Goal: Task Accomplishment & Management: Manage account settings

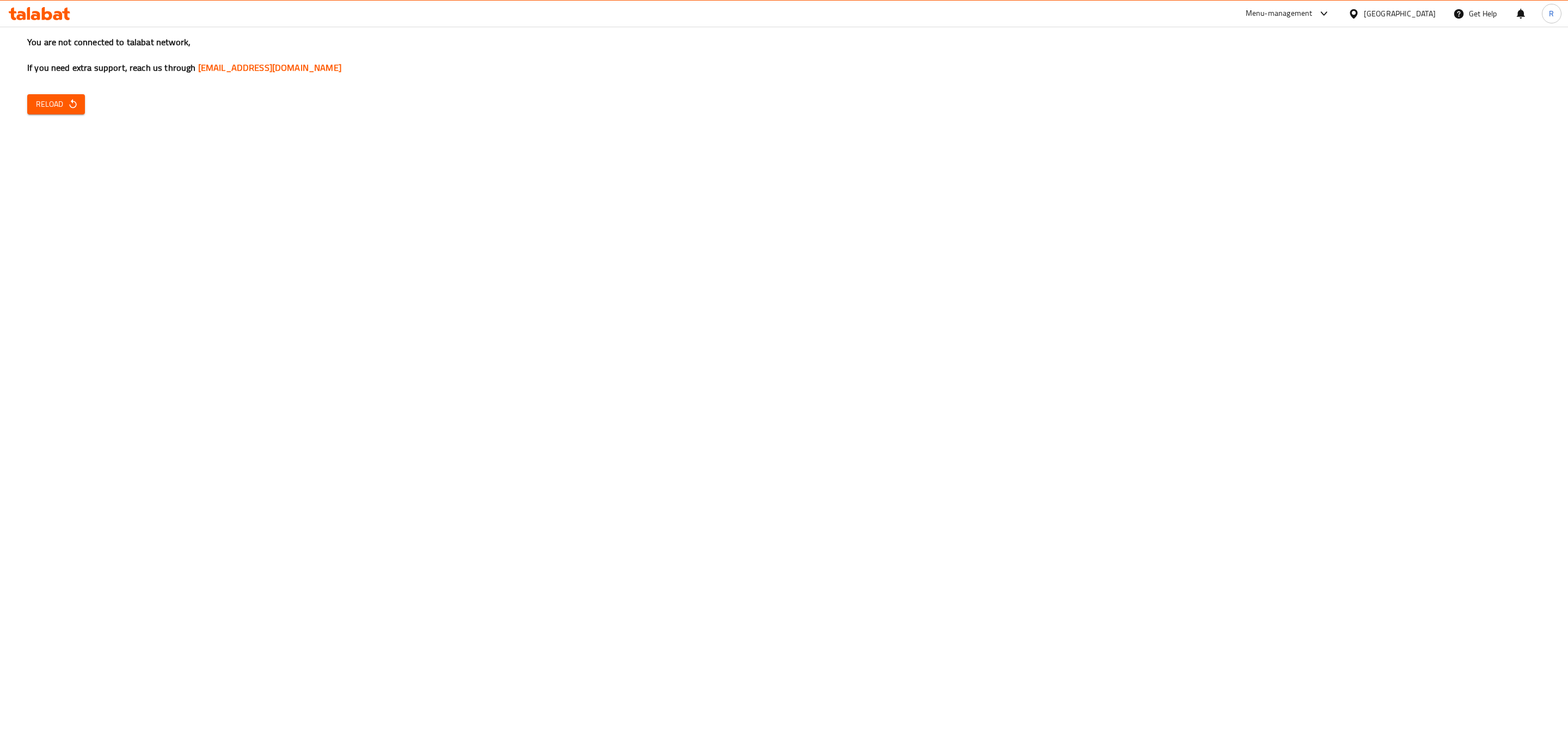
click at [49, 5] on div at bounding box center [39, 13] width 79 height 21
click at [42, 17] on icon at bounding box center [39, 14] width 61 height 13
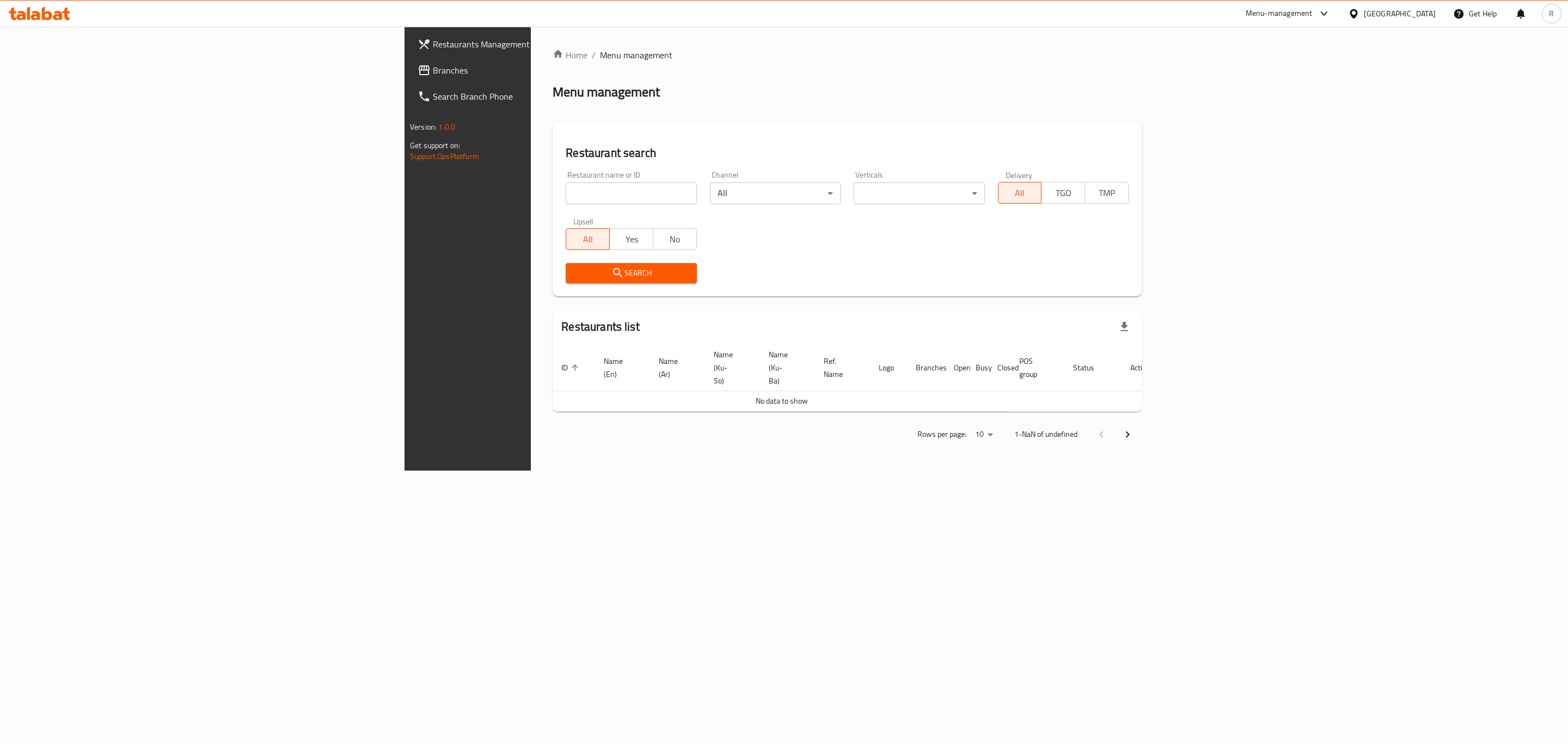
click at [566, 201] on input "search" at bounding box center [631, 193] width 131 height 21
click button "Search" at bounding box center [631, 273] width 131 height 20
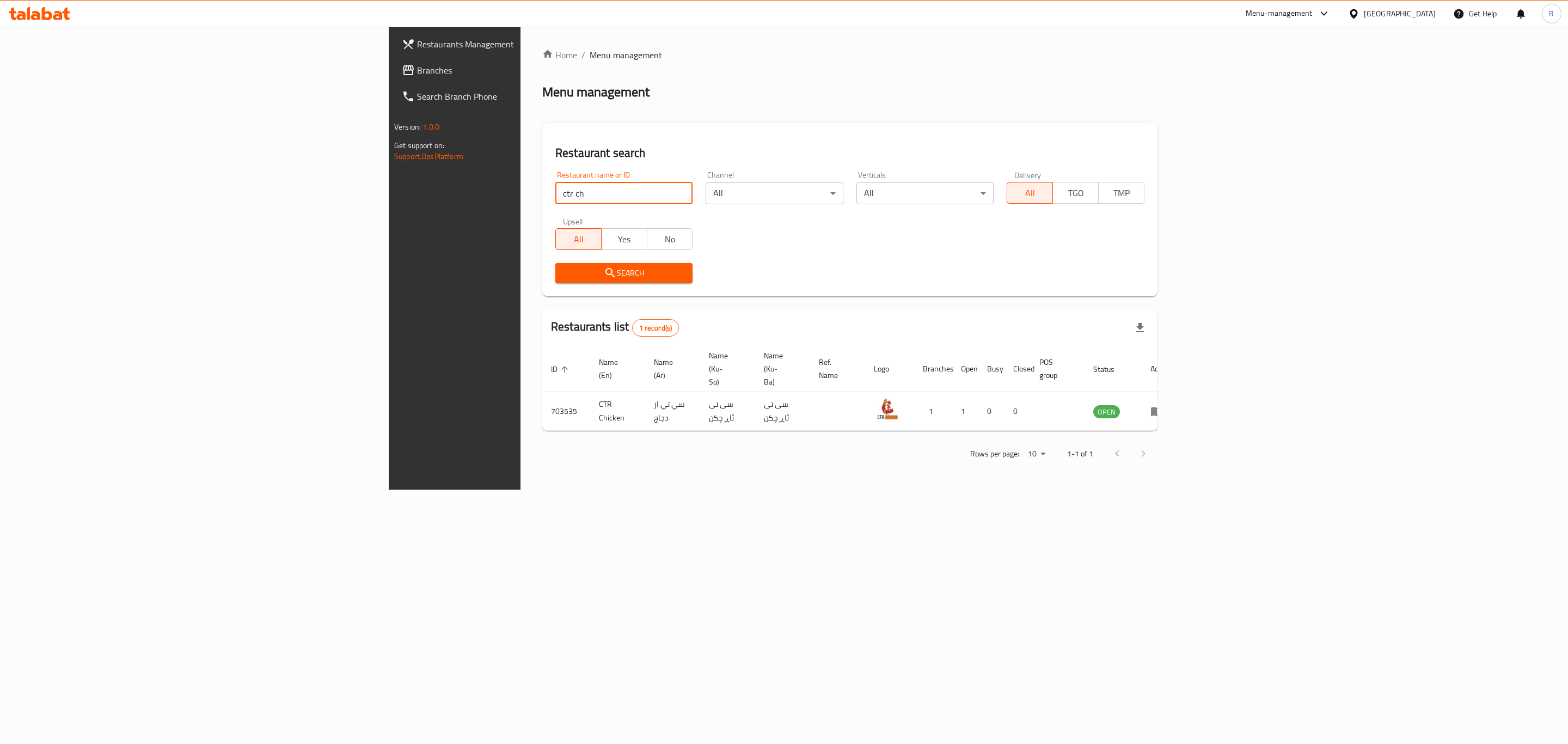
drag, startPoint x: 337, startPoint y: 191, endPoint x: 254, endPoint y: 203, distance: 83.9
click at [389, 203] on div "Restaurants Management Branches Search Branch Phone Version: 1.0.0 Get support …" at bounding box center [784, 258] width 791 height 463
paste input "703535"
type input "703535"
click button "Search" at bounding box center [624, 273] width 137 height 20
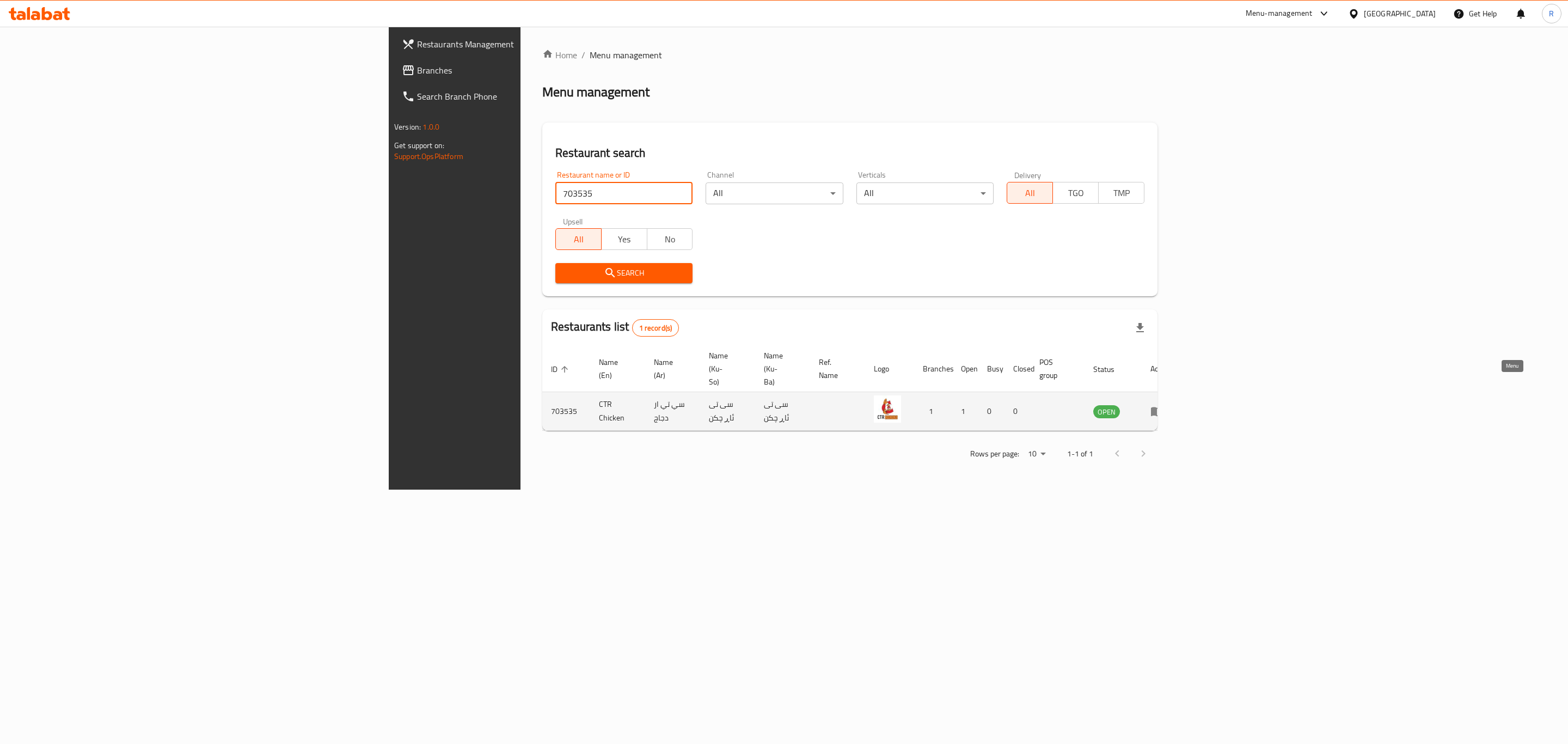
click at [1163, 407] on icon "enhanced table" at bounding box center [1157, 412] width 12 height 10
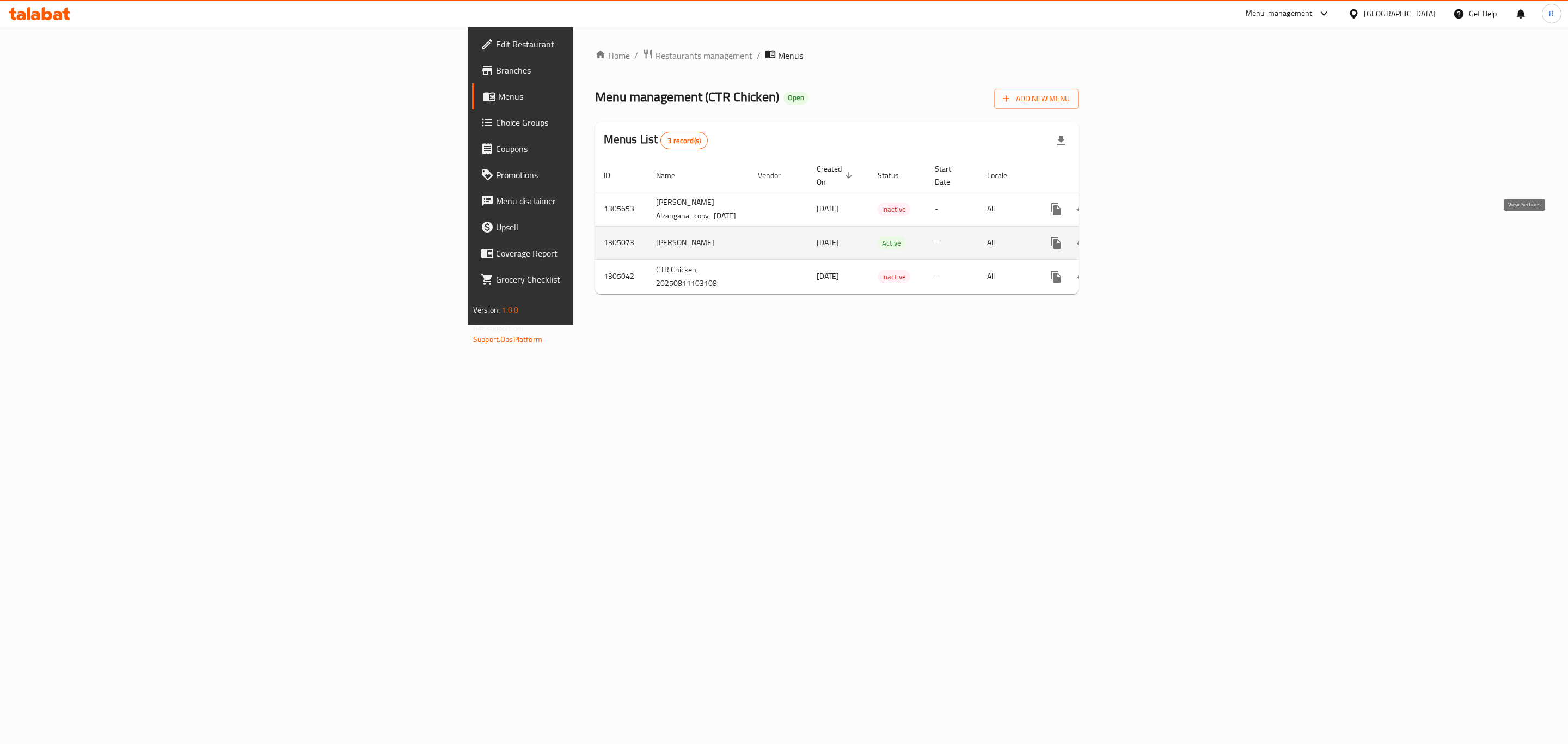
click at [1141, 236] on icon "enhanced table" at bounding box center [1135, 243] width 13 height 13
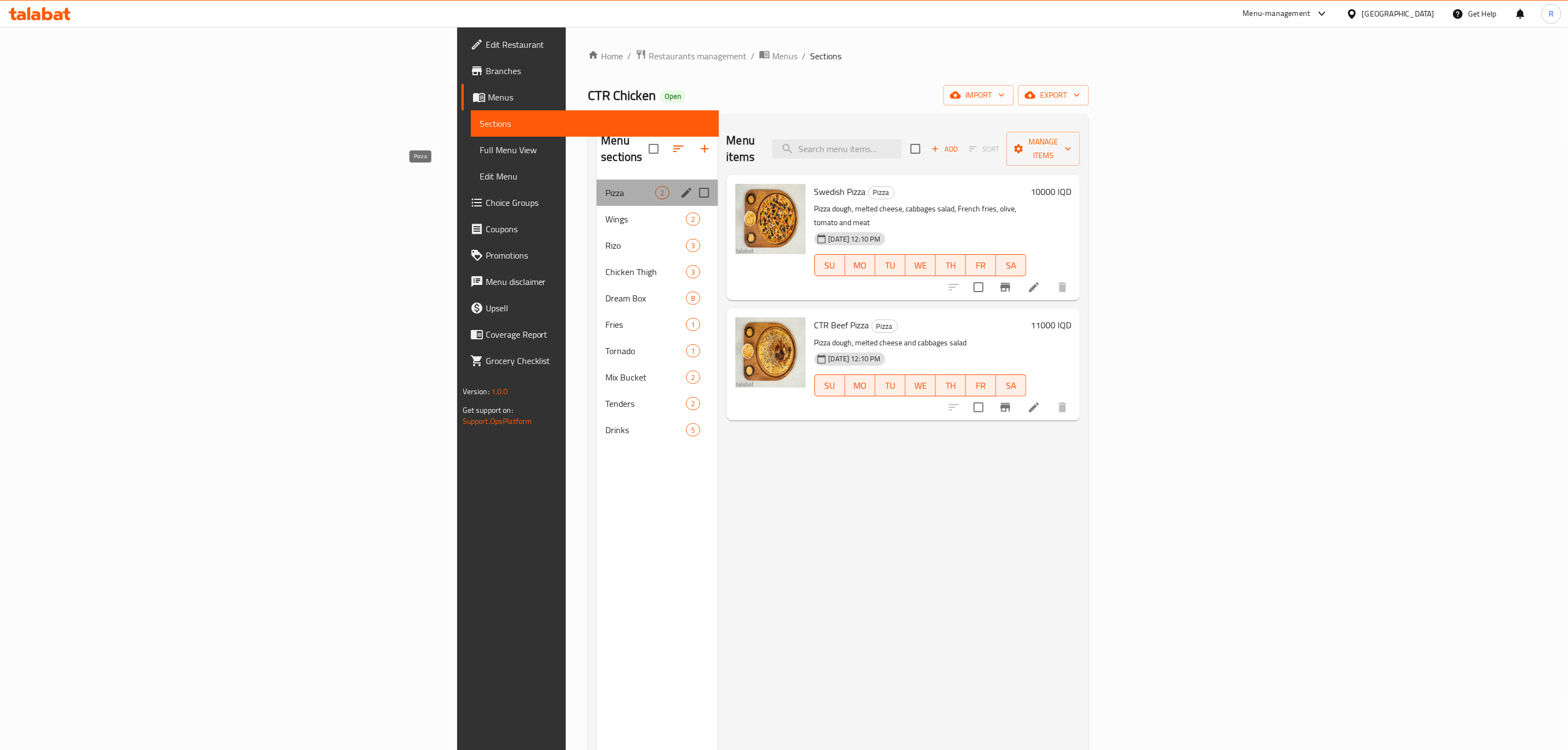
drag, startPoint x: 333, startPoint y: 174, endPoint x: 392, endPoint y: 201, distance: 64.9
click at [605, 186] on span "Pizza" at bounding box center [630, 193] width 50 height 13
click at [605, 212] on span "Wings" at bounding box center [630, 219] width 50 height 13
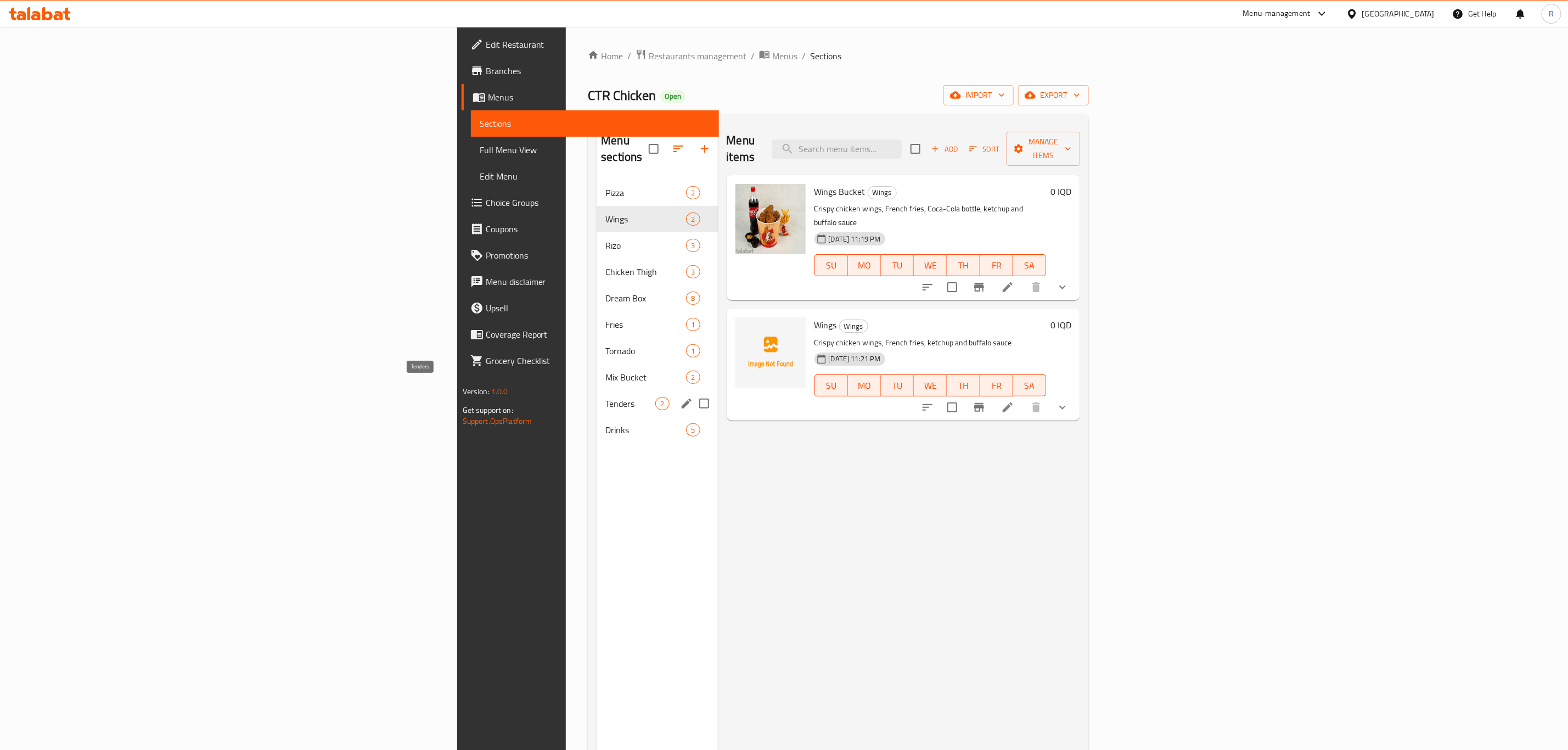
click at [605, 397] on span "Tenders" at bounding box center [630, 403] width 50 height 13
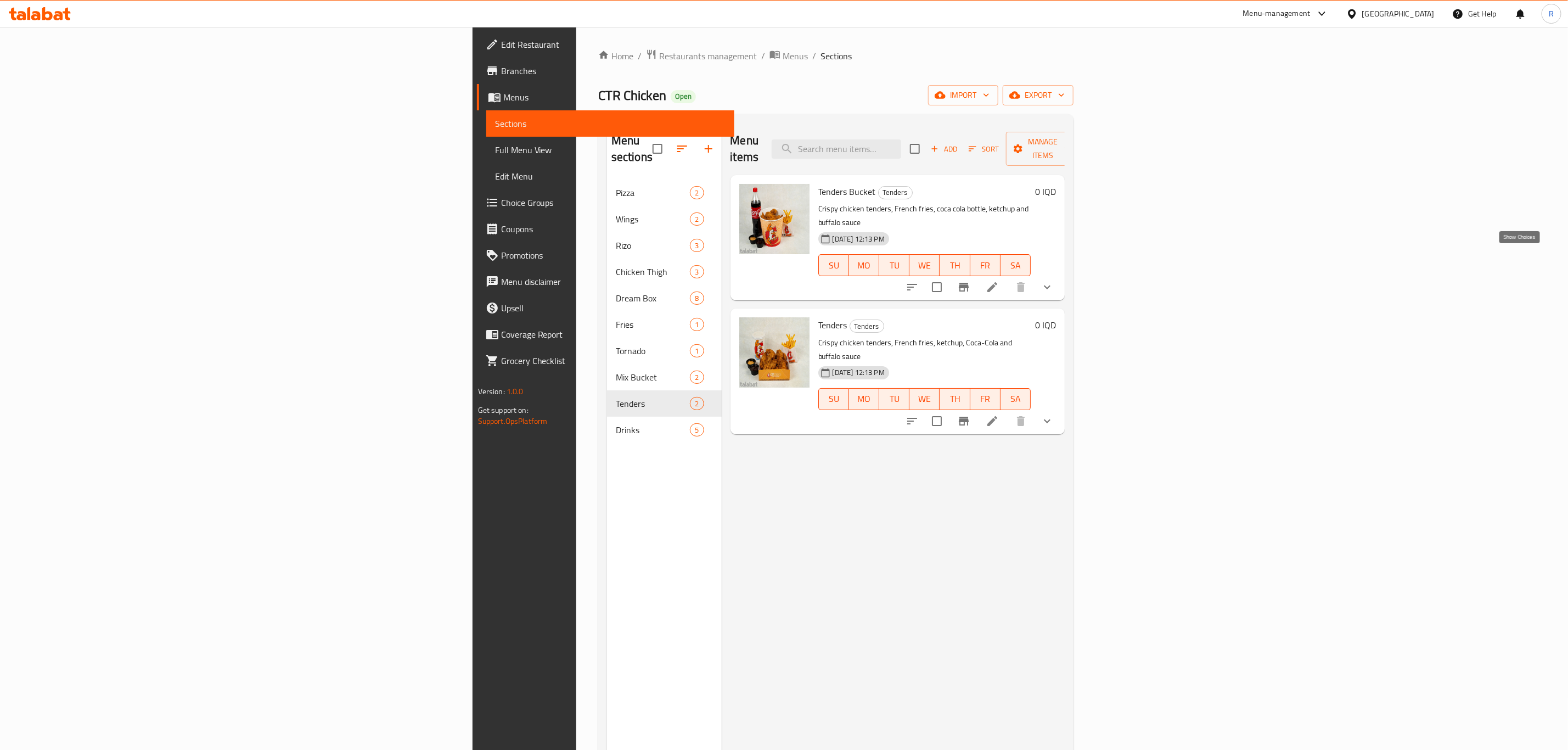
click at [1054, 280] on icon "show more" at bounding box center [1048, 287] width 13 height 13
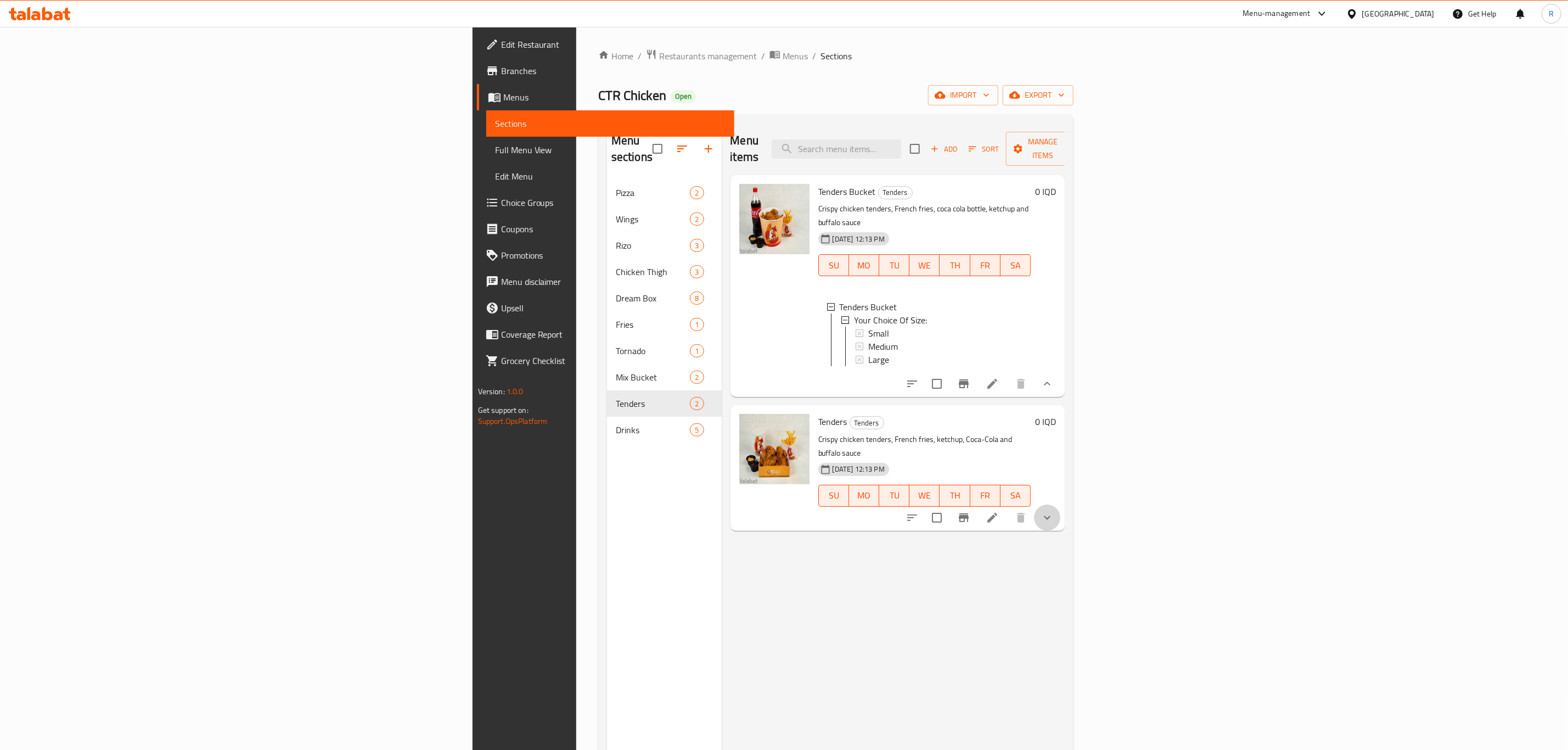
click at [1060, 504] on button "show more" at bounding box center [1047, 517] width 26 height 26
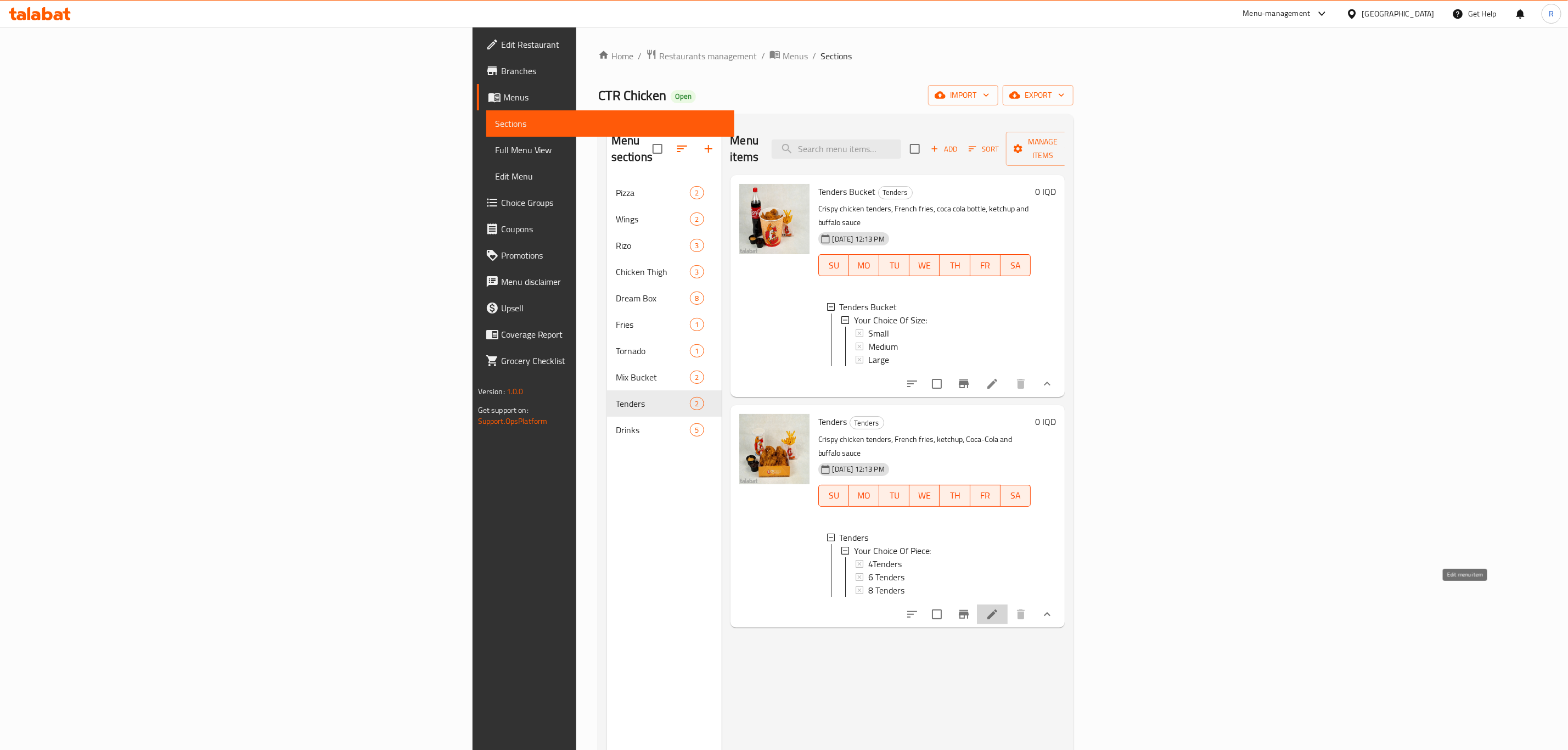
click at [999, 608] on icon at bounding box center [992, 614] width 13 height 13
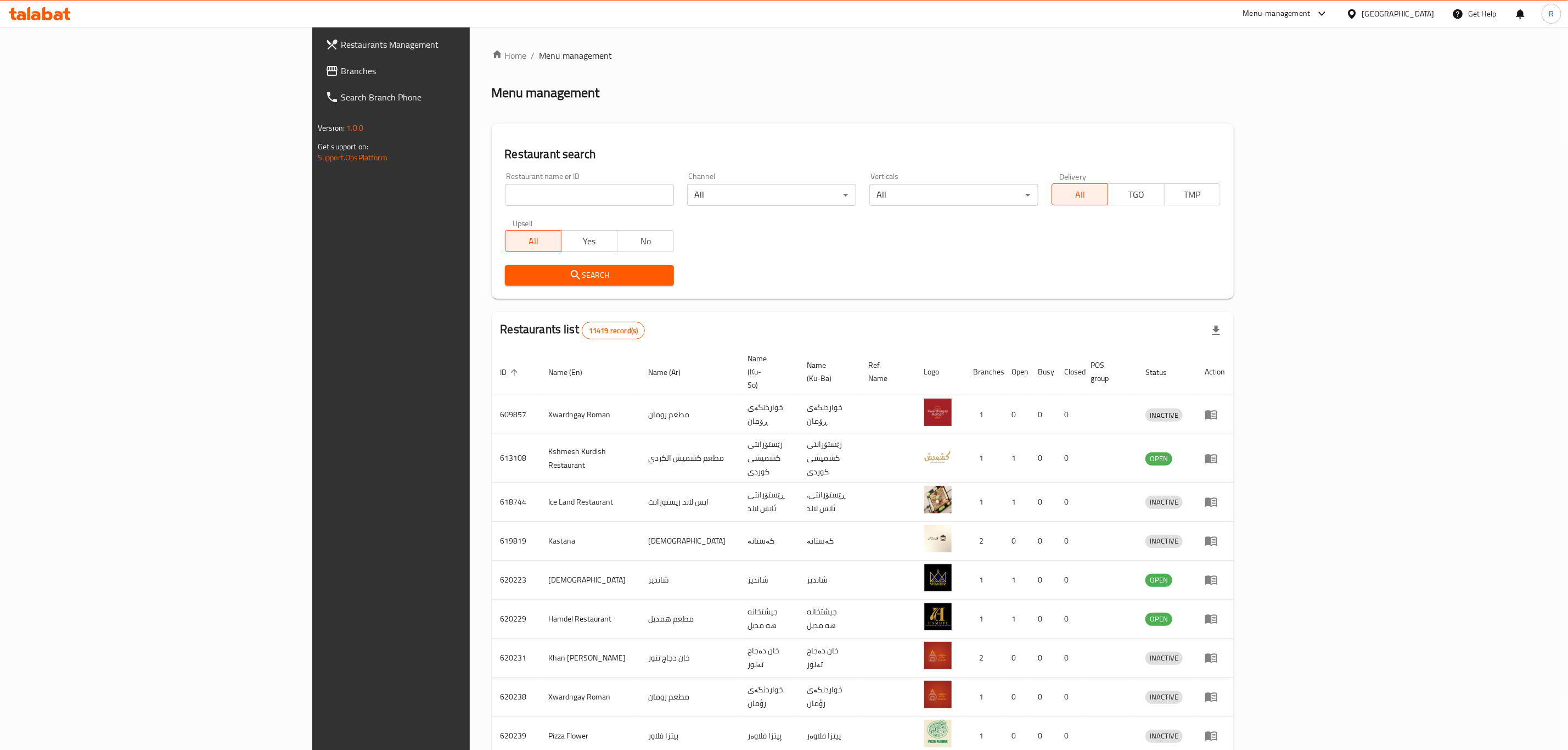
click at [505, 192] on input "search" at bounding box center [589, 195] width 169 height 22
click at [505, 199] on input "search" at bounding box center [589, 195] width 169 height 22
paste input "703535"
type input "703535"
click button "Search" at bounding box center [589, 275] width 169 height 20
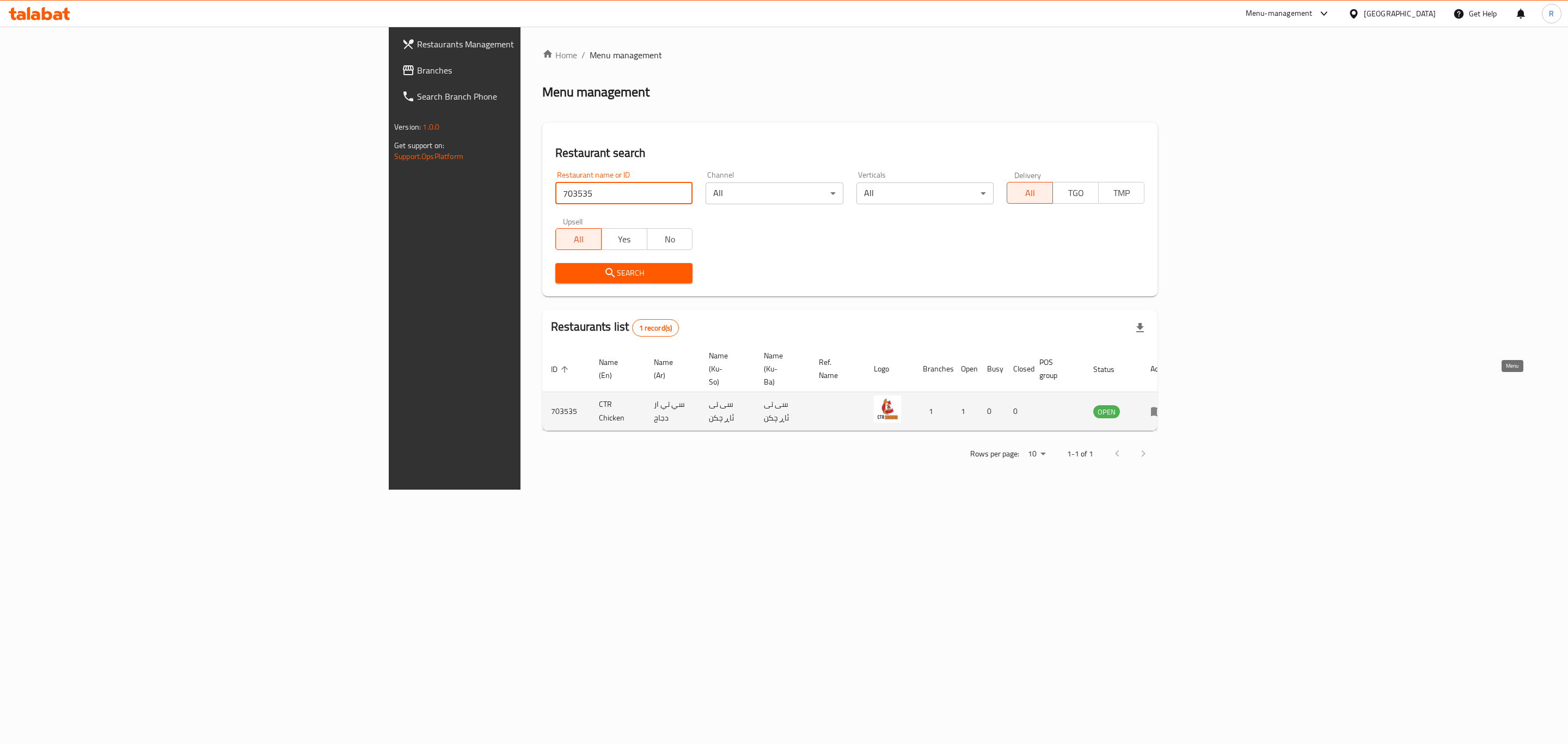
click at [1163, 405] on icon "enhanced table" at bounding box center [1157, 411] width 13 height 13
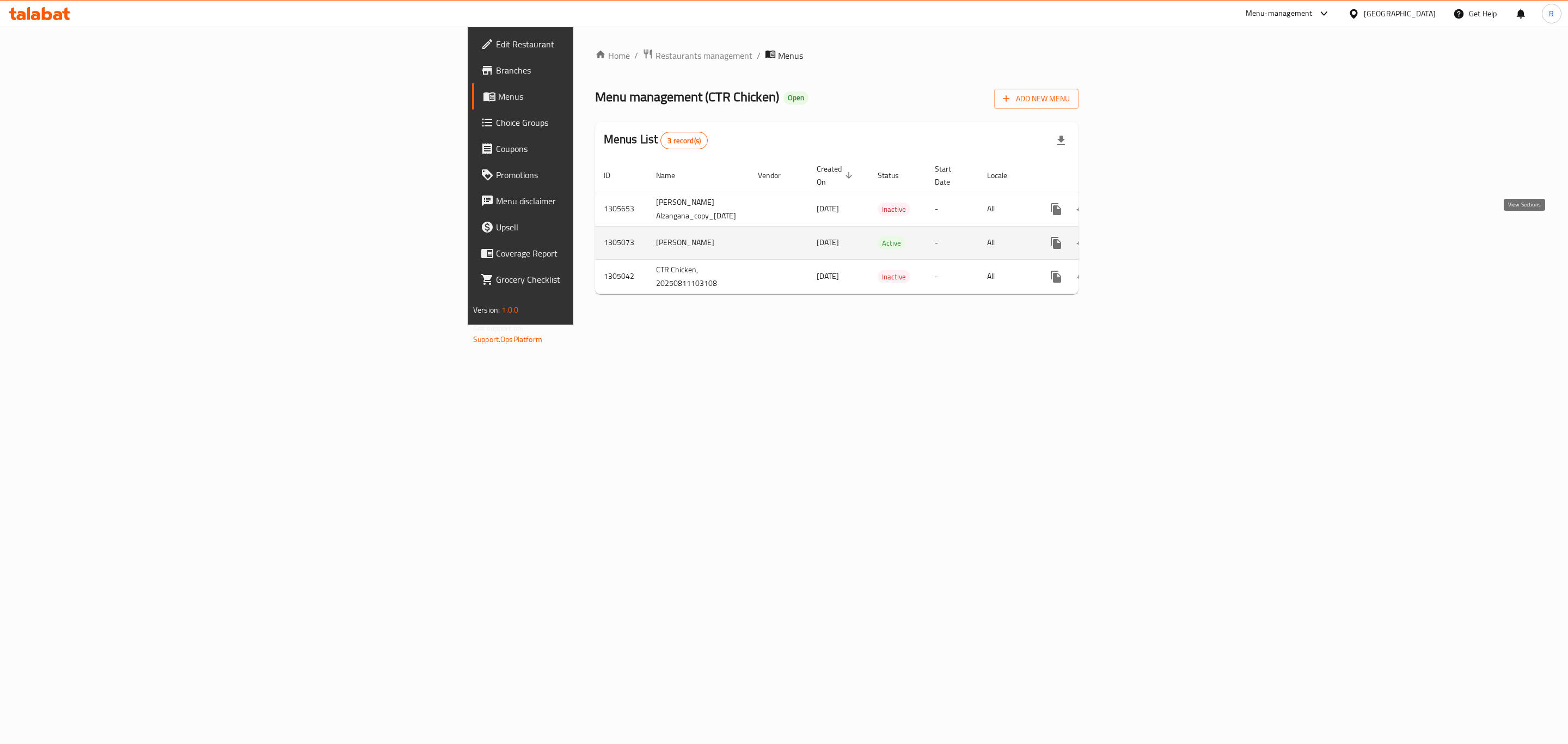
click at [1141, 236] on icon "enhanced table" at bounding box center [1135, 243] width 13 height 13
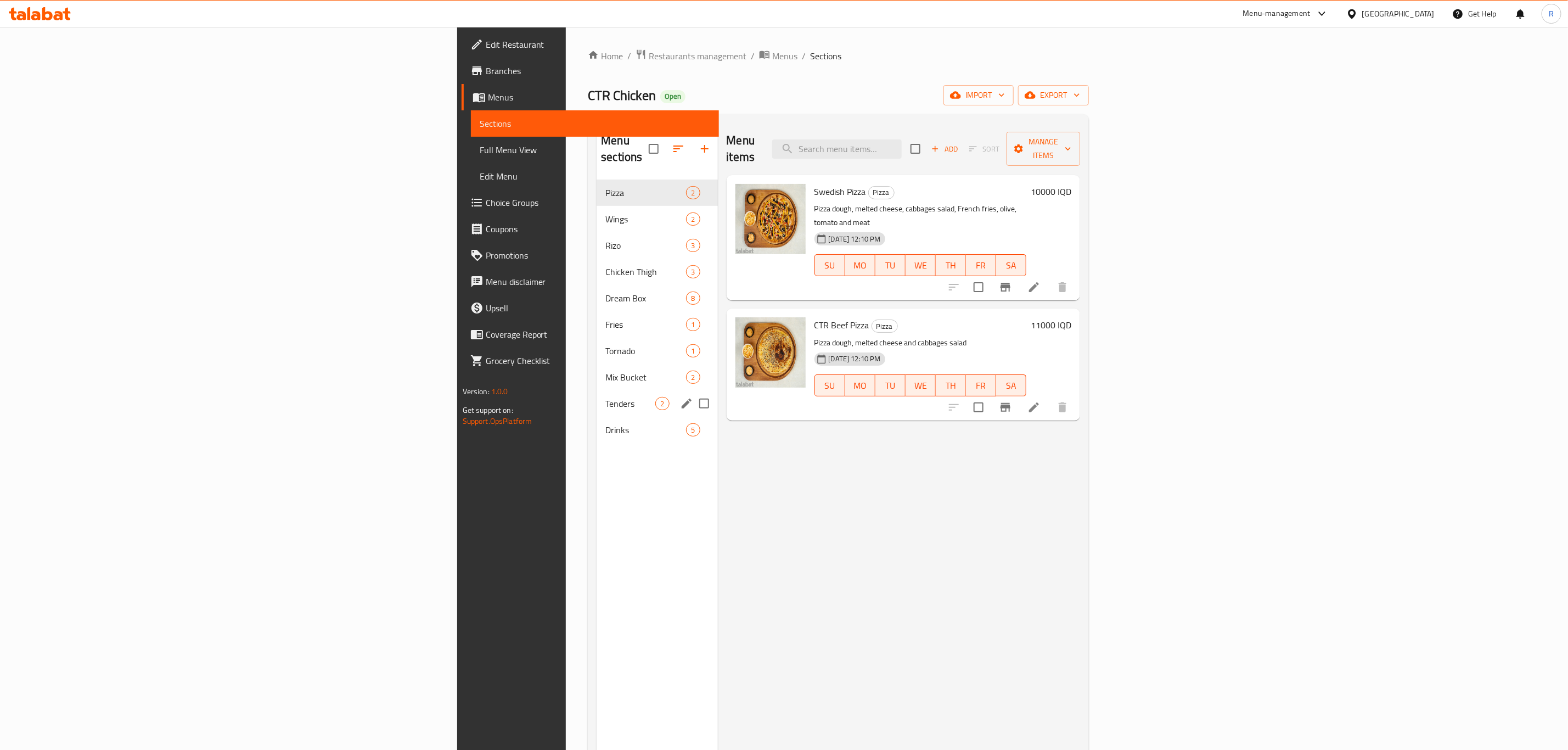
drag, startPoint x: 324, startPoint y: 377, endPoint x: 330, endPoint y: 379, distance: 6.3
click at [596, 390] on div "Tenders 2" at bounding box center [657, 403] width 121 height 26
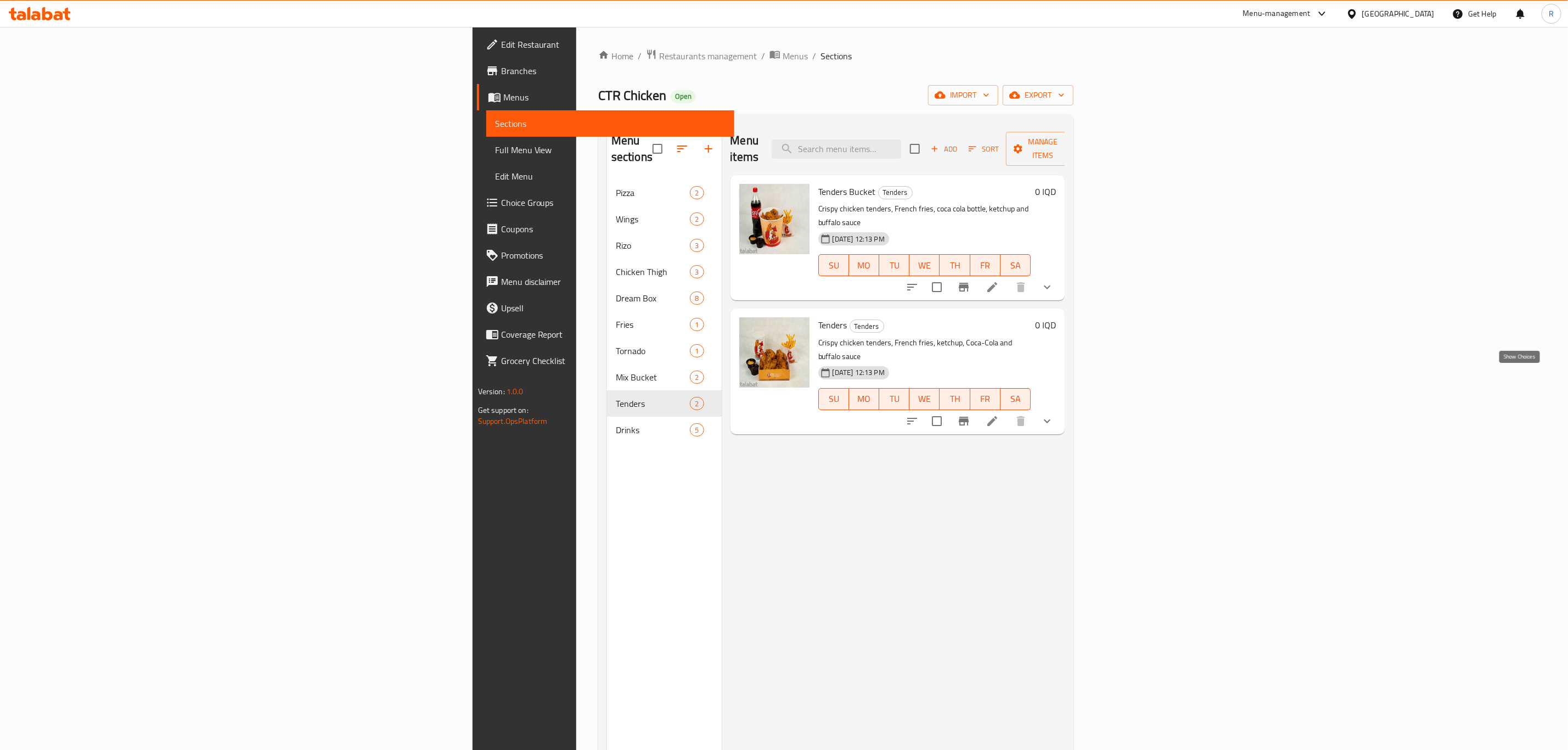
drag, startPoint x: 1517, startPoint y: 374, endPoint x: 1511, endPoint y: 385, distance: 12.5
click at [1054, 415] on icon "show more" at bounding box center [1048, 421] width 13 height 13
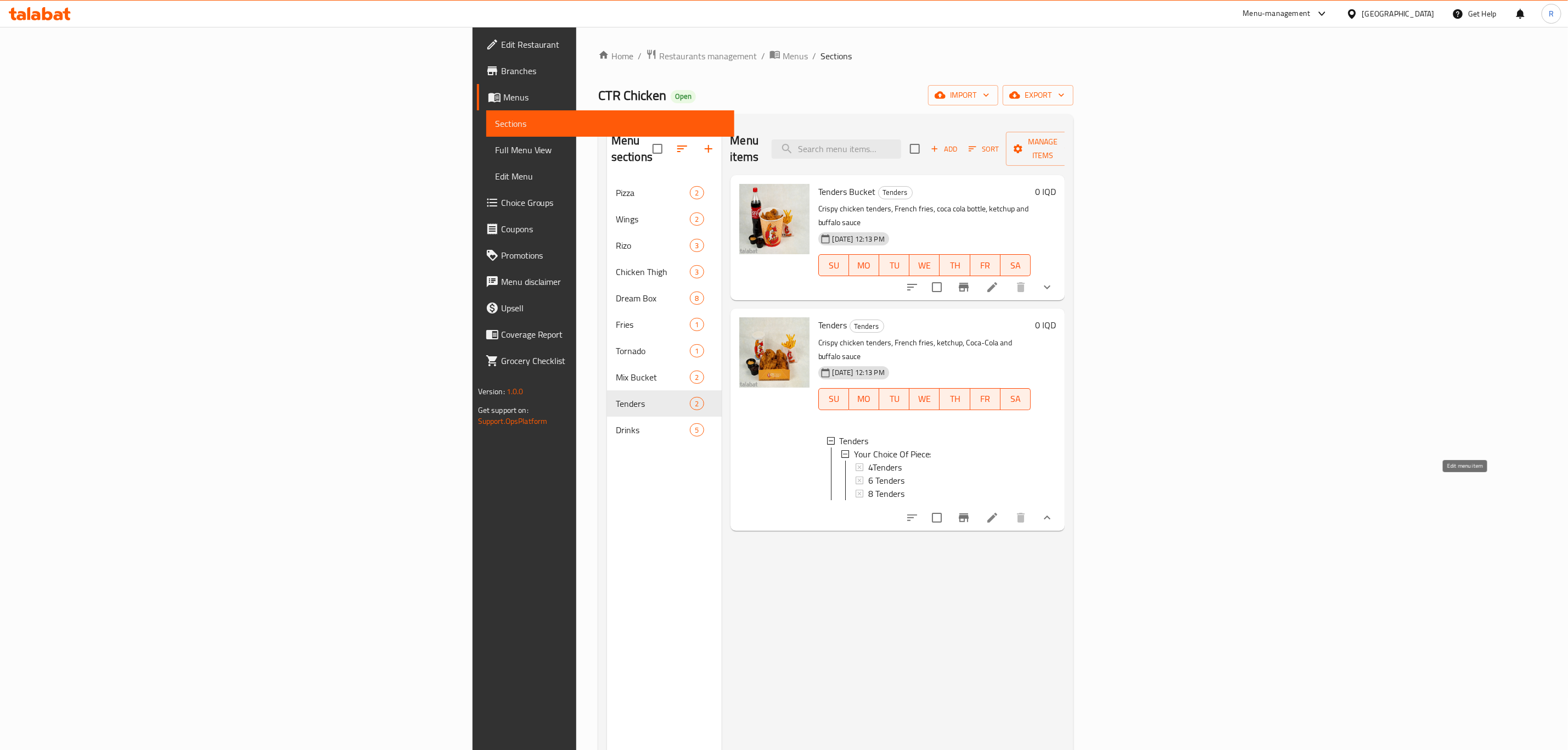
click at [999, 511] on icon at bounding box center [992, 517] width 13 height 13
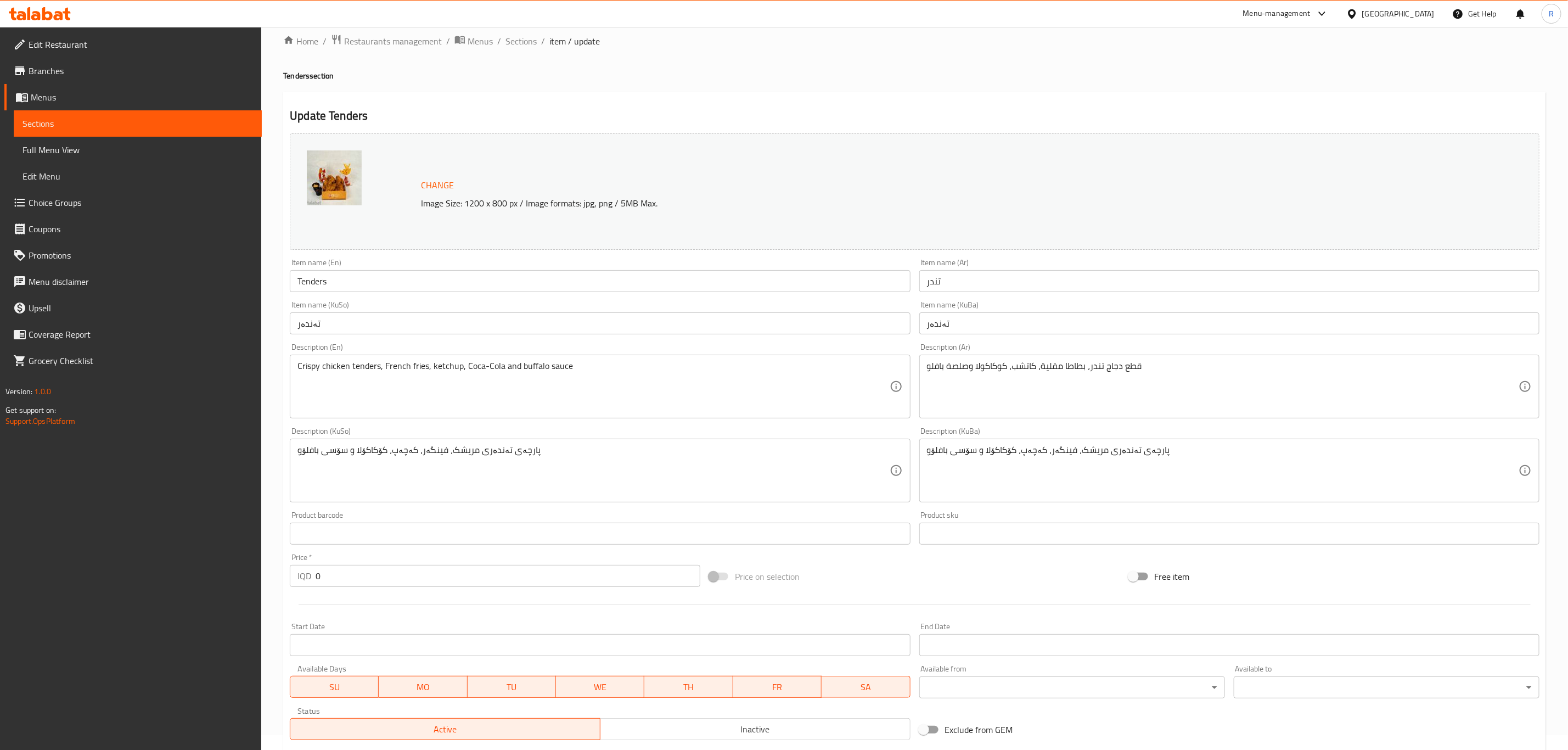
scroll to position [226, 0]
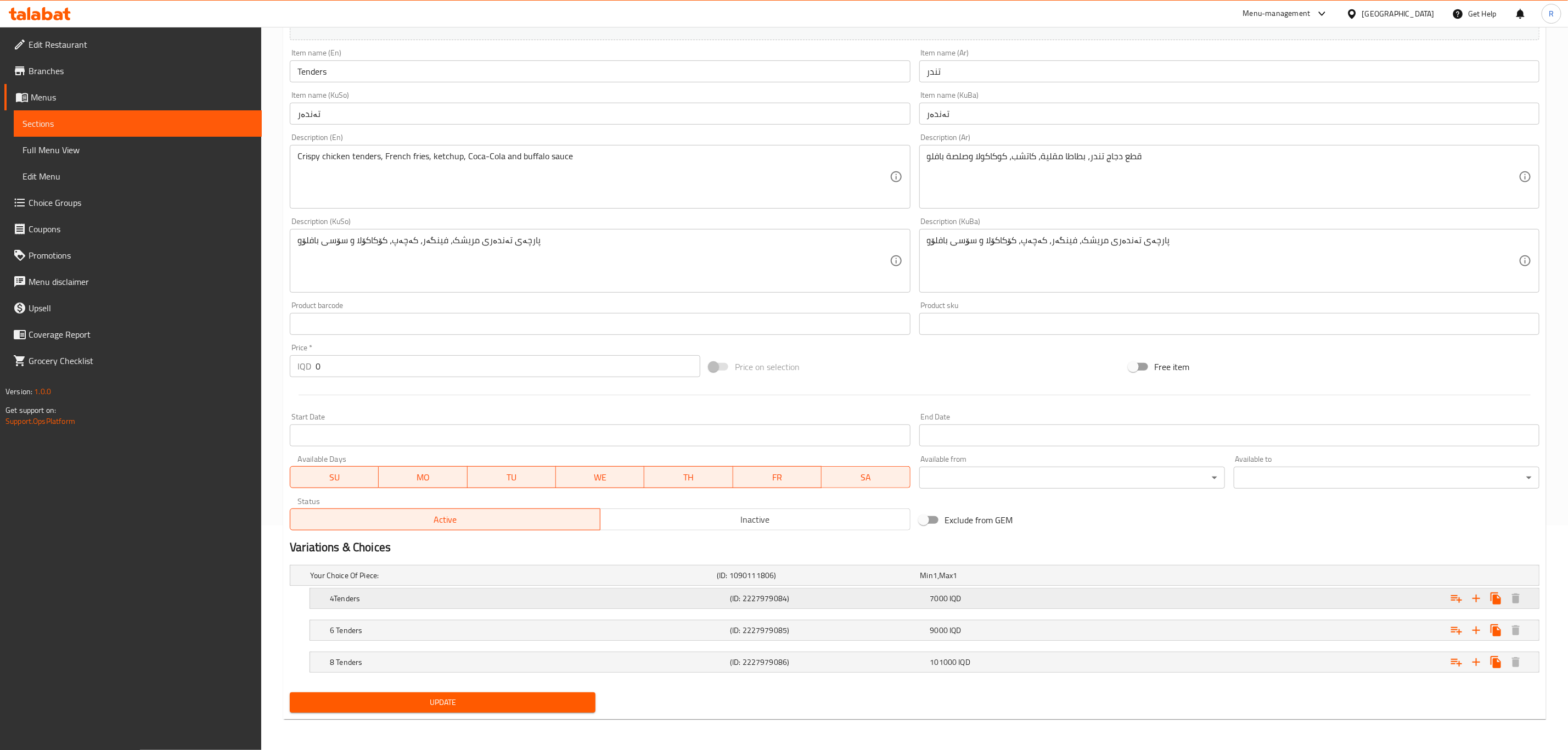
click at [382, 594] on h5 "4Tenders" at bounding box center [527, 598] width 396 height 11
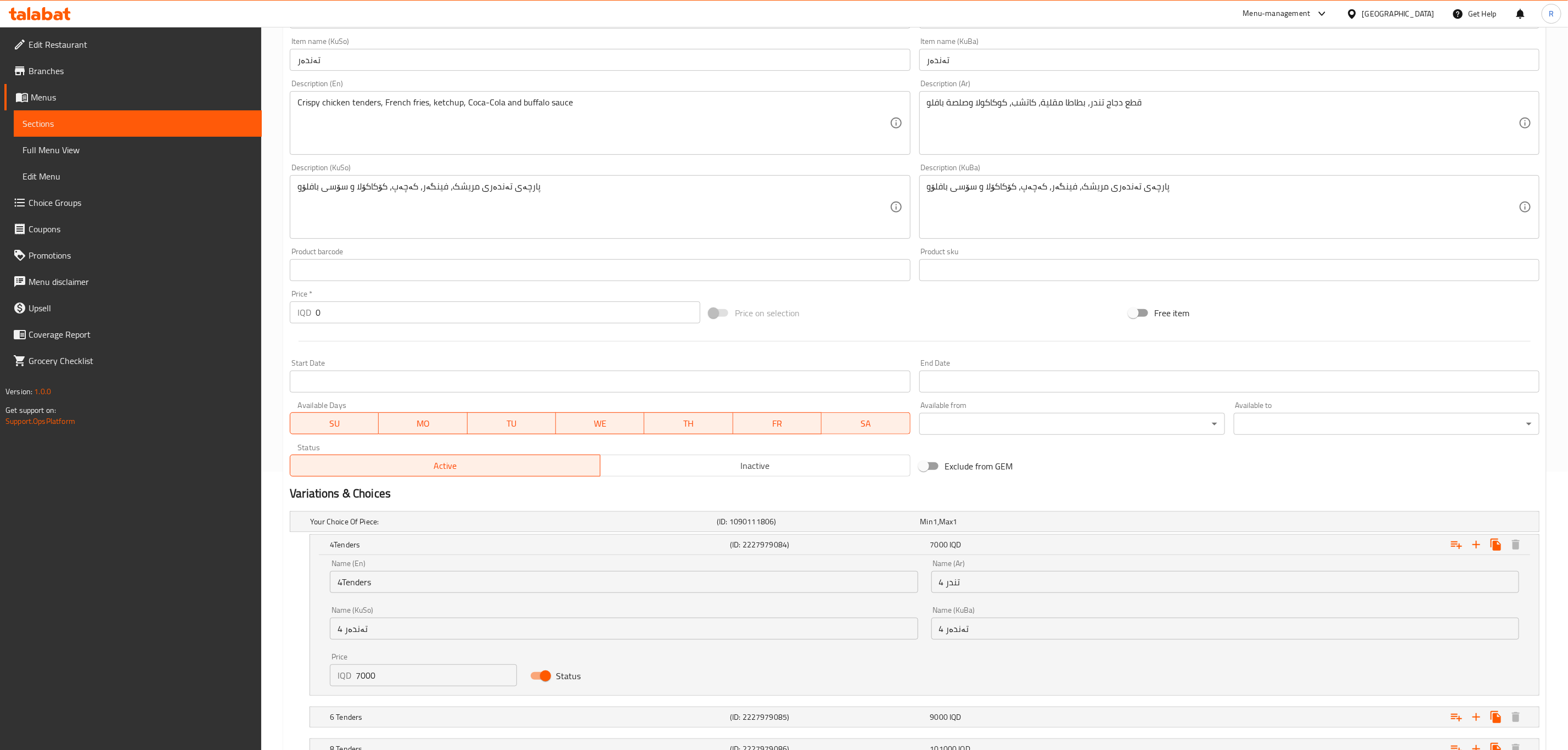
scroll to position [366, 0]
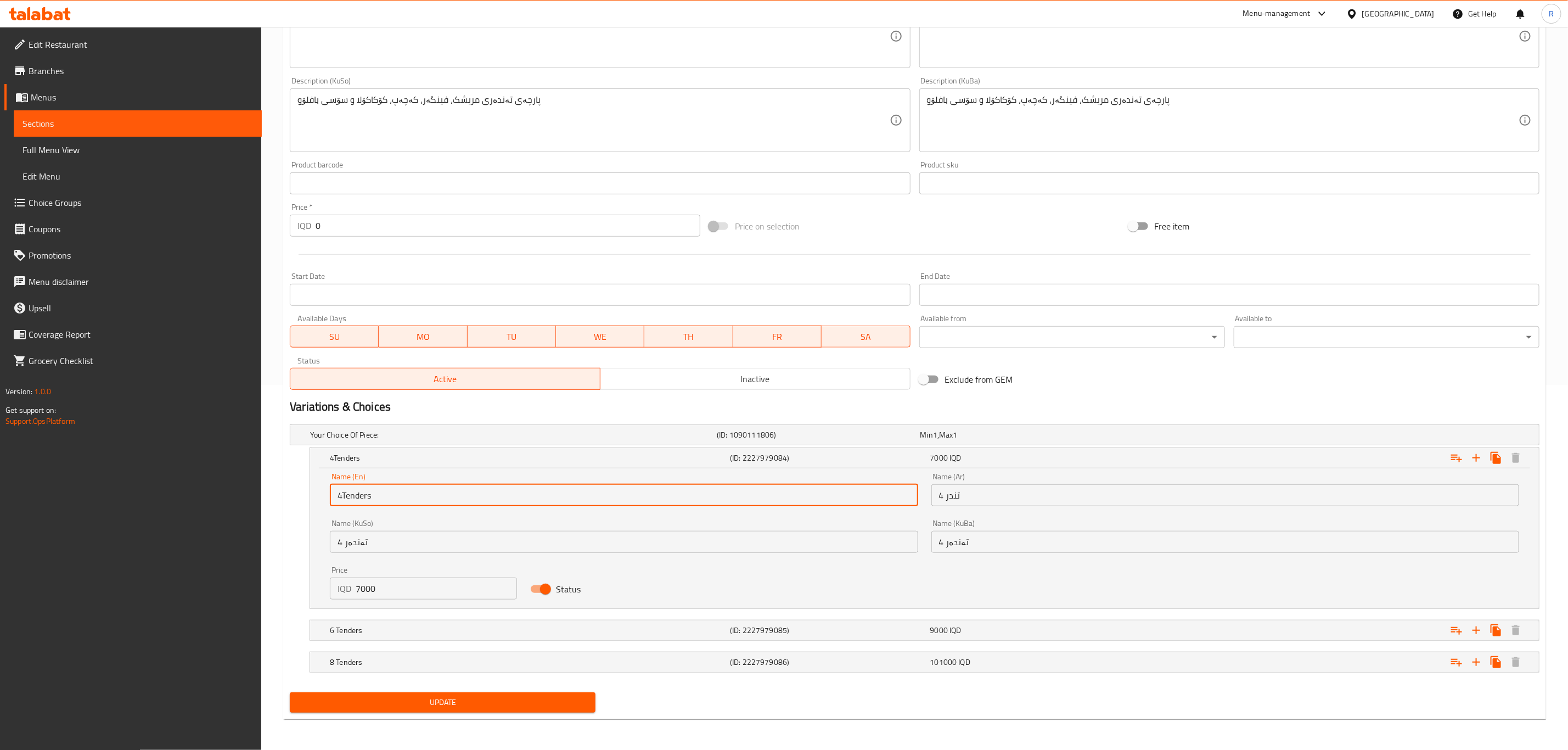
drag, startPoint x: 341, startPoint y: 491, endPoint x: 336, endPoint y: 492, distance: 5.1
click at [336, 492] on input "4Tenders" at bounding box center [623, 494] width 588 height 22
type input "3 Tenders"
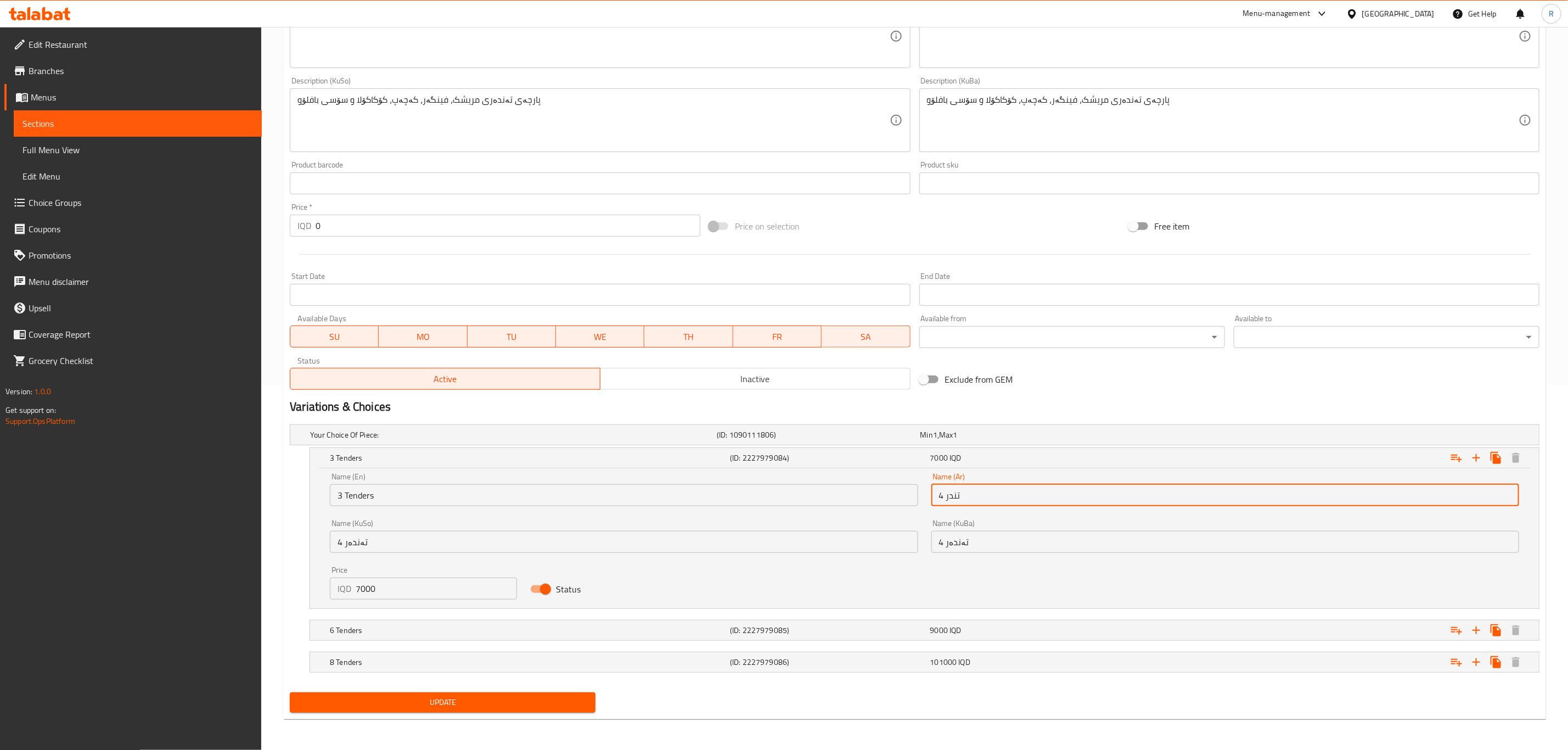
drag, startPoint x: 944, startPoint y: 493, endPoint x: 939, endPoint y: 496, distance: 5.8
click at [939, 496] on input "4 تندر" at bounding box center [1225, 494] width 588 height 22
type input "3 تندر"
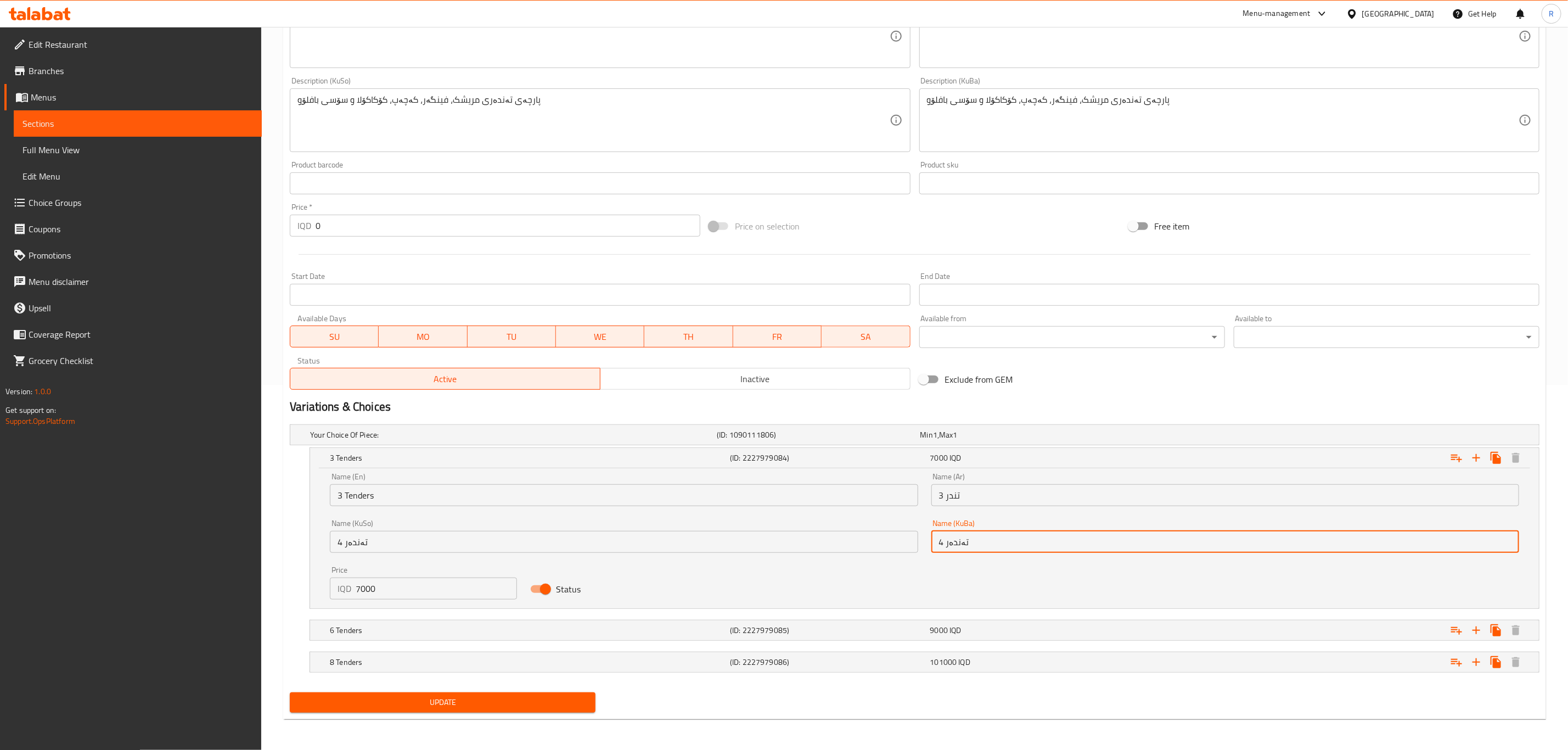
drag, startPoint x: 942, startPoint y: 538, endPoint x: 937, endPoint y: 542, distance: 6.4
click at [937, 542] on input "4 تەندەر" at bounding box center [1225, 541] width 588 height 22
type input "3 تەندەر"
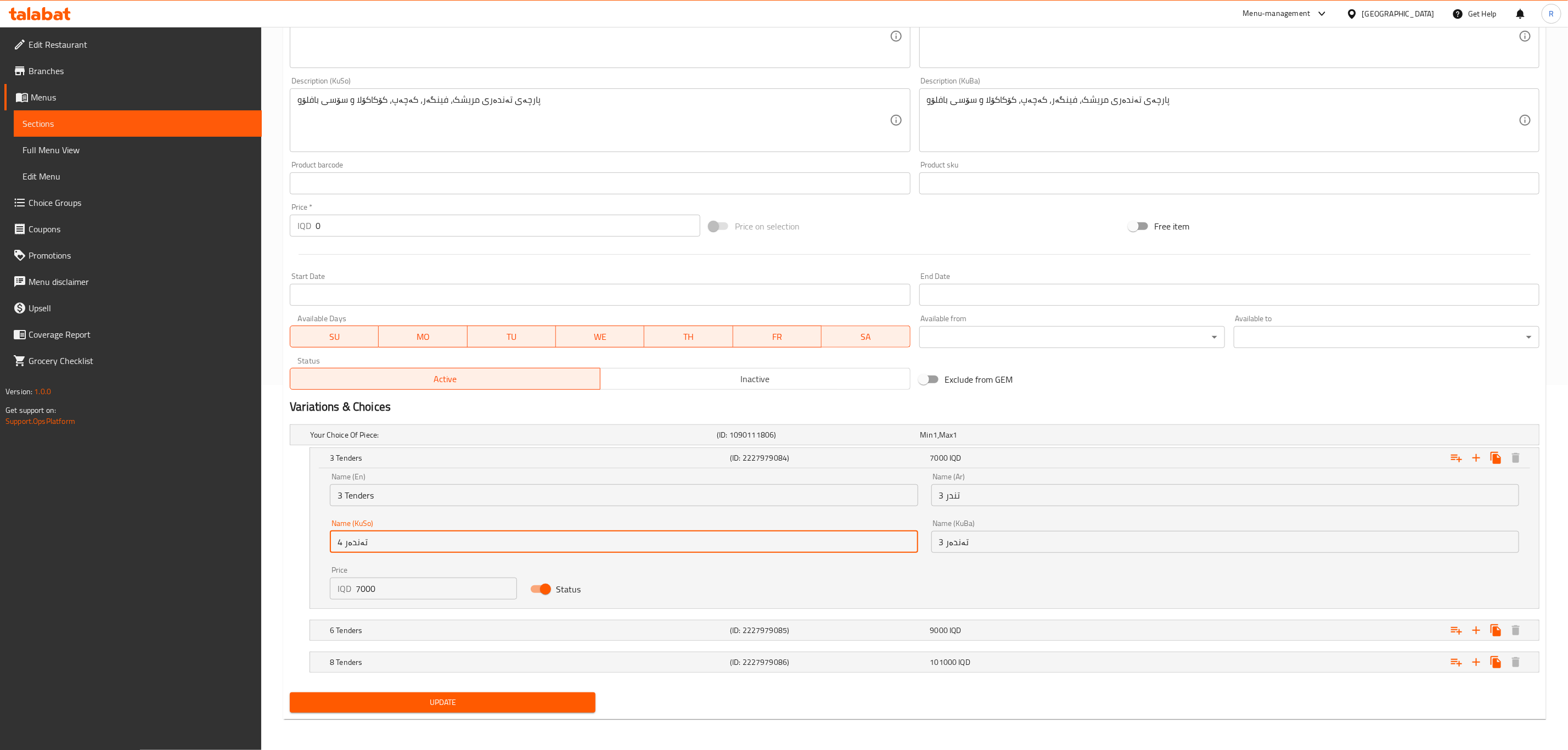
drag, startPoint x: 341, startPoint y: 539, endPoint x: 335, endPoint y: 541, distance: 6.3
click at [335, 541] on input "4 تەندەر" at bounding box center [623, 541] width 588 height 22
type input "3 تەندەر"
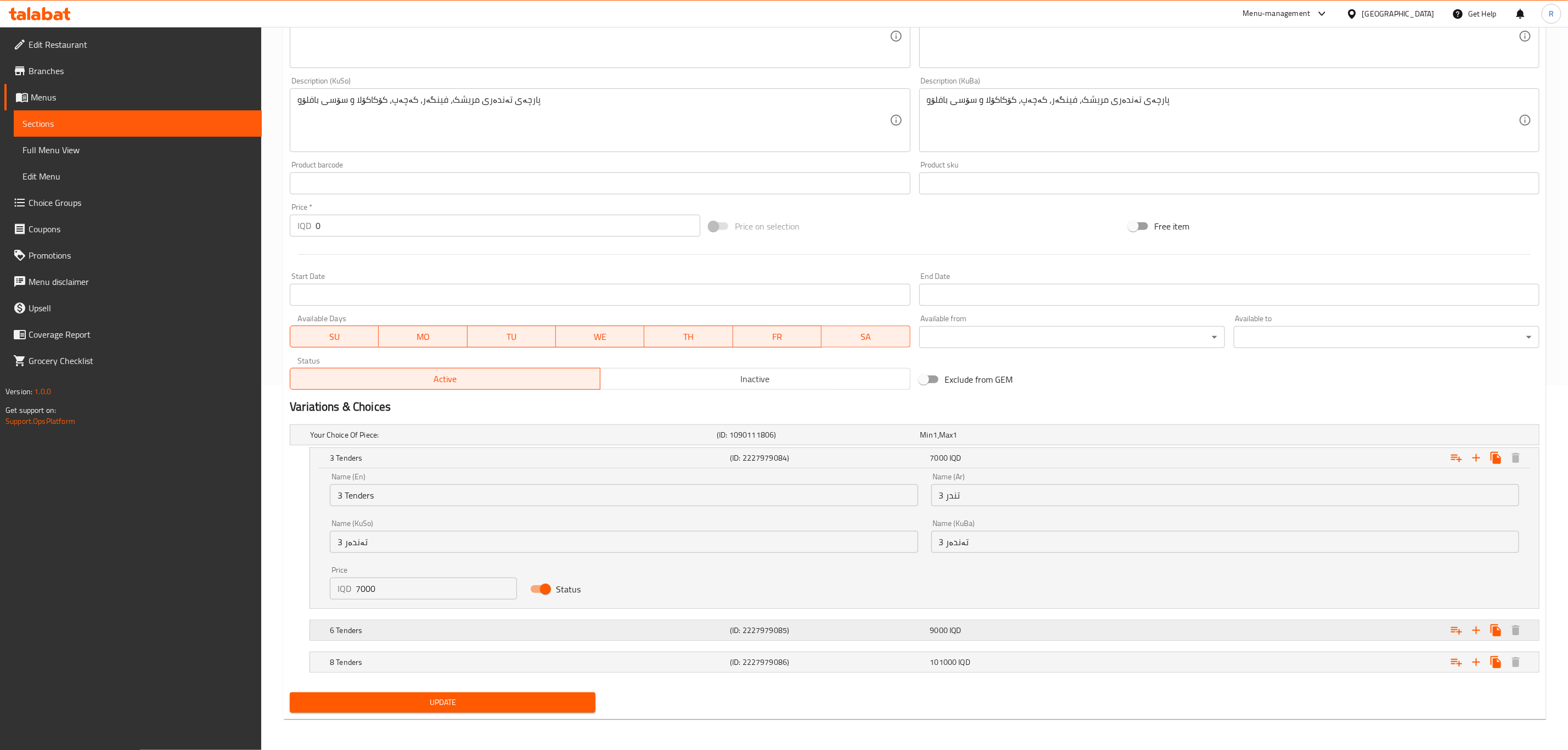
click at [389, 631] on h5 "6 Tenders" at bounding box center [527, 630] width 396 height 11
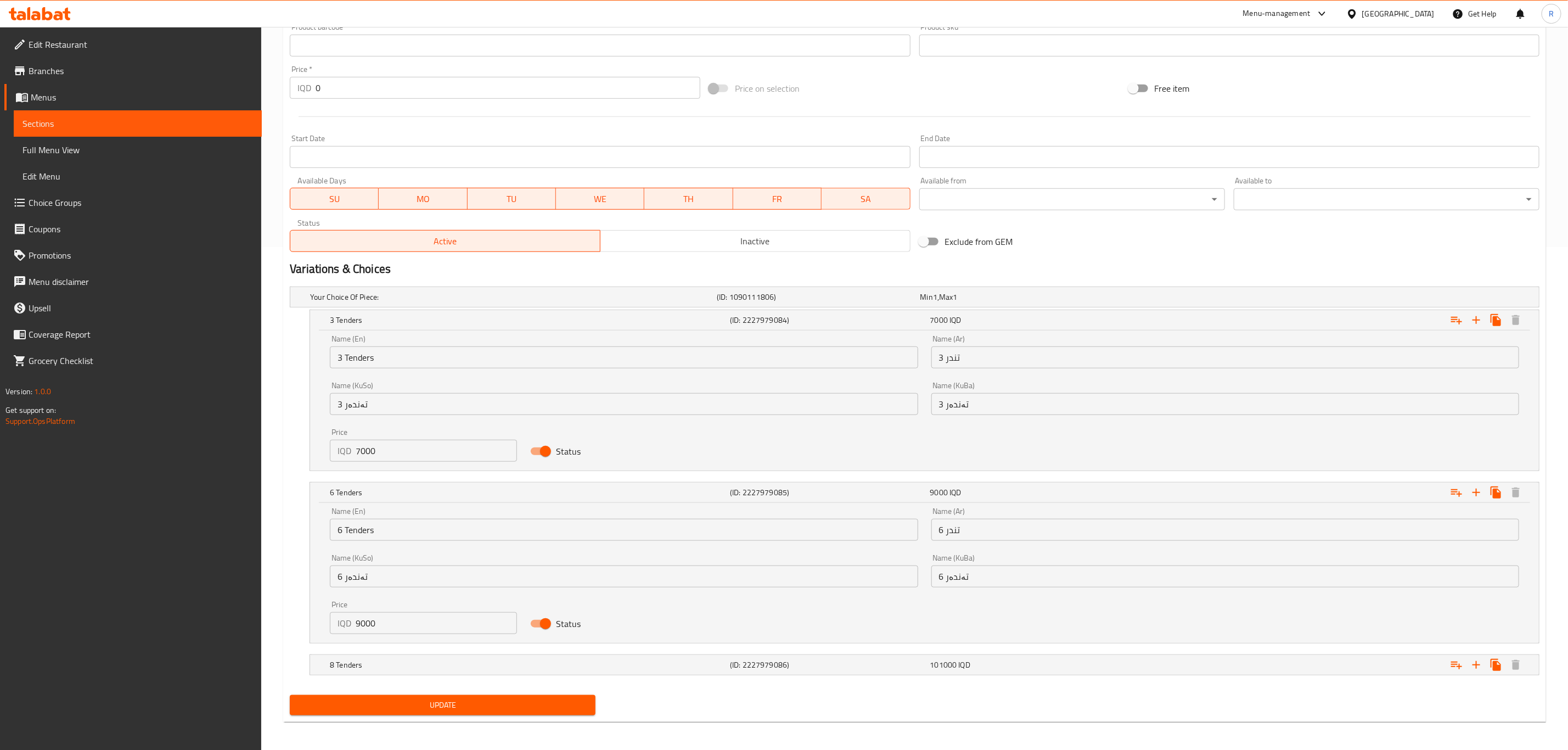
scroll to position [507, 0]
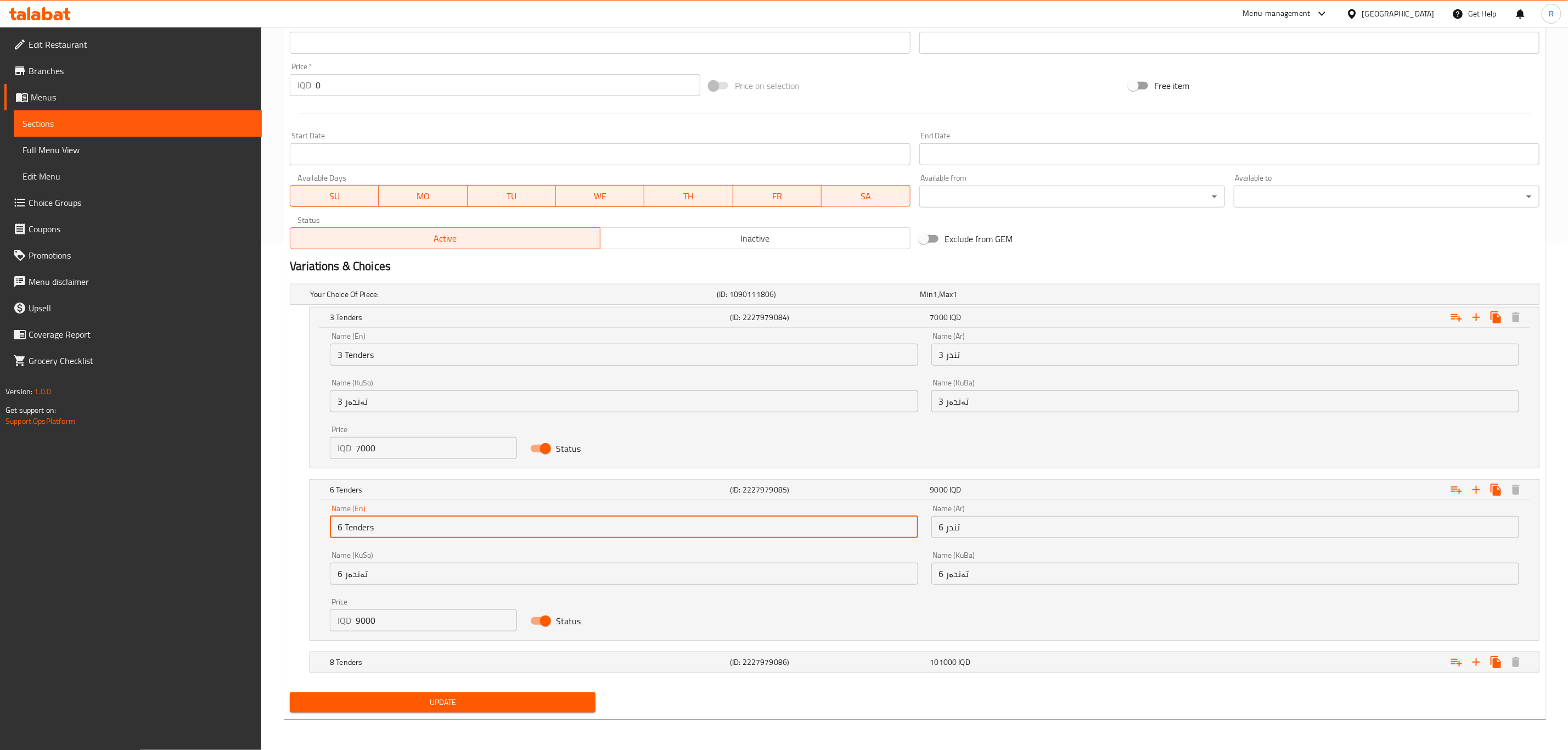
drag, startPoint x: 342, startPoint y: 526, endPoint x: 327, endPoint y: 526, distance: 15.0
click at [327, 526] on div "Name (En) 6 Tenders Name (En)" at bounding box center [624, 521] width 601 height 47
type input "5 Tenders"
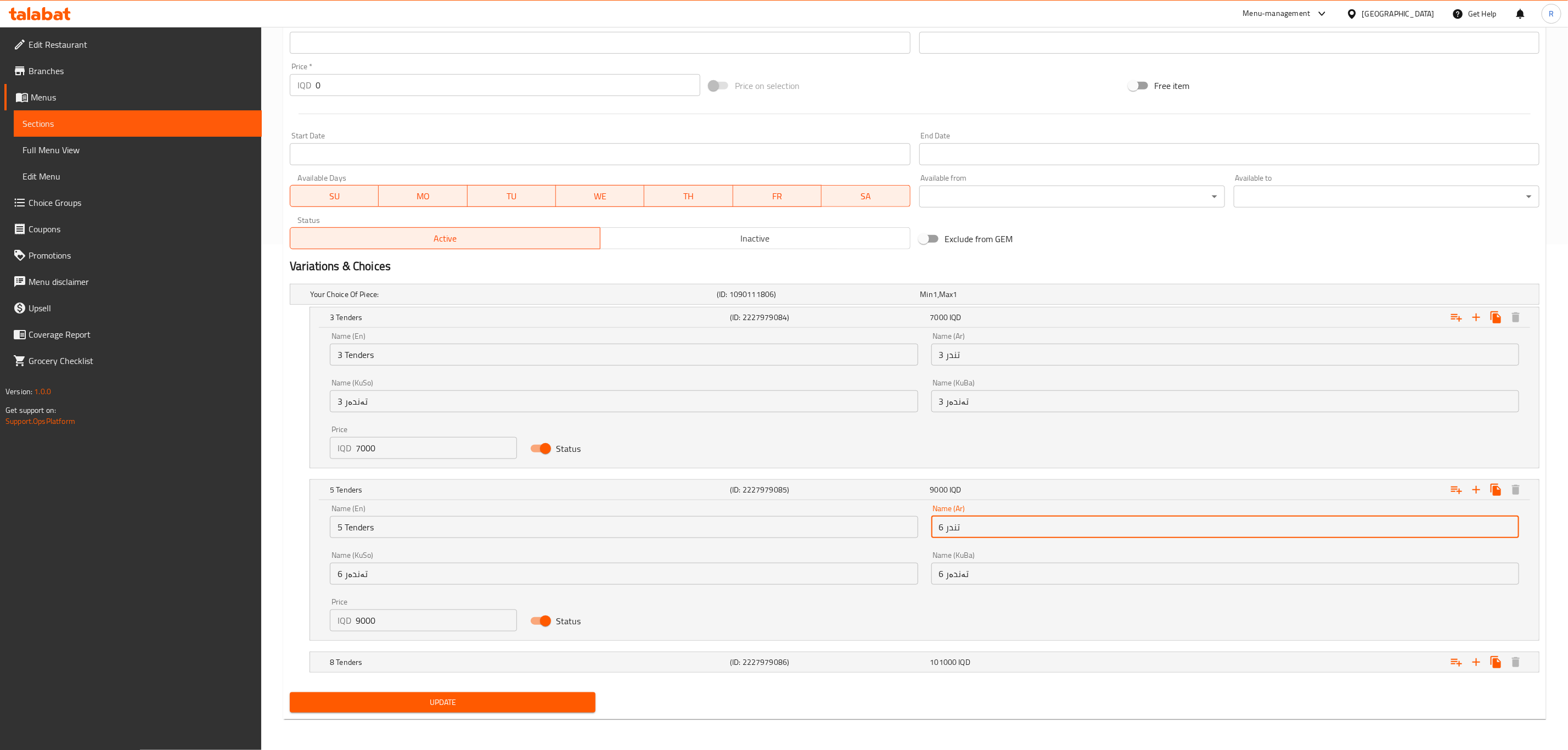
drag, startPoint x: 944, startPoint y: 524, endPoint x: 936, endPoint y: 526, distance: 8.2
click at [936, 526] on input "6 تندر" at bounding box center [1225, 526] width 588 height 22
type input "5 تندر"
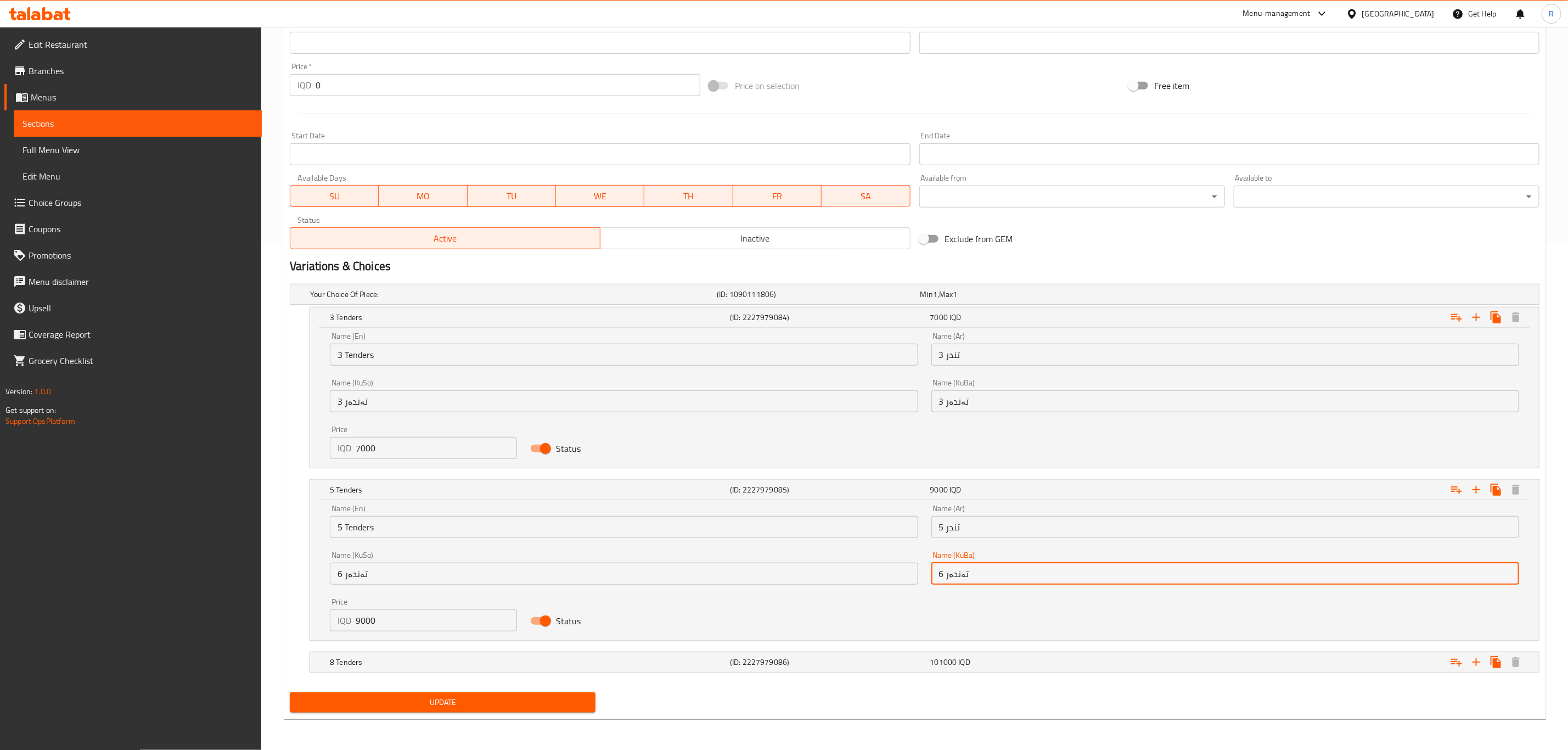
drag, startPoint x: 942, startPoint y: 572, endPoint x: 933, endPoint y: 575, distance: 9.5
click at [933, 575] on input "6 تەندەر" at bounding box center [1225, 573] width 588 height 22
type input "5 تەندەر"
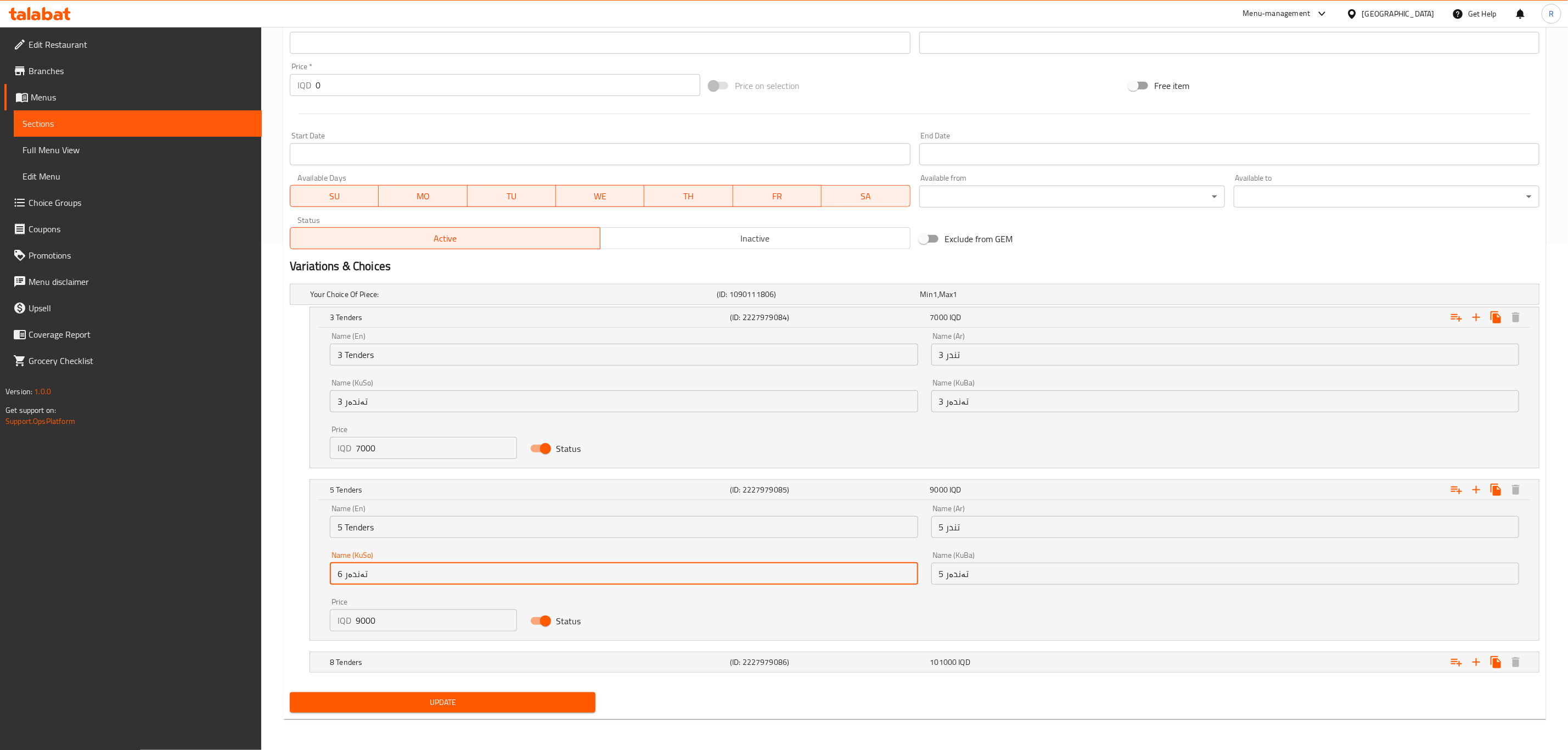
click at [342, 572] on input "6 تەندەر" at bounding box center [623, 573] width 588 height 22
type input "5 تەندەر"
click at [373, 657] on h5 "8 Tenders" at bounding box center [527, 661] width 396 height 11
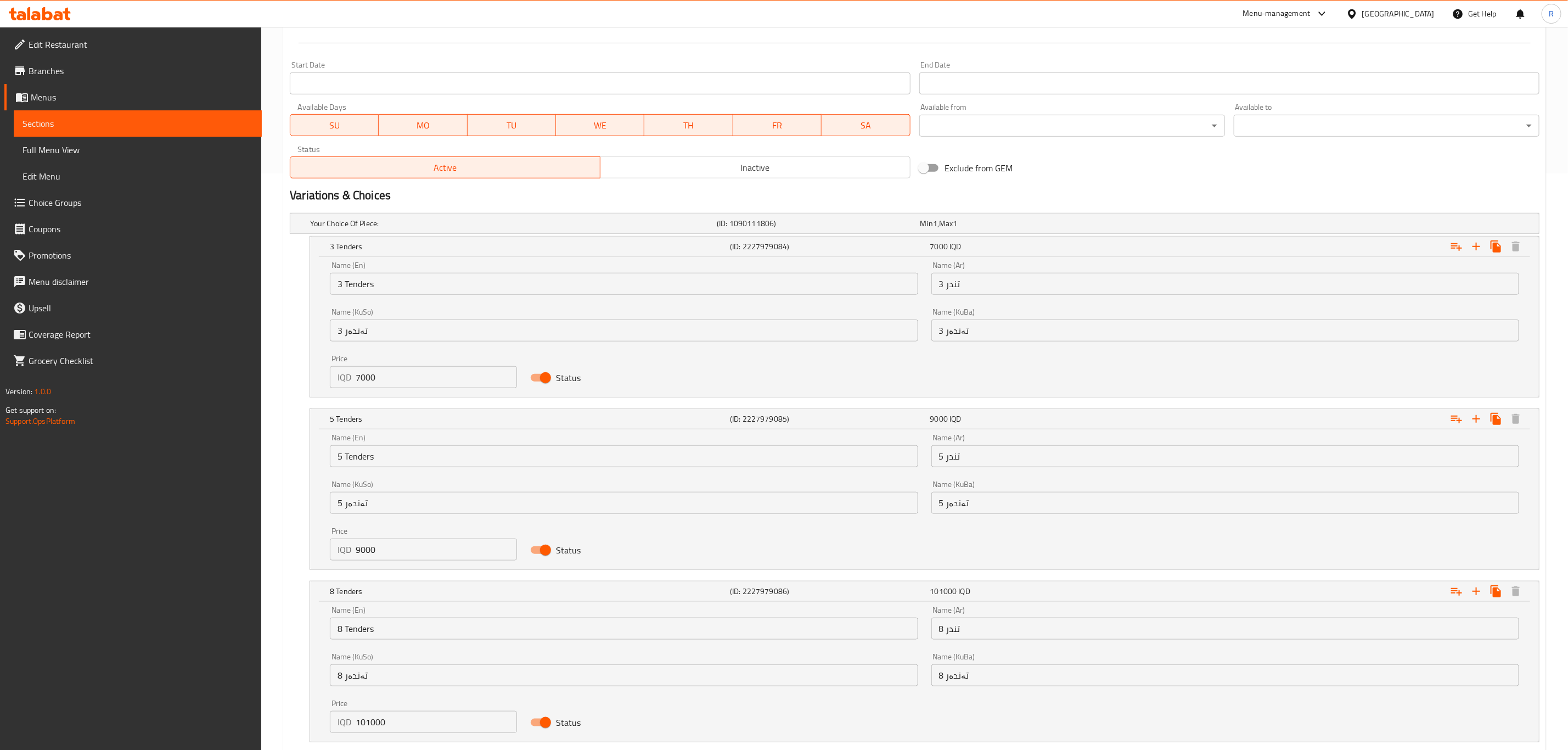
scroll to position [647, 0]
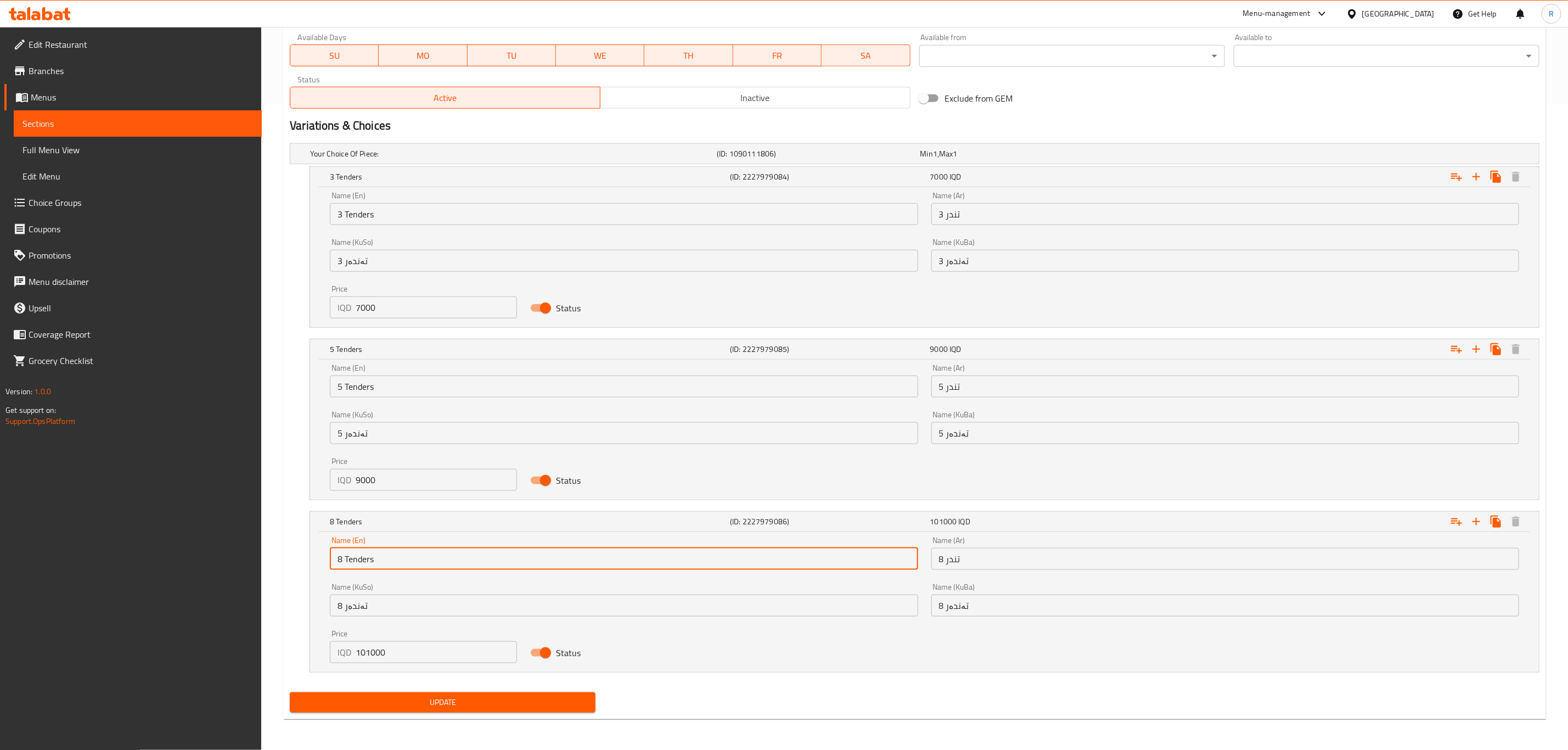
click at [338, 558] on input "8 Tenders" at bounding box center [623, 558] width 588 height 22
type input "7 Tenders"
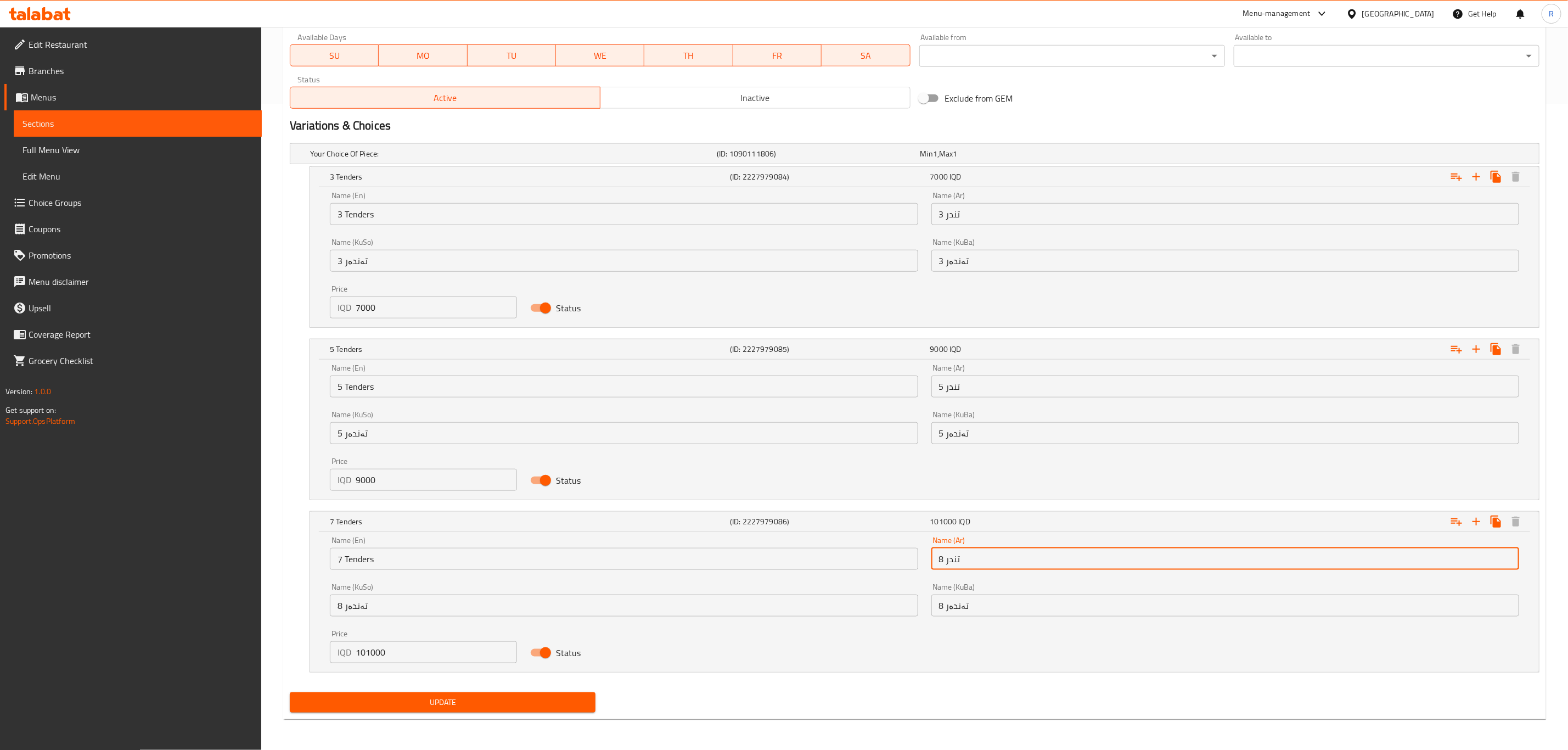
drag, startPoint x: 942, startPoint y: 556, endPoint x: 934, endPoint y: 561, distance: 9.4
click at [934, 561] on input "8 تندر" at bounding box center [1225, 558] width 588 height 22
type input "7 تندر"
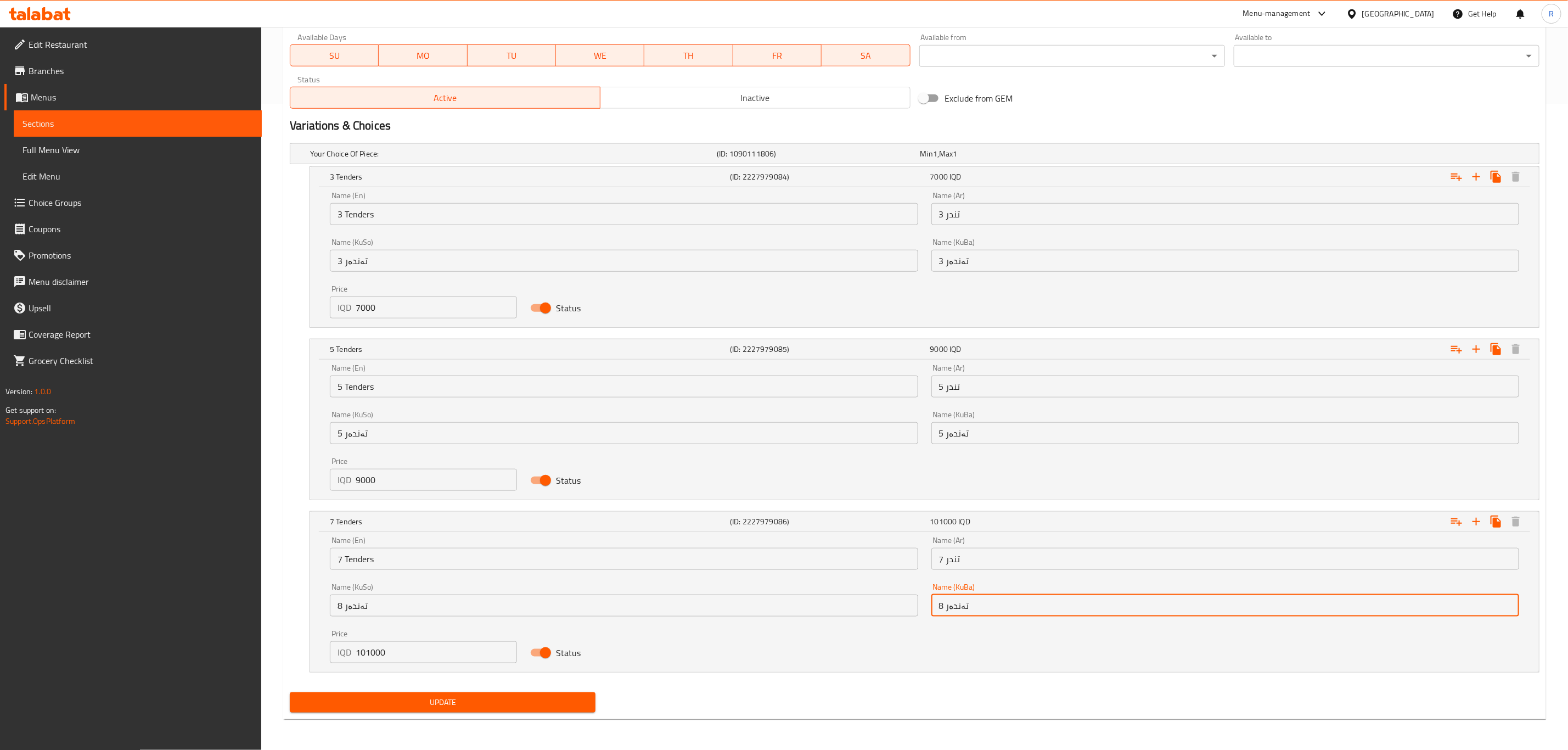
drag, startPoint x: 943, startPoint y: 605, endPoint x: 939, endPoint y: 608, distance: 5.0
click at [939, 608] on input "8 تەندەر" at bounding box center [1225, 605] width 588 height 22
type input "7 تەندەر"
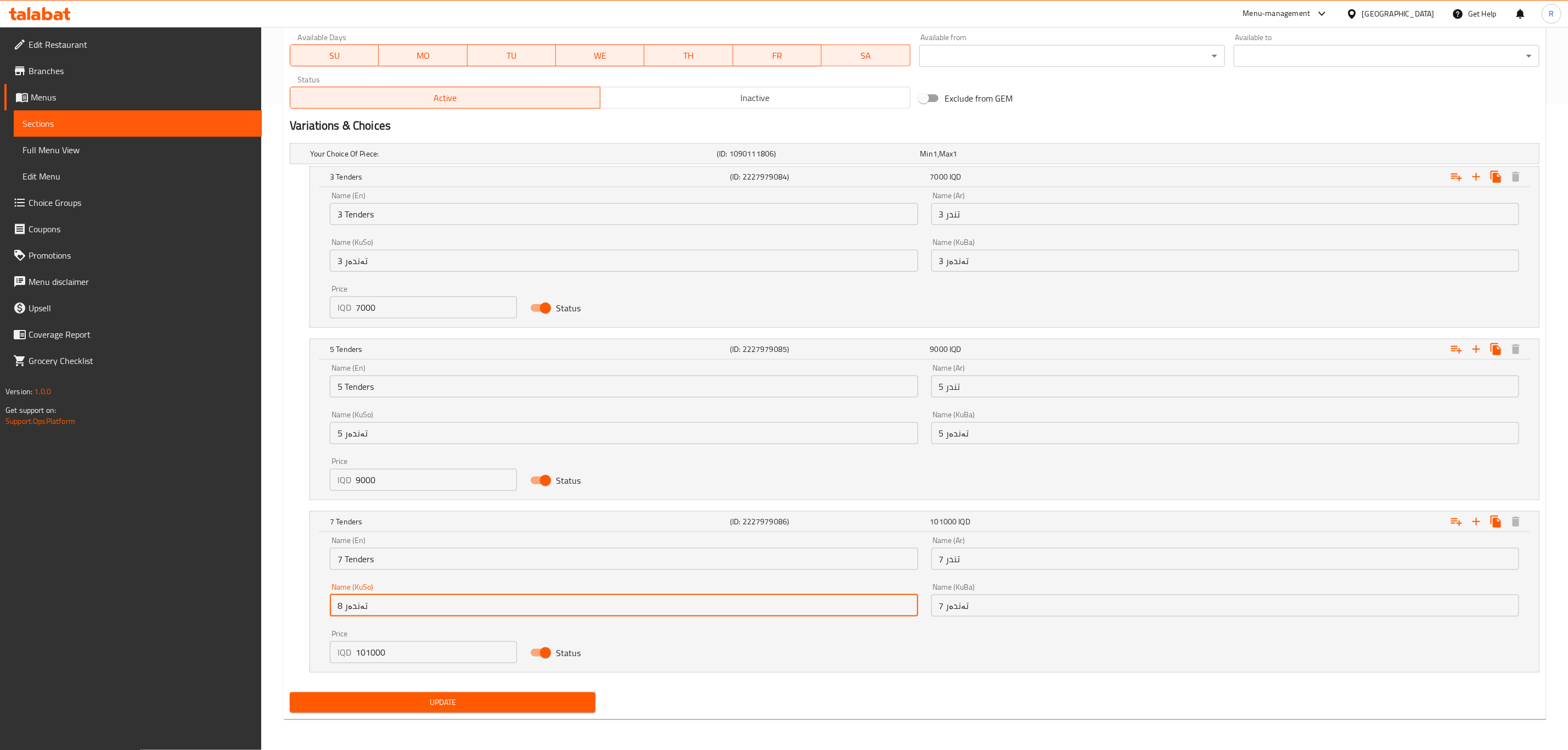
click at [338, 603] on input "8 تەندەر" at bounding box center [623, 605] width 588 height 22
click at [339, 608] on input "8 تەندەر" at bounding box center [623, 605] width 588 height 22
type input "7 تەندەر"
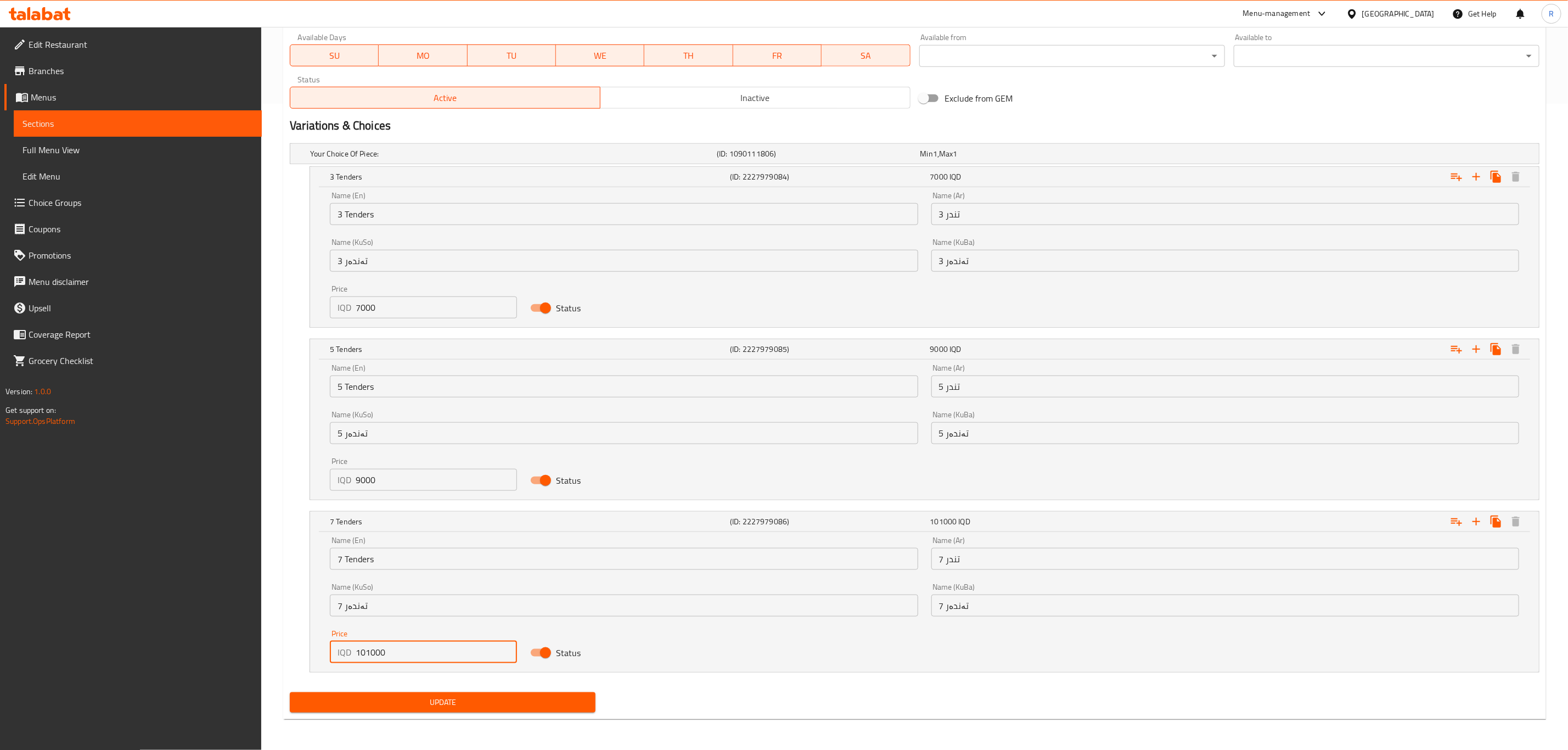
drag, startPoint x: 403, startPoint y: 652, endPoint x: 356, endPoint y: 658, distance: 47.4
click at [356, 658] on input "101000" at bounding box center [436, 652] width 161 height 22
type input "11000"
click at [364, 698] on span "Update" at bounding box center [442, 702] width 288 height 13
click at [534, 705] on span "Update" at bounding box center [442, 702] width 288 height 13
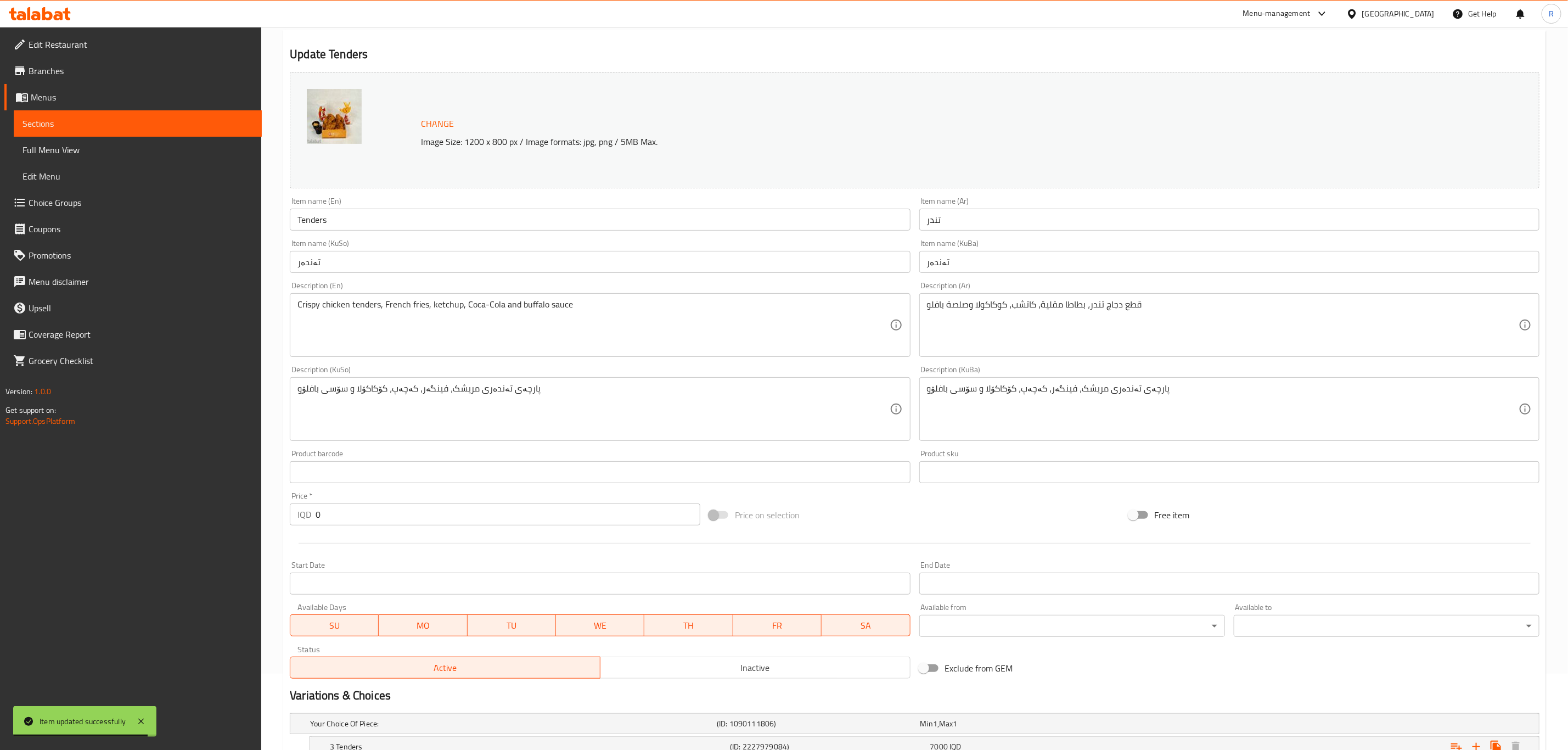
scroll to position [0, 0]
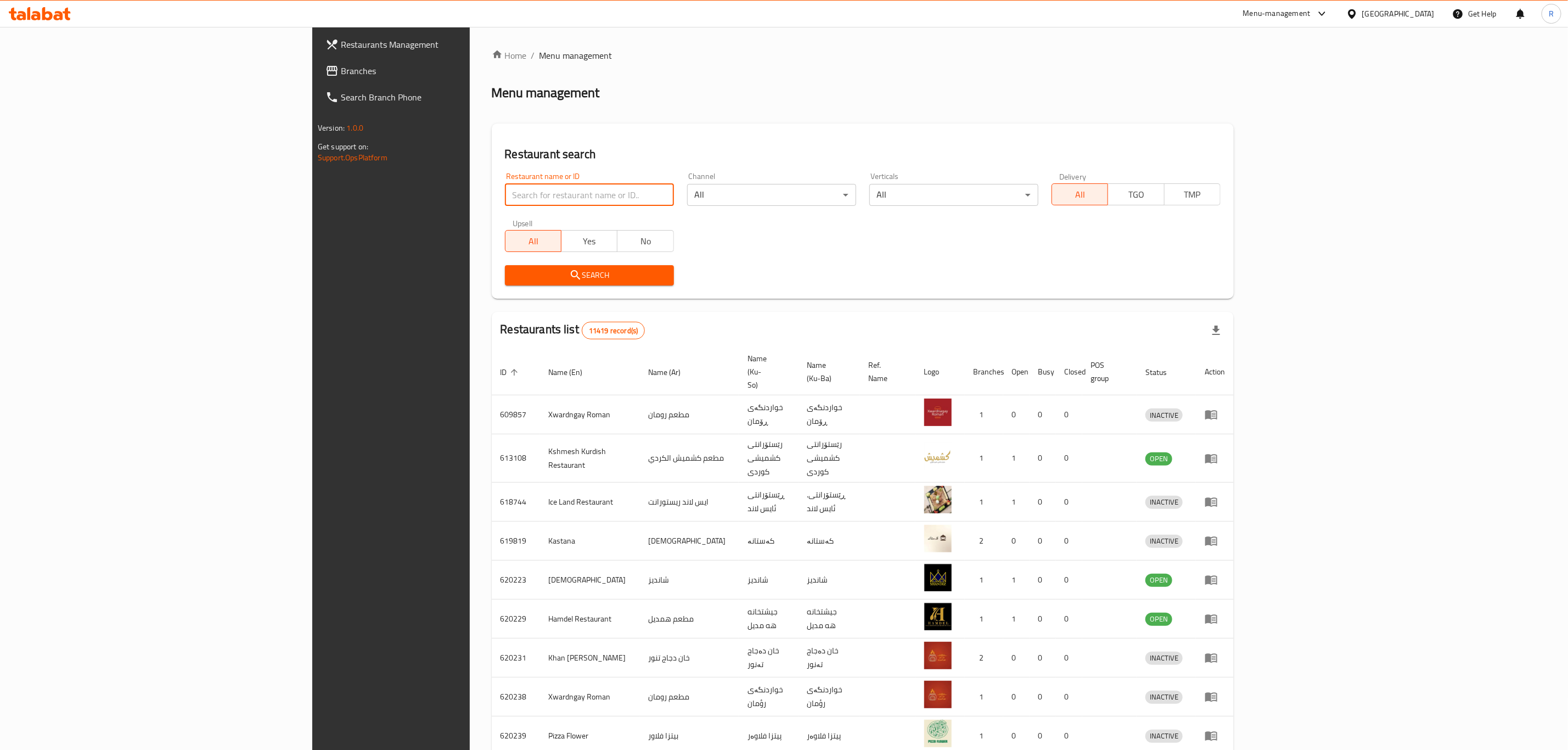
click at [505, 195] on input "search" at bounding box center [589, 195] width 169 height 22
type input "choco h"
click button "Search" at bounding box center [589, 275] width 169 height 20
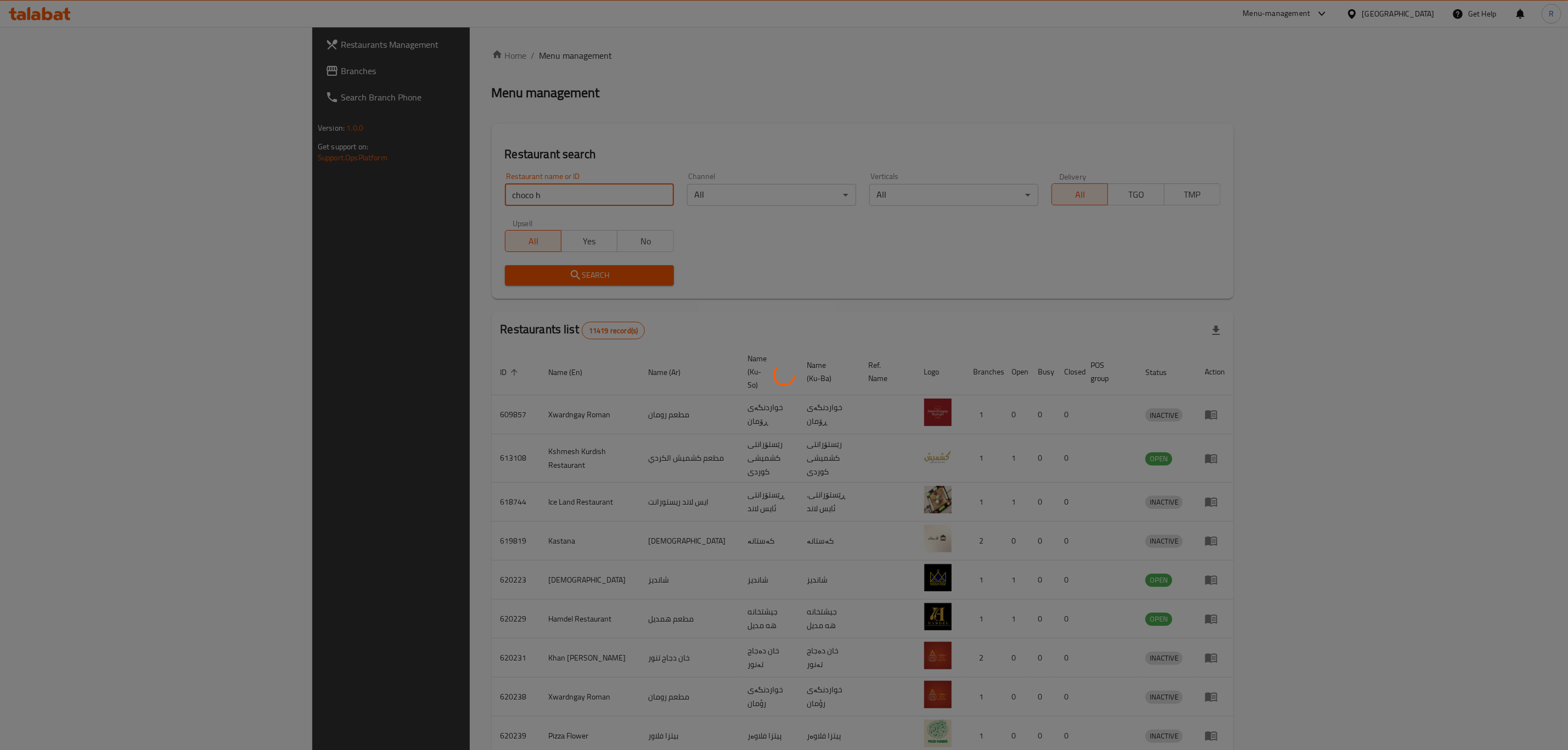
click button "Search" at bounding box center [589, 275] width 169 height 20
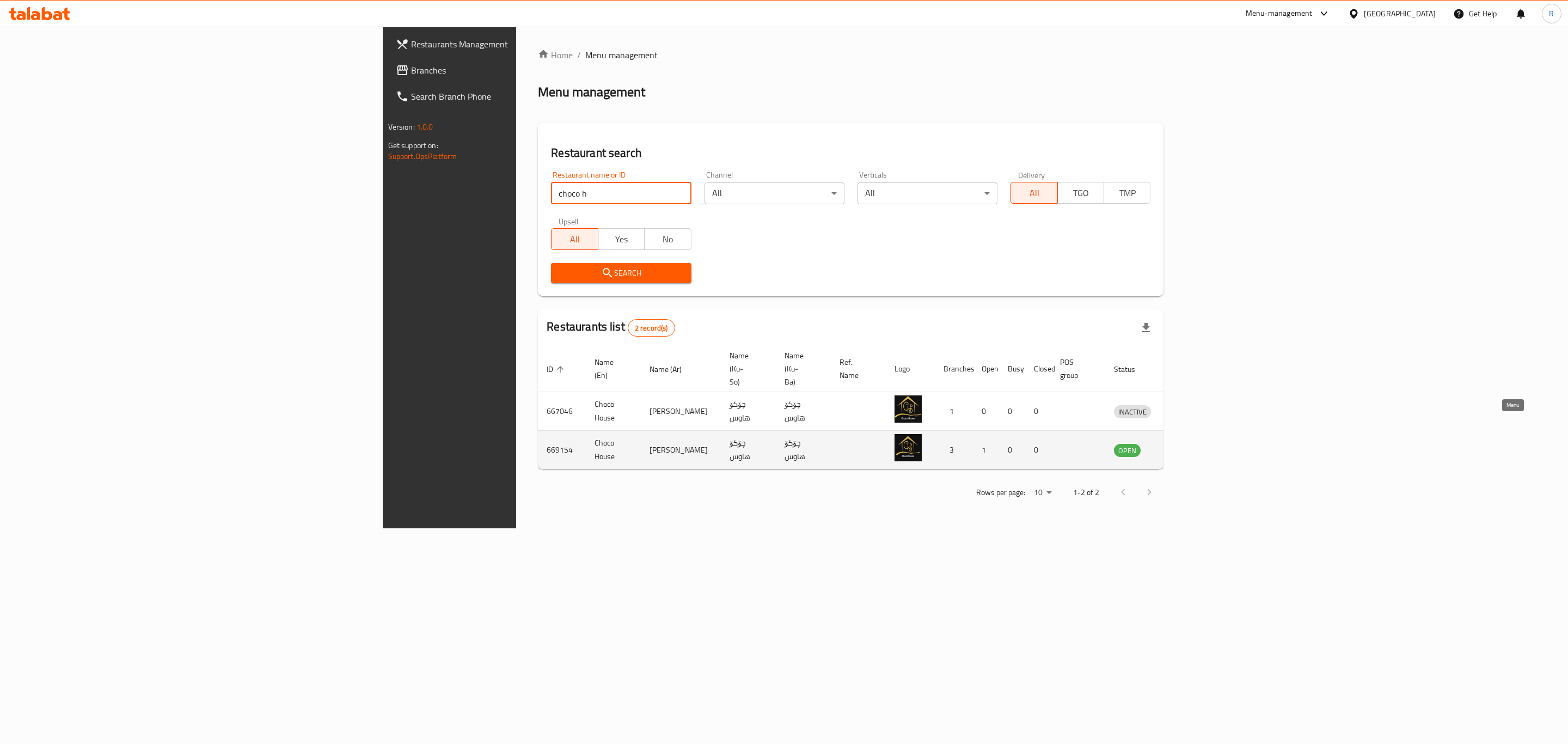
click at [1186, 446] on icon "enhanced table" at bounding box center [1179, 450] width 12 height 10
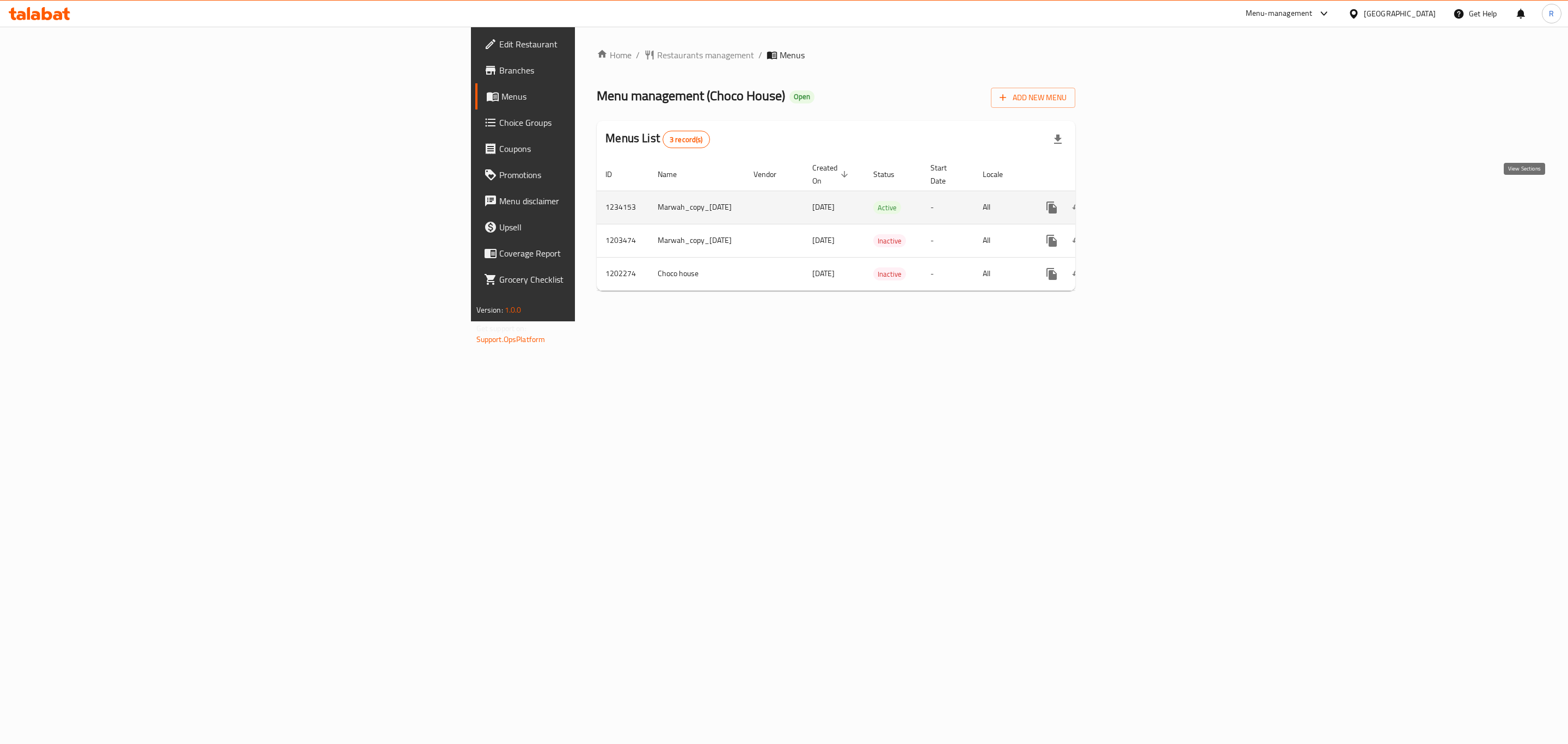
click at [1137, 201] on icon "enhanced table" at bounding box center [1130, 208] width 13 height 13
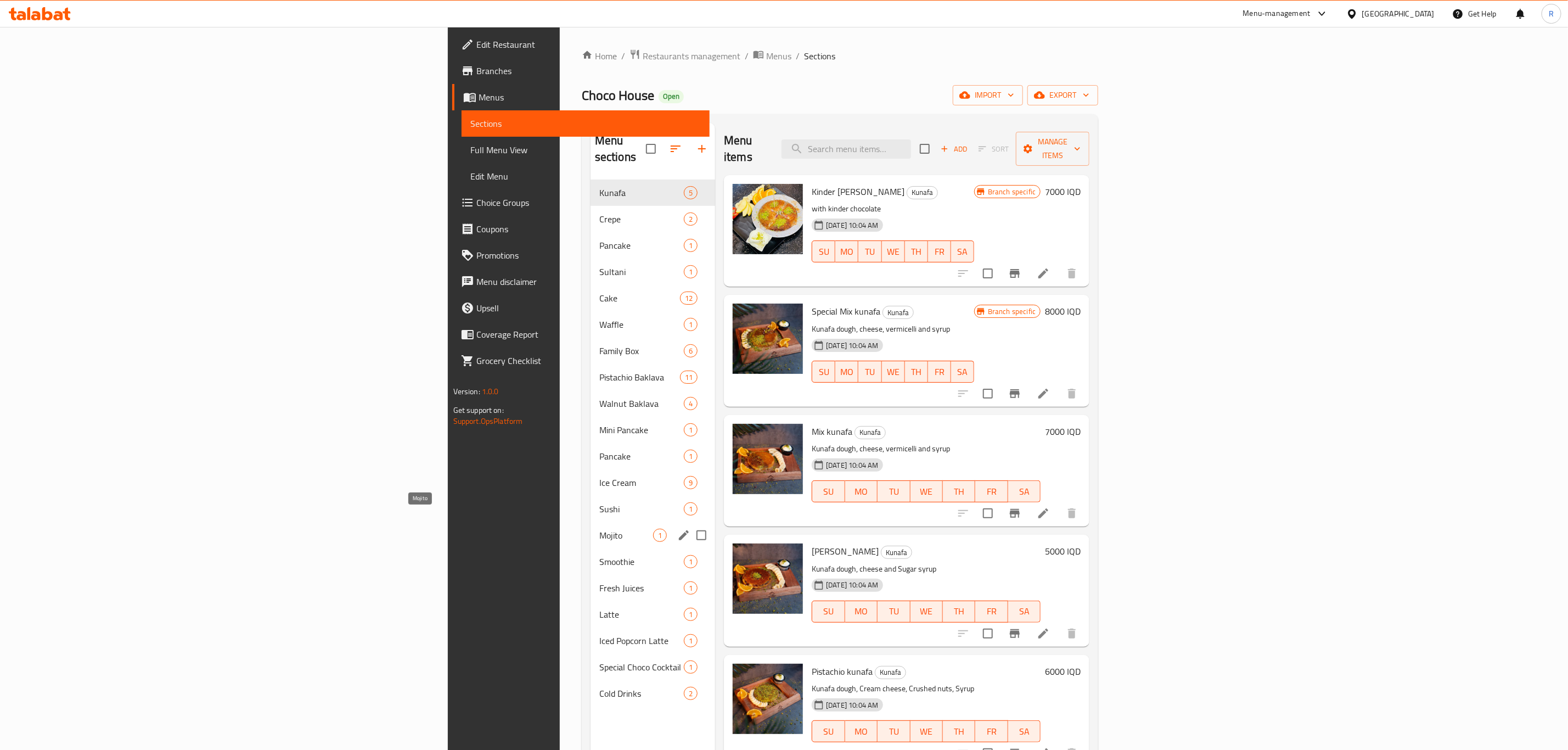
scroll to position [154, 0]
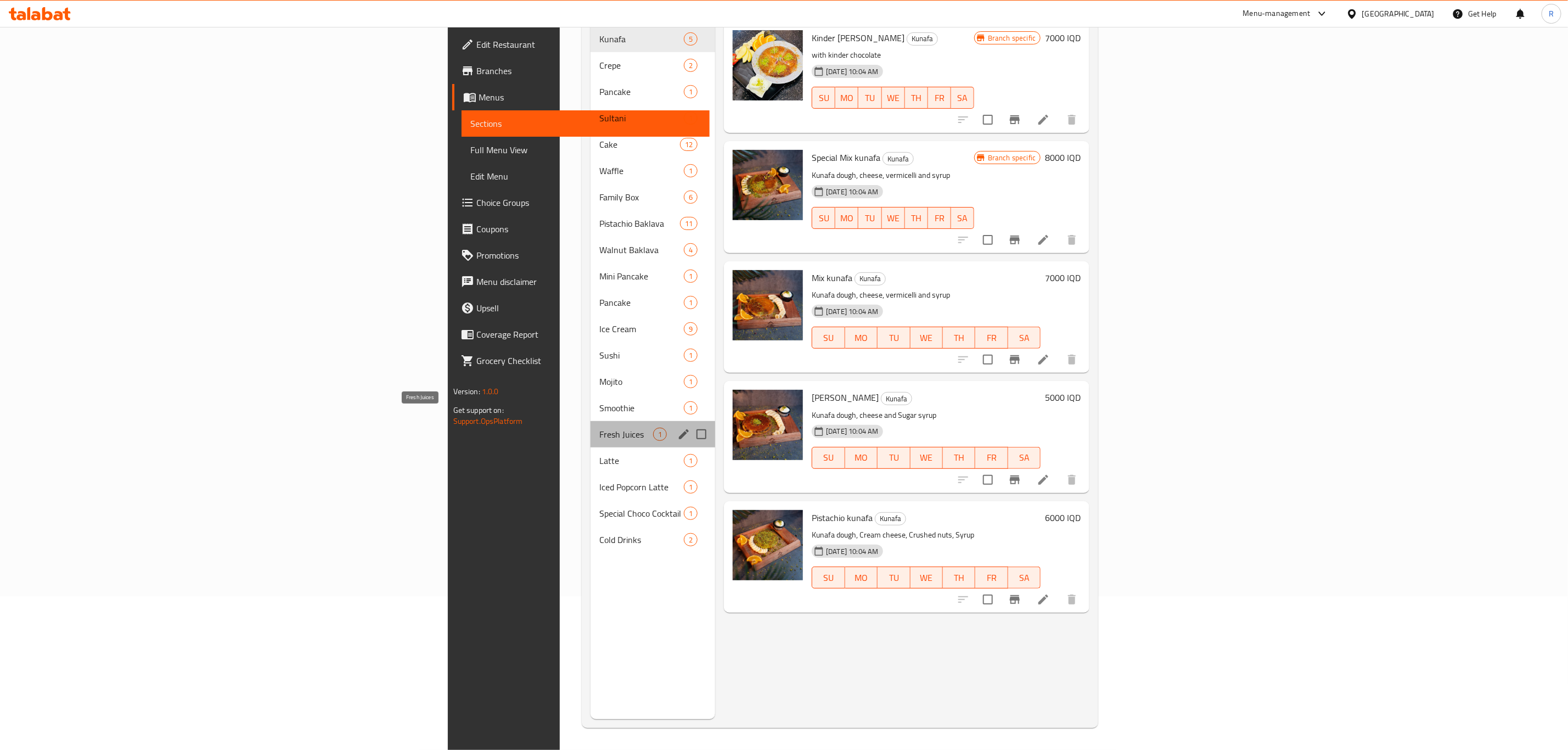
click at [599, 427] on span "Fresh Juices" at bounding box center [626, 434] width 54 height 13
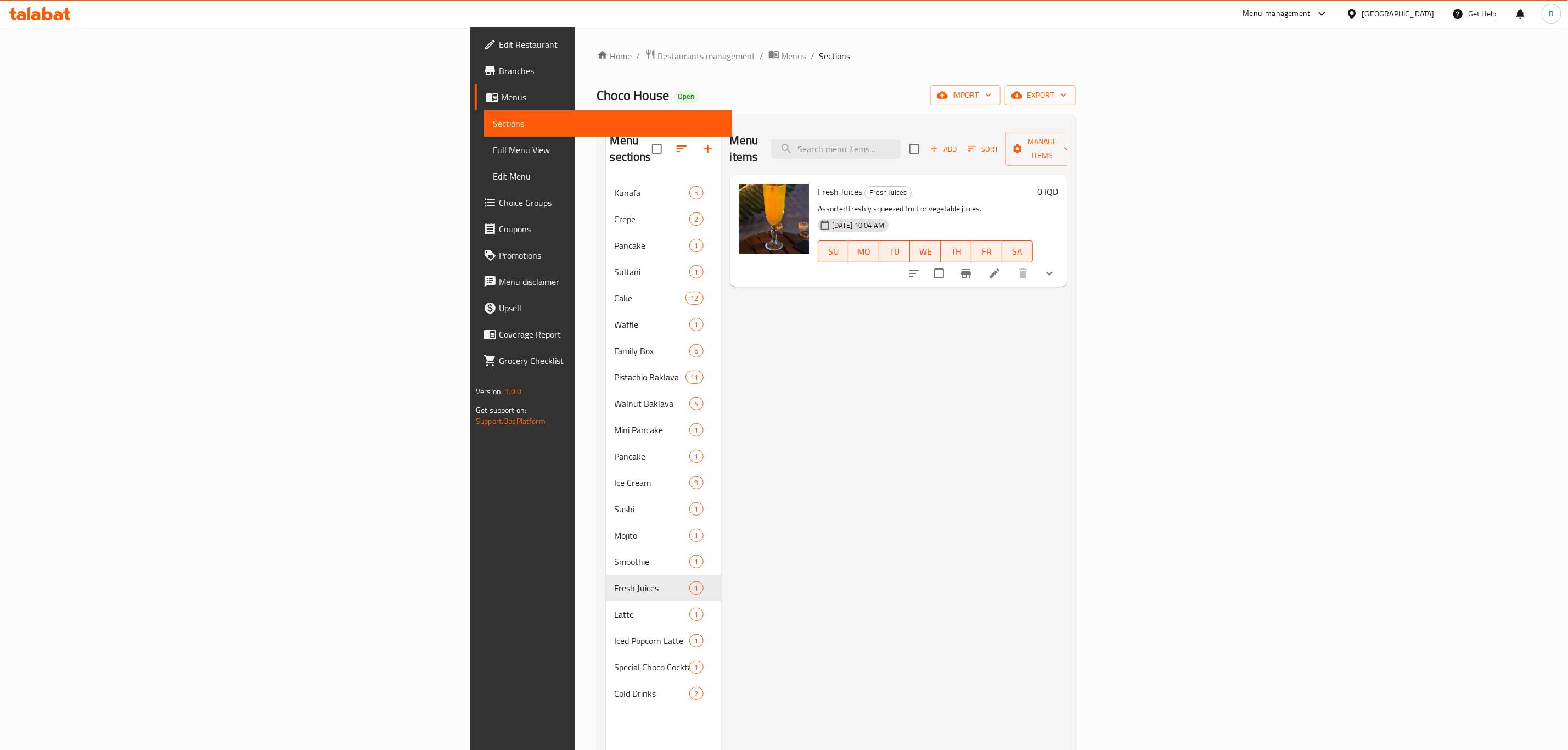
click at [1056, 267] on icon "show more" at bounding box center [1050, 274] width 13 height 13
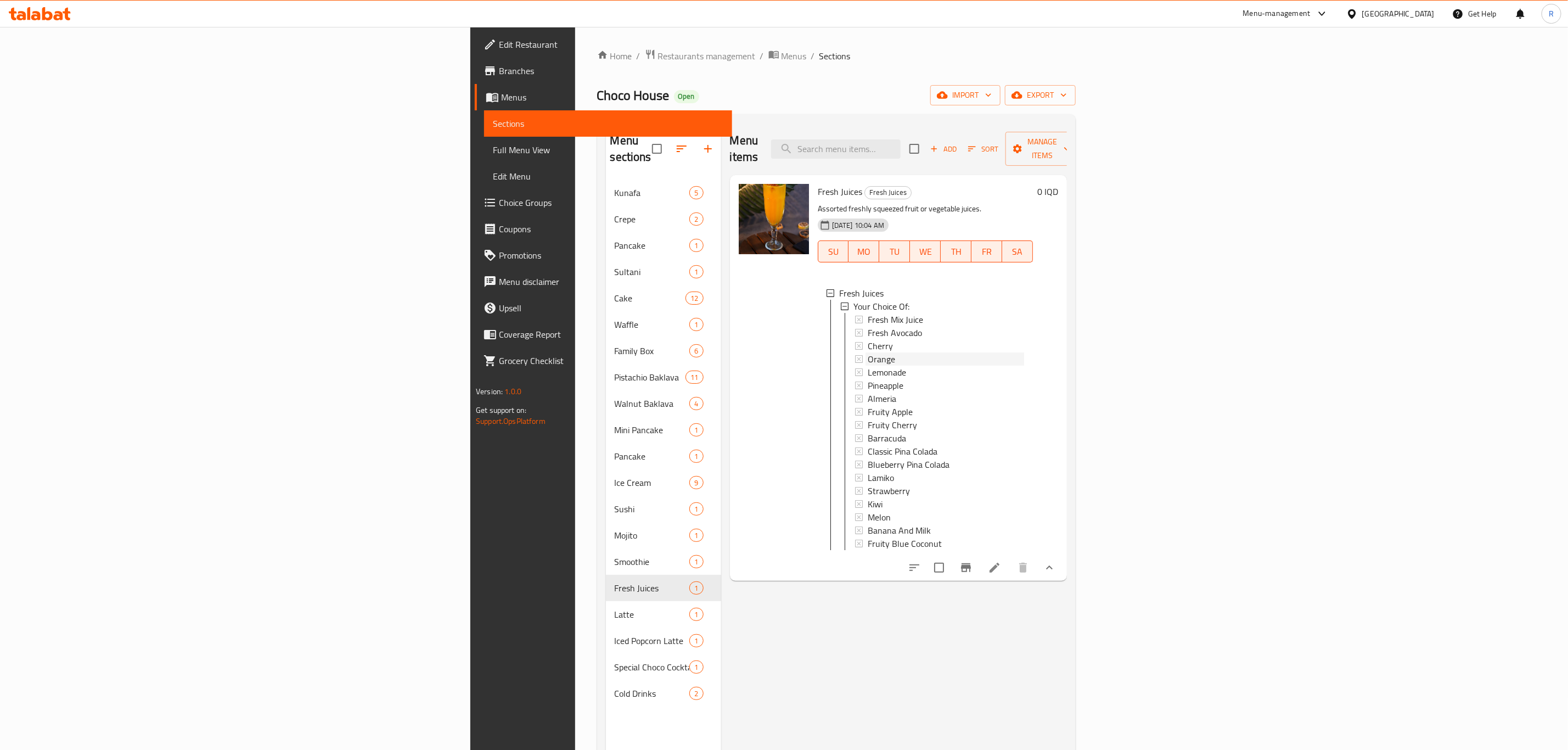
click at [868, 353] on span "Orange" at bounding box center [881, 359] width 28 height 13
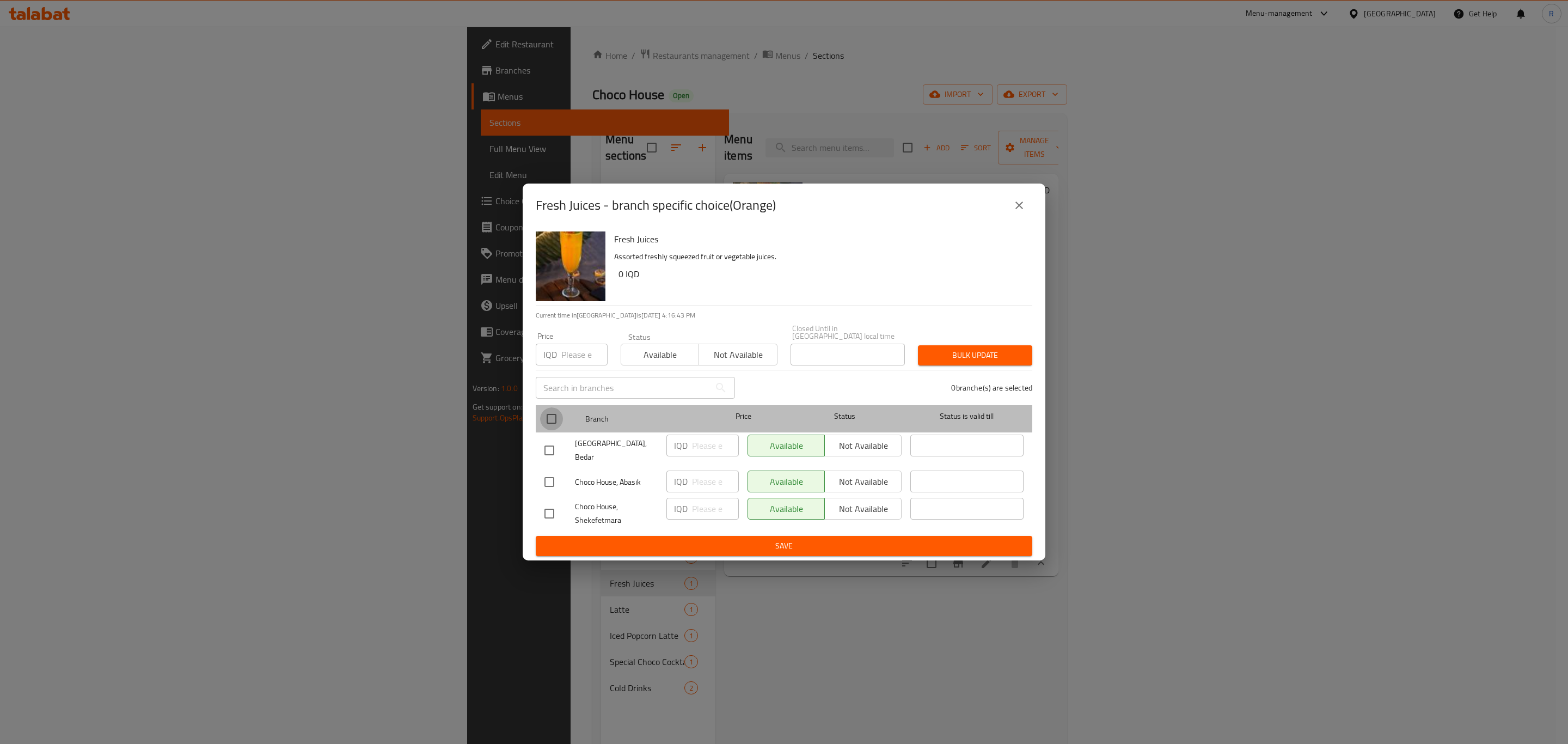
click at [551, 416] on input "checkbox" at bounding box center [551, 419] width 23 height 23
checkbox input "true"
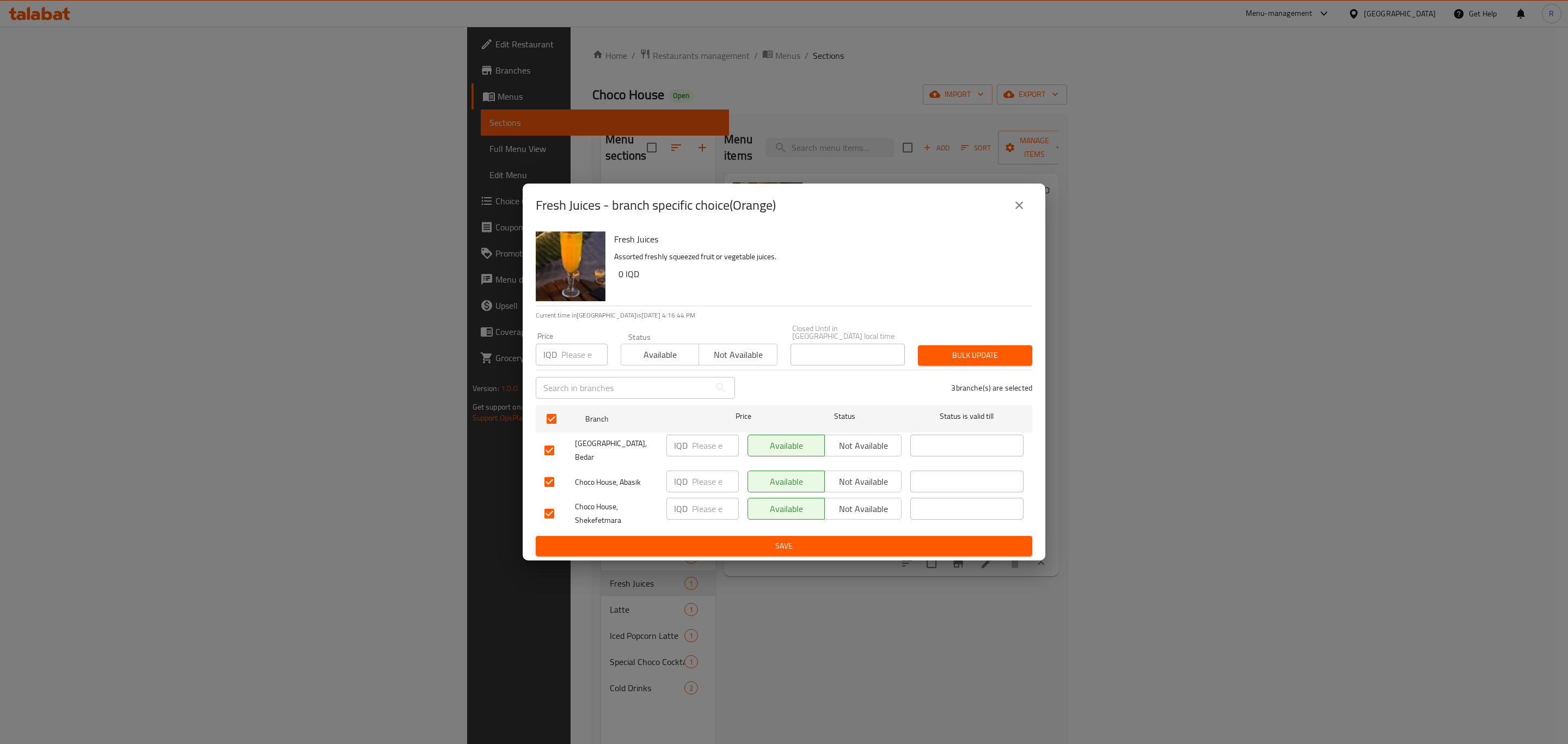
click at [712, 444] on input "number" at bounding box center [715, 444] width 47 height 21
type input "5000"
drag, startPoint x: 712, startPoint y: 442, endPoint x: 675, endPoint y: 446, distance: 37.2
click at [675, 446] on div "IQD 5000 ​" at bounding box center [703, 444] width 72 height 21
click at [686, 502] on p "IQD" at bounding box center [680, 509] width 13 height 13
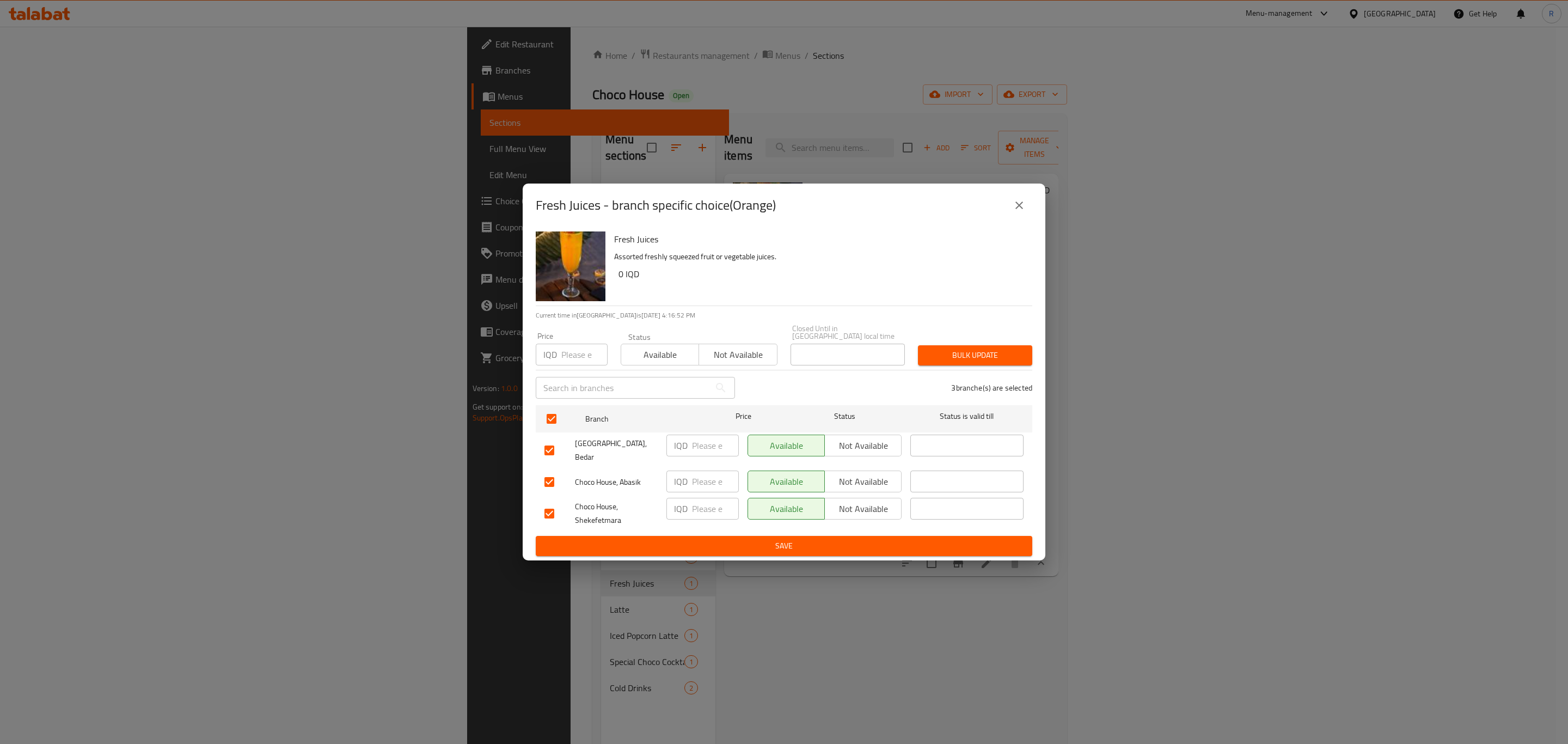
click at [707, 502] on input "number" at bounding box center [715, 508] width 47 height 21
drag, startPoint x: 551, startPoint y: 473, endPoint x: 552, endPoint y: 456, distance: 17.0
click at [552, 473] on input "checkbox" at bounding box center [549, 481] width 23 height 23
checkbox input "false"
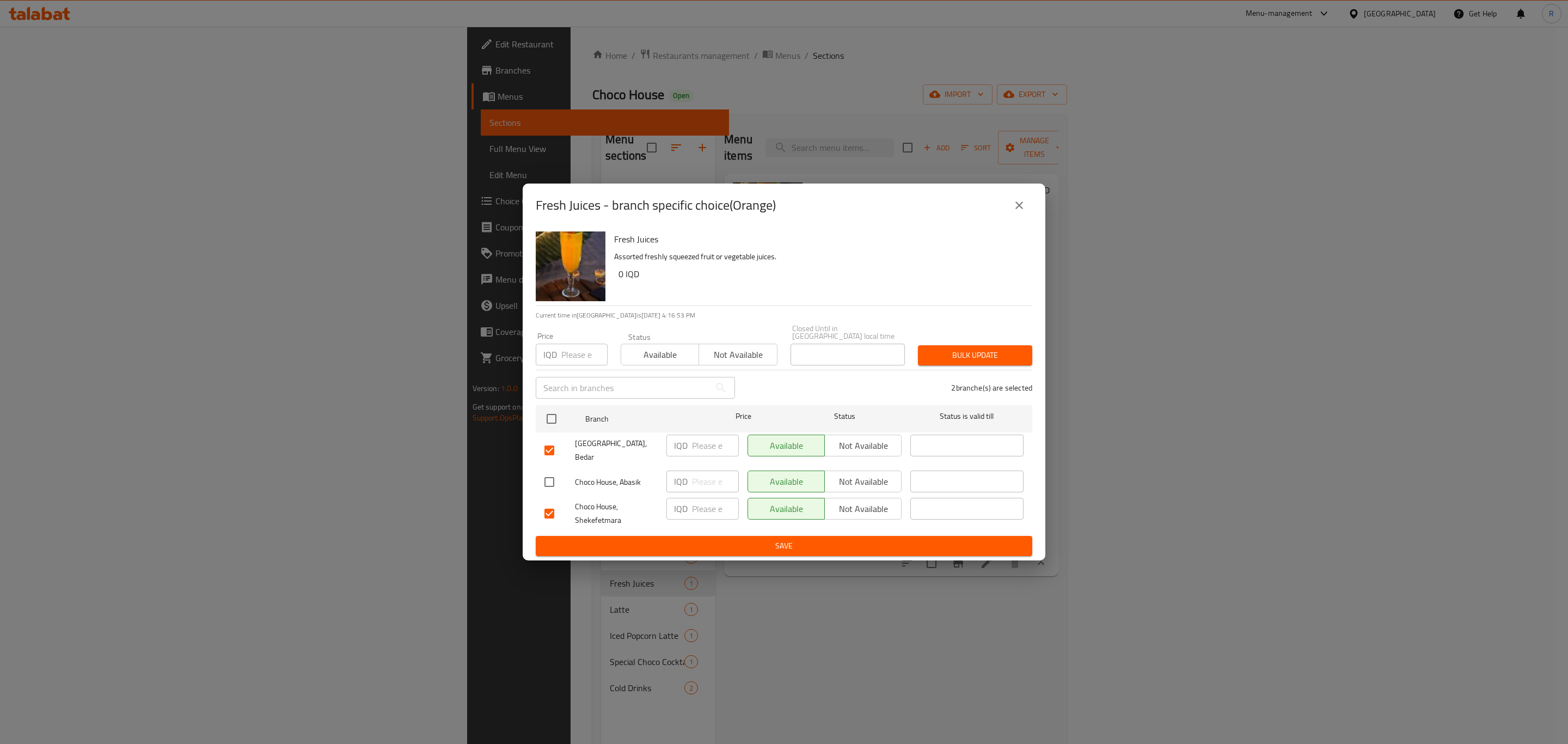
click at [552, 443] on input "checkbox" at bounding box center [549, 450] width 23 height 23
checkbox input "false"
click at [701, 498] on input "number" at bounding box center [715, 508] width 47 height 21
type input "5000"
click at [729, 539] on span "Save" at bounding box center [784, 546] width 479 height 13
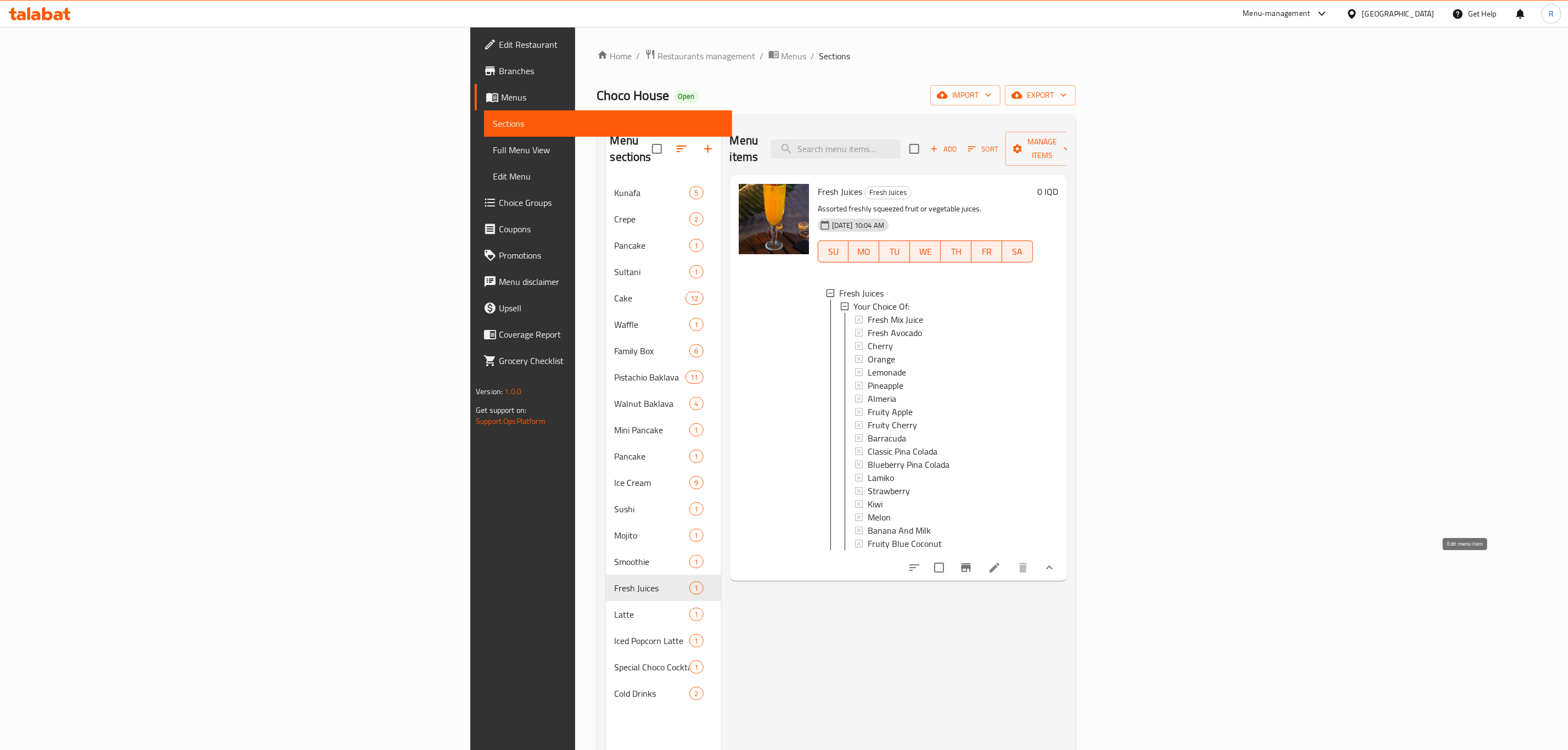
click at [1001, 568] on icon at bounding box center [995, 567] width 13 height 13
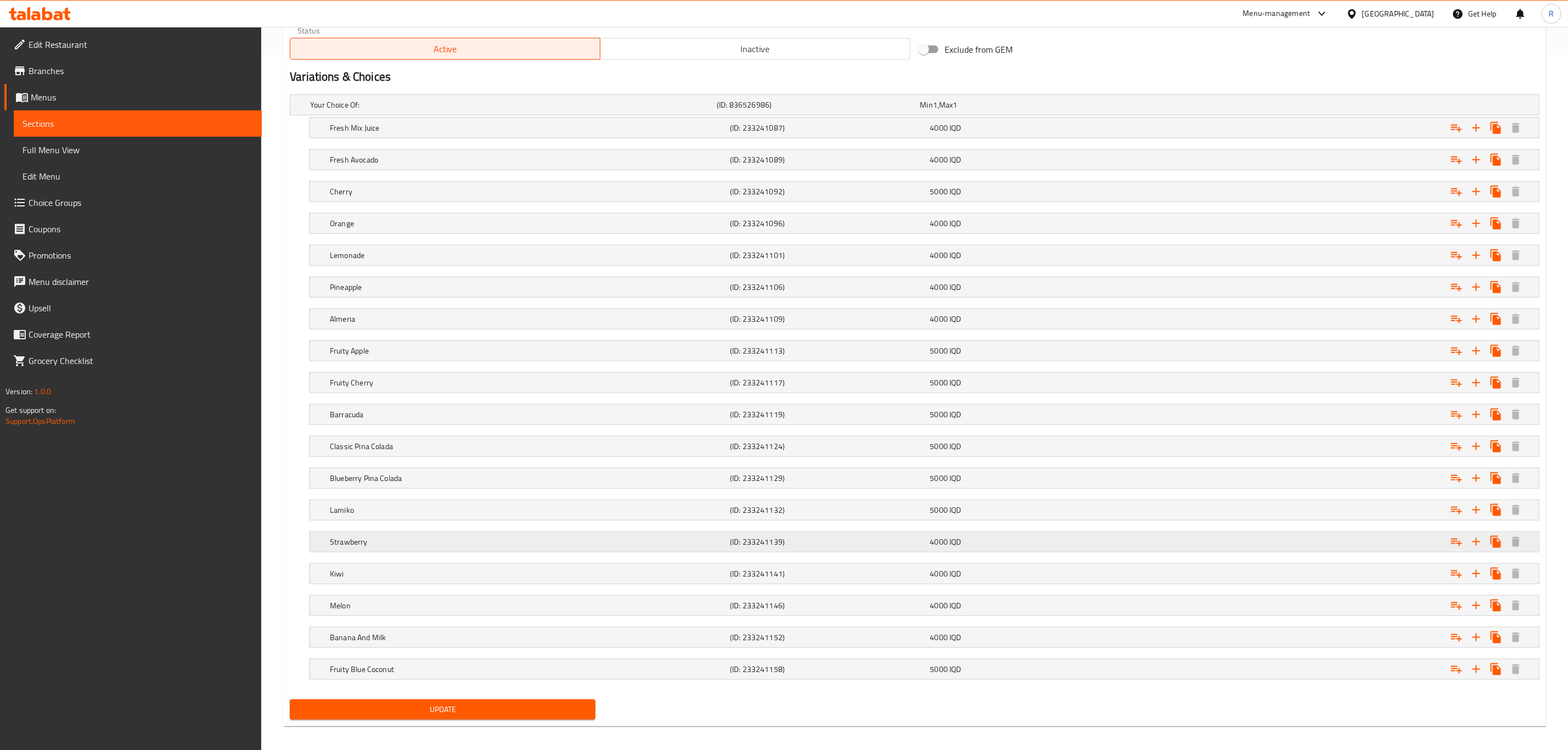
scroll to position [711, 0]
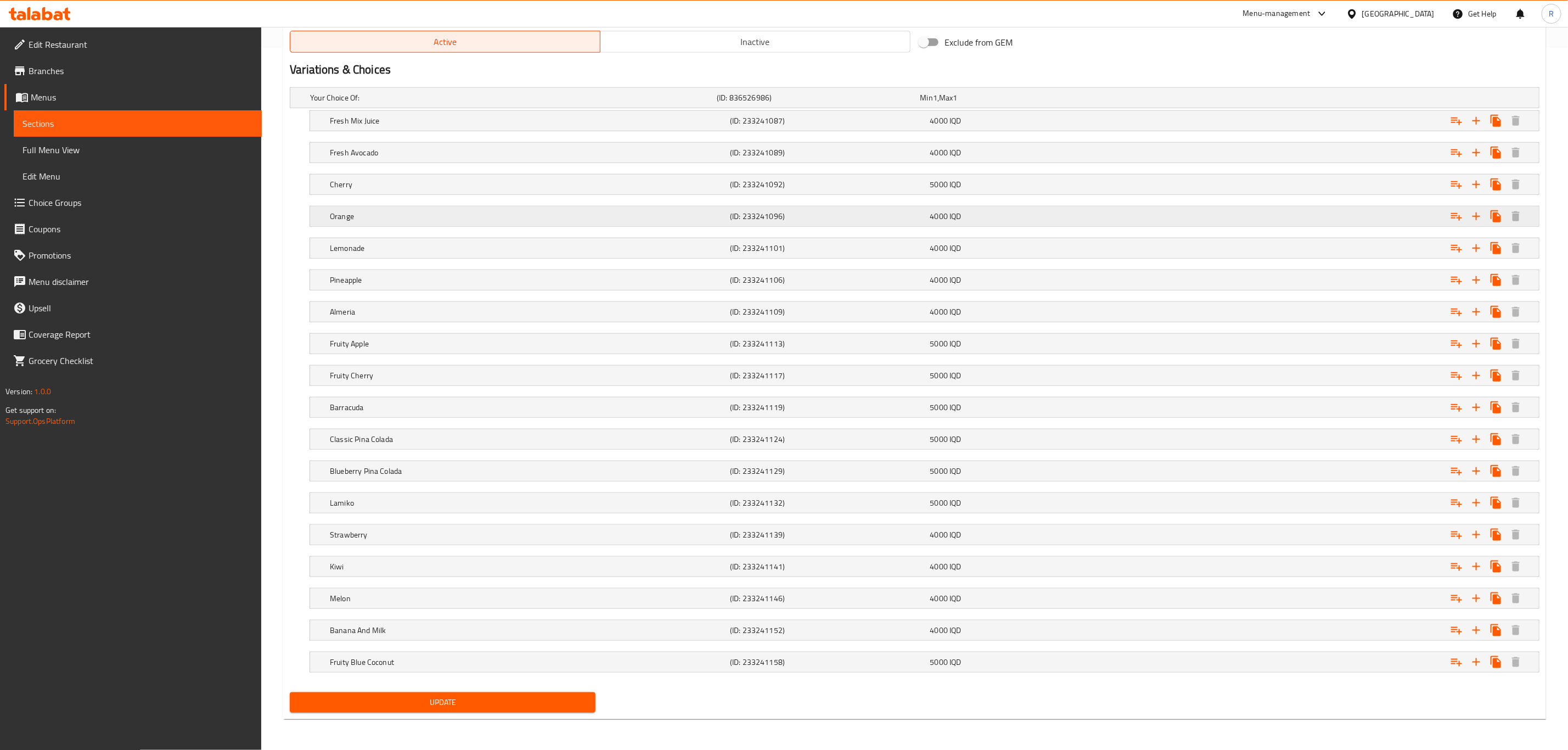
click at [903, 211] on h5 "(ID: 233241096)" at bounding box center [828, 216] width 195 height 11
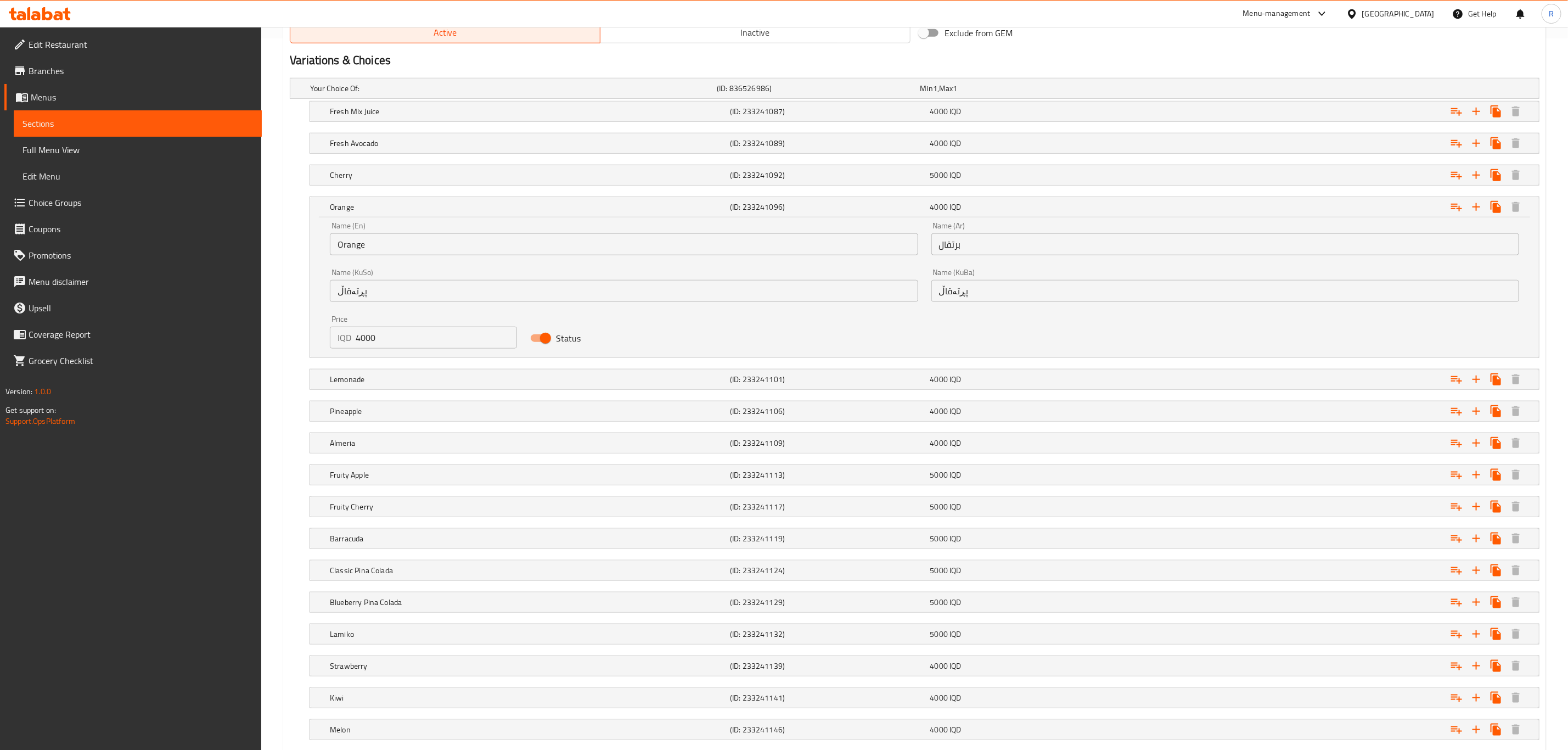
click at [396, 341] on input "4000" at bounding box center [436, 337] width 161 height 22
drag, startPoint x: 362, startPoint y: 341, endPoint x: 343, endPoint y: 338, distance: 19.2
click at [344, 338] on div "IQD 4000 Price" at bounding box center [423, 337] width 187 height 22
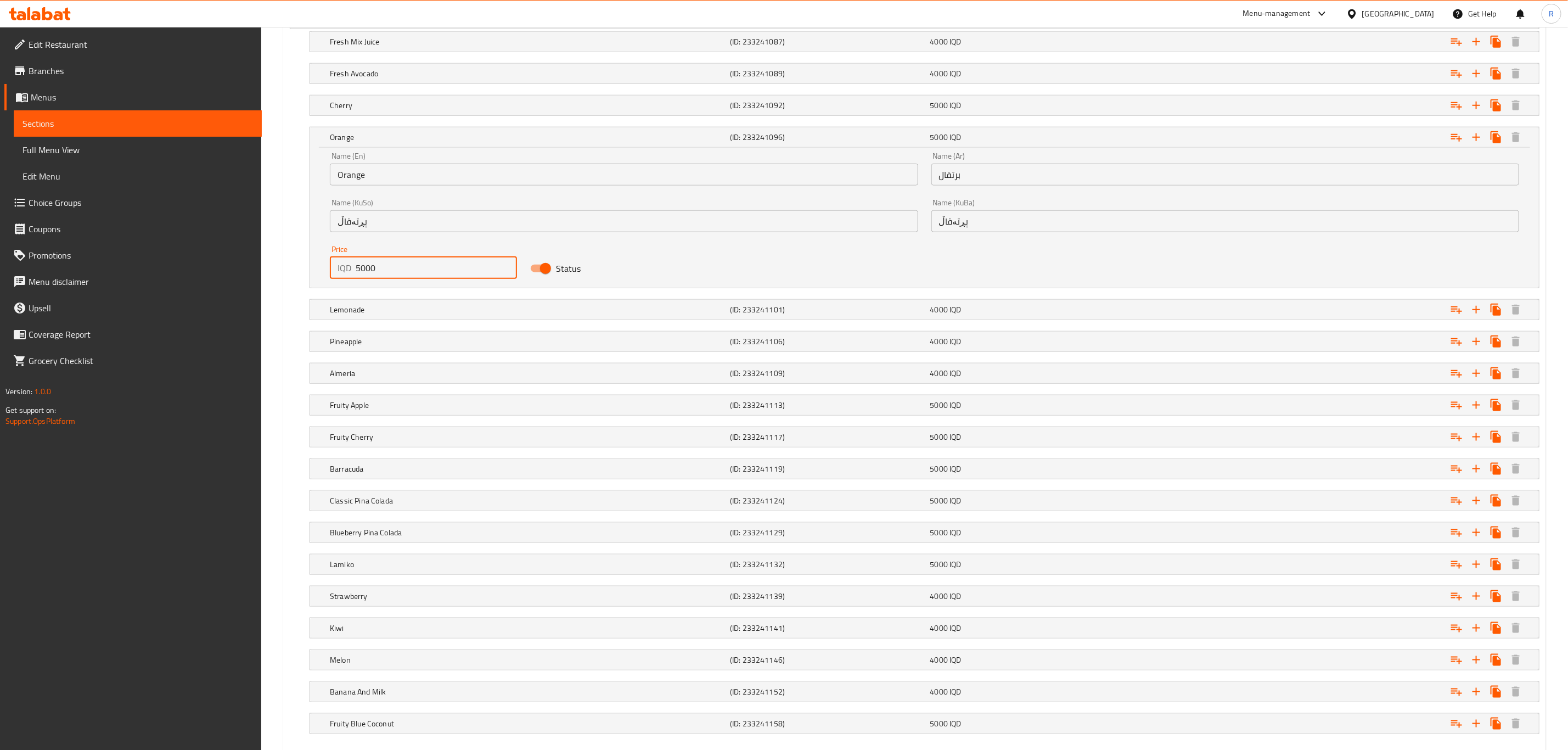
scroll to position [851, 0]
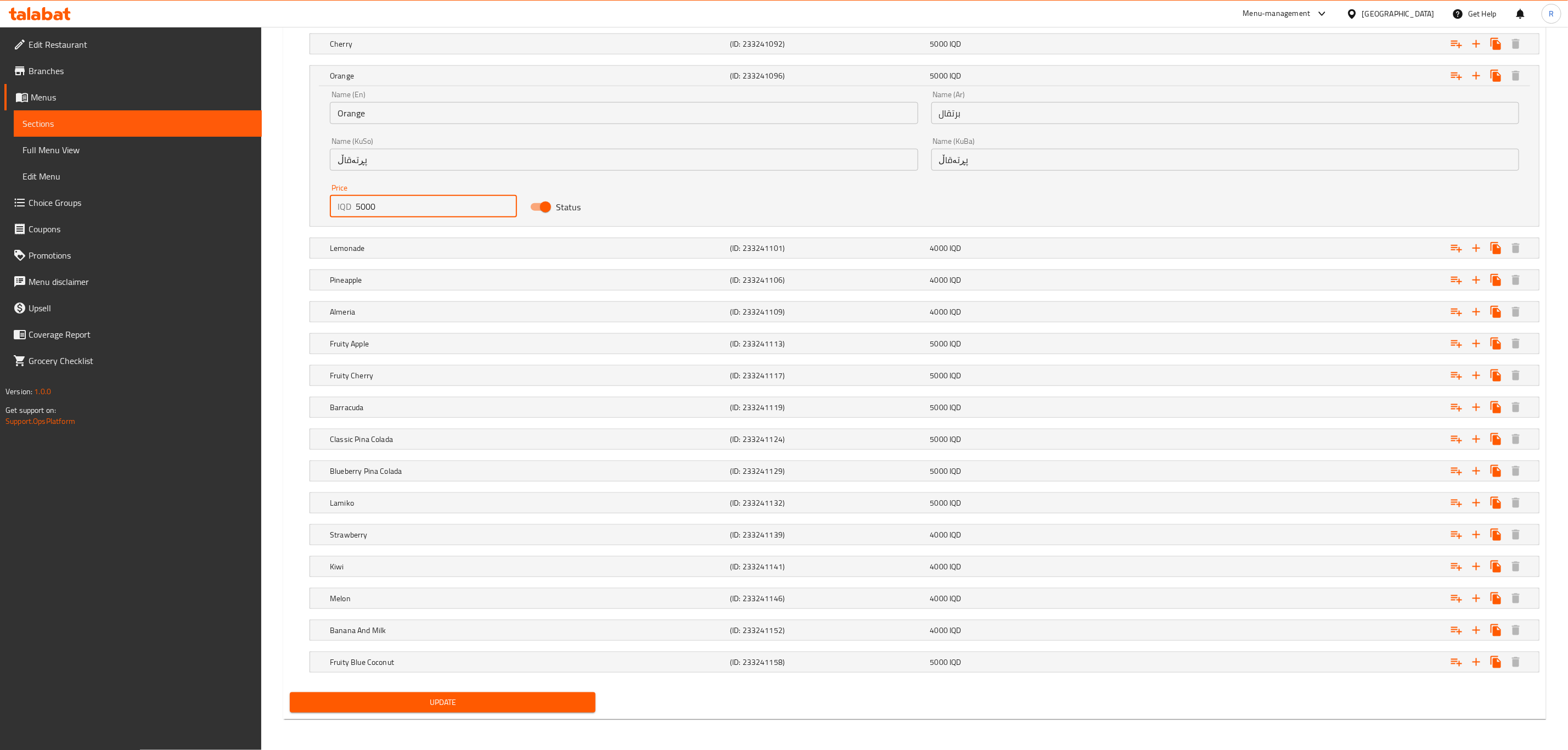
type input "5000"
click at [512, 696] on span "Update" at bounding box center [442, 702] width 288 height 13
drag, startPoint x: 491, startPoint y: 697, endPoint x: 552, endPoint y: 604, distance: 111.2
click at [491, 698] on span "Update" at bounding box center [442, 702] width 288 height 13
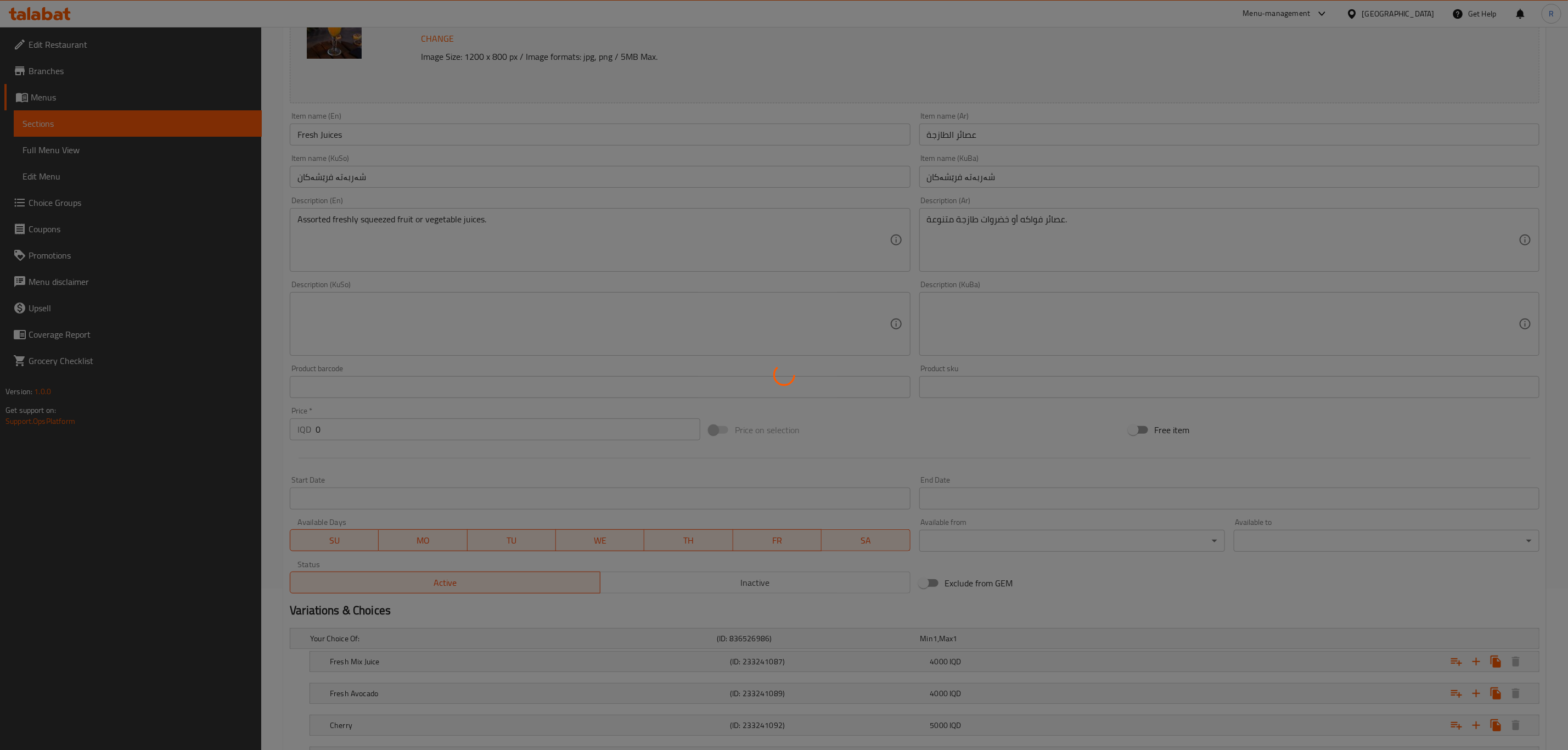
scroll to position [0, 0]
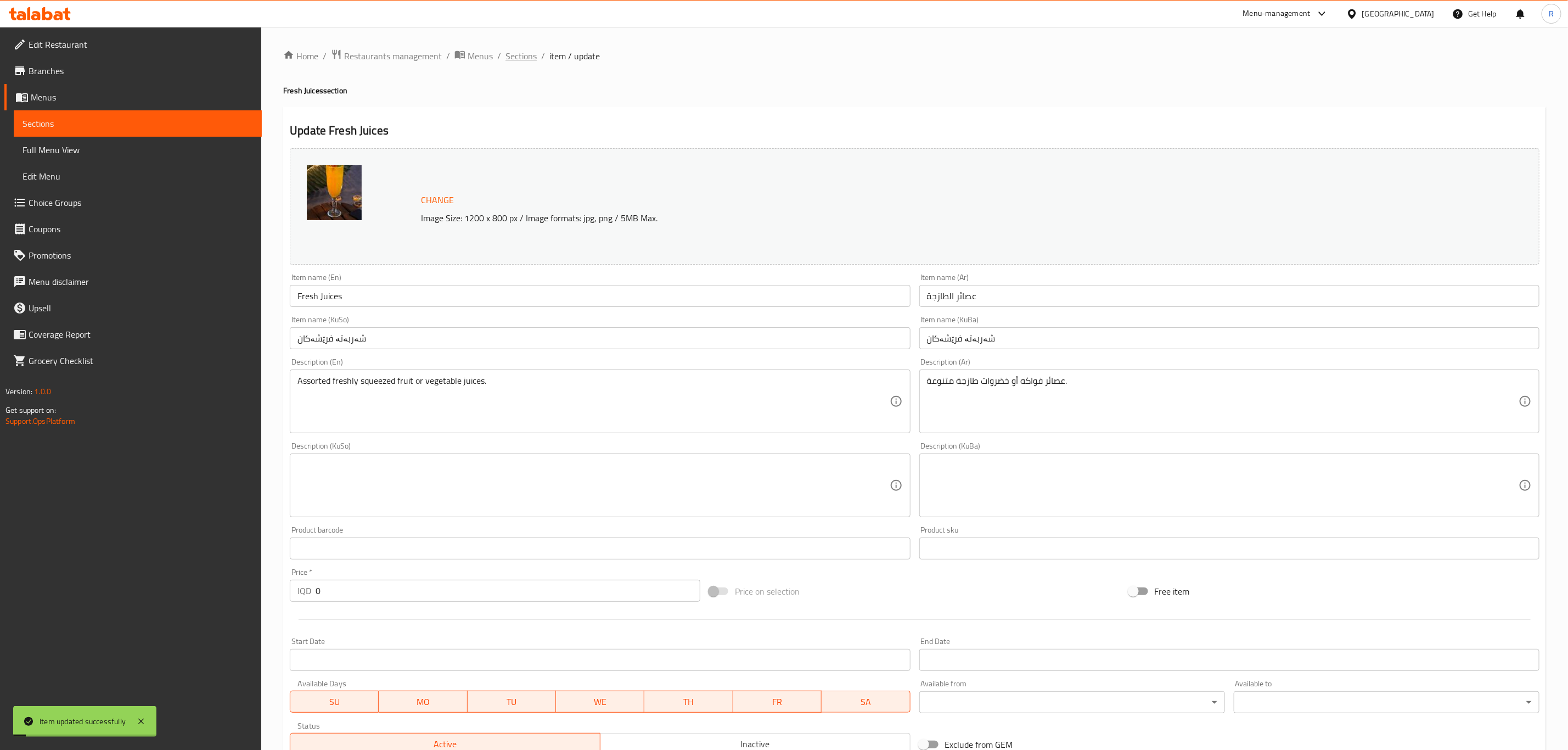
click at [519, 51] on span "Sections" at bounding box center [521, 56] width 31 height 13
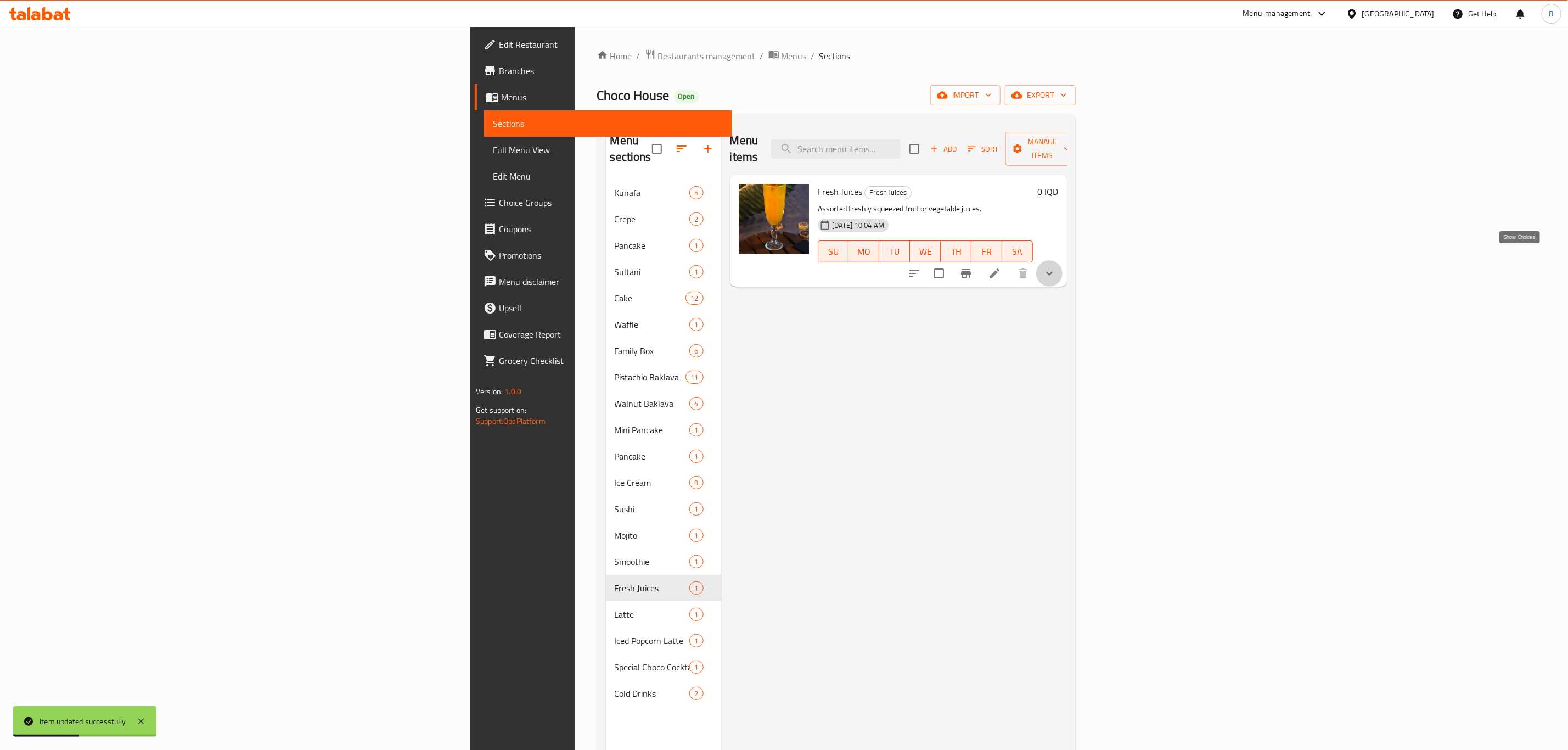
click at [1056, 267] on icon "show more" at bounding box center [1050, 274] width 13 height 13
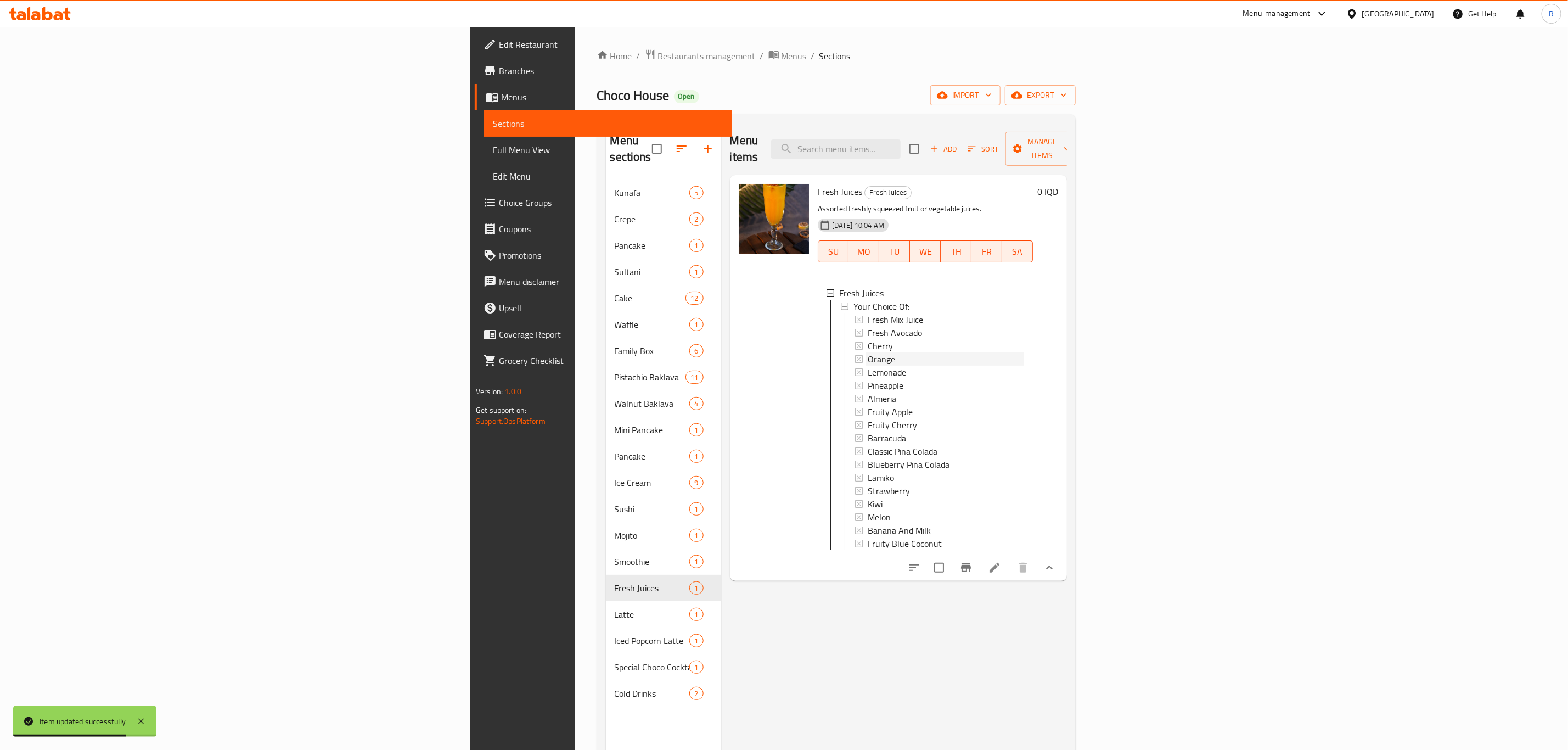
click at [868, 353] on div "Orange" at bounding box center [946, 359] width 157 height 13
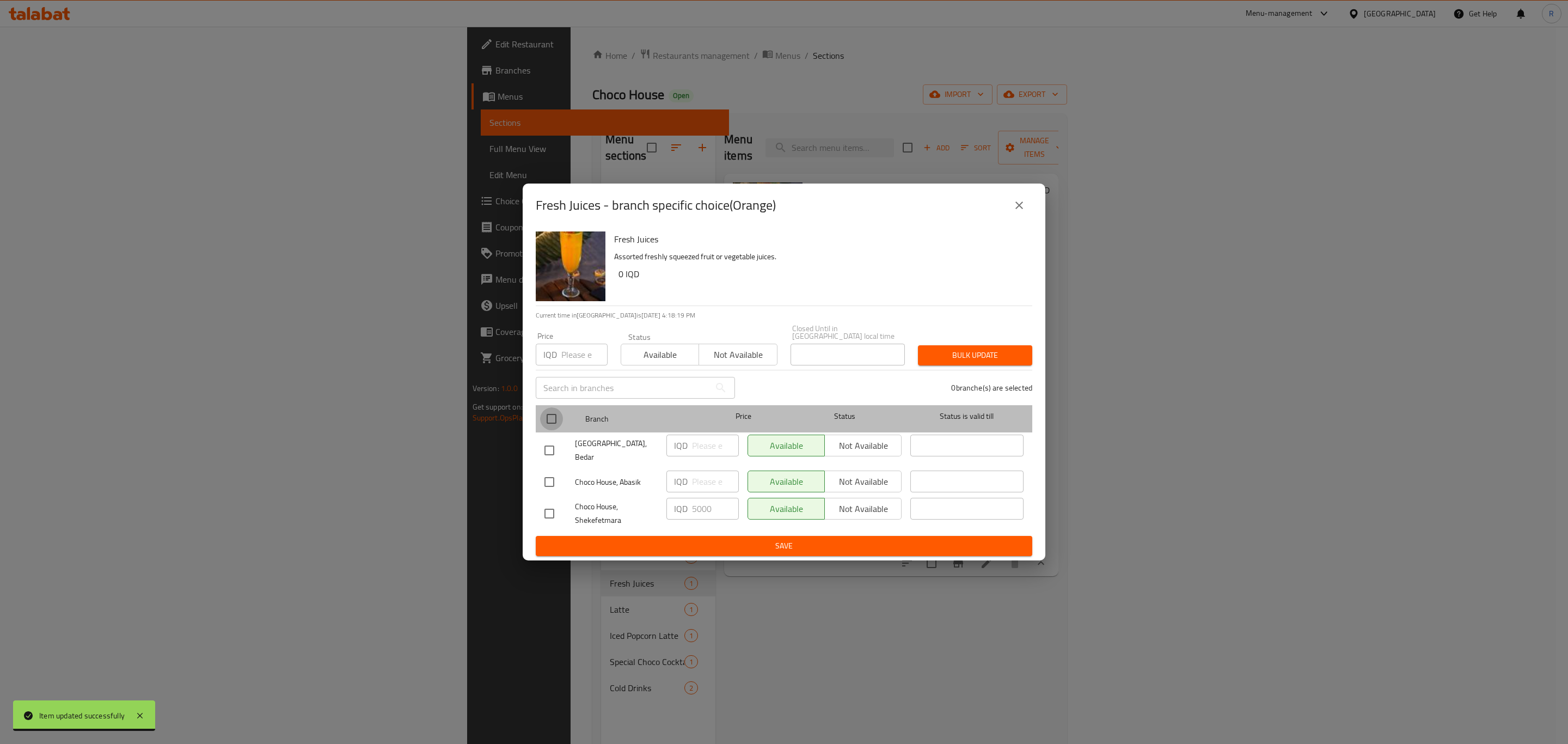
click at [552, 420] on input "checkbox" at bounding box center [551, 419] width 23 height 23
checkbox input "true"
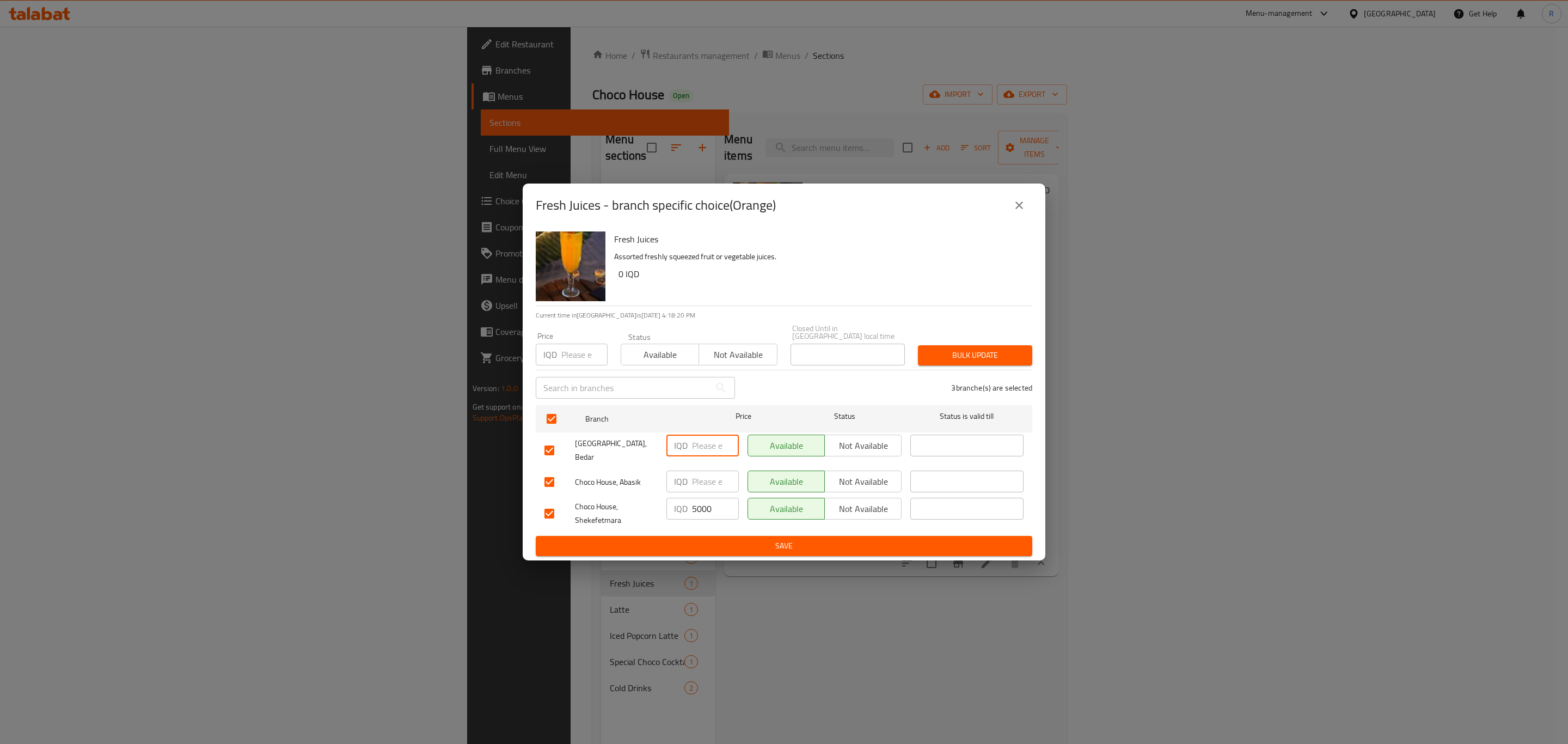
click at [709, 449] on input "number" at bounding box center [715, 444] width 47 height 21
type input "5000"
click at [699, 470] on input "number" at bounding box center [715, 481] width 47 height 21
type input "5000"
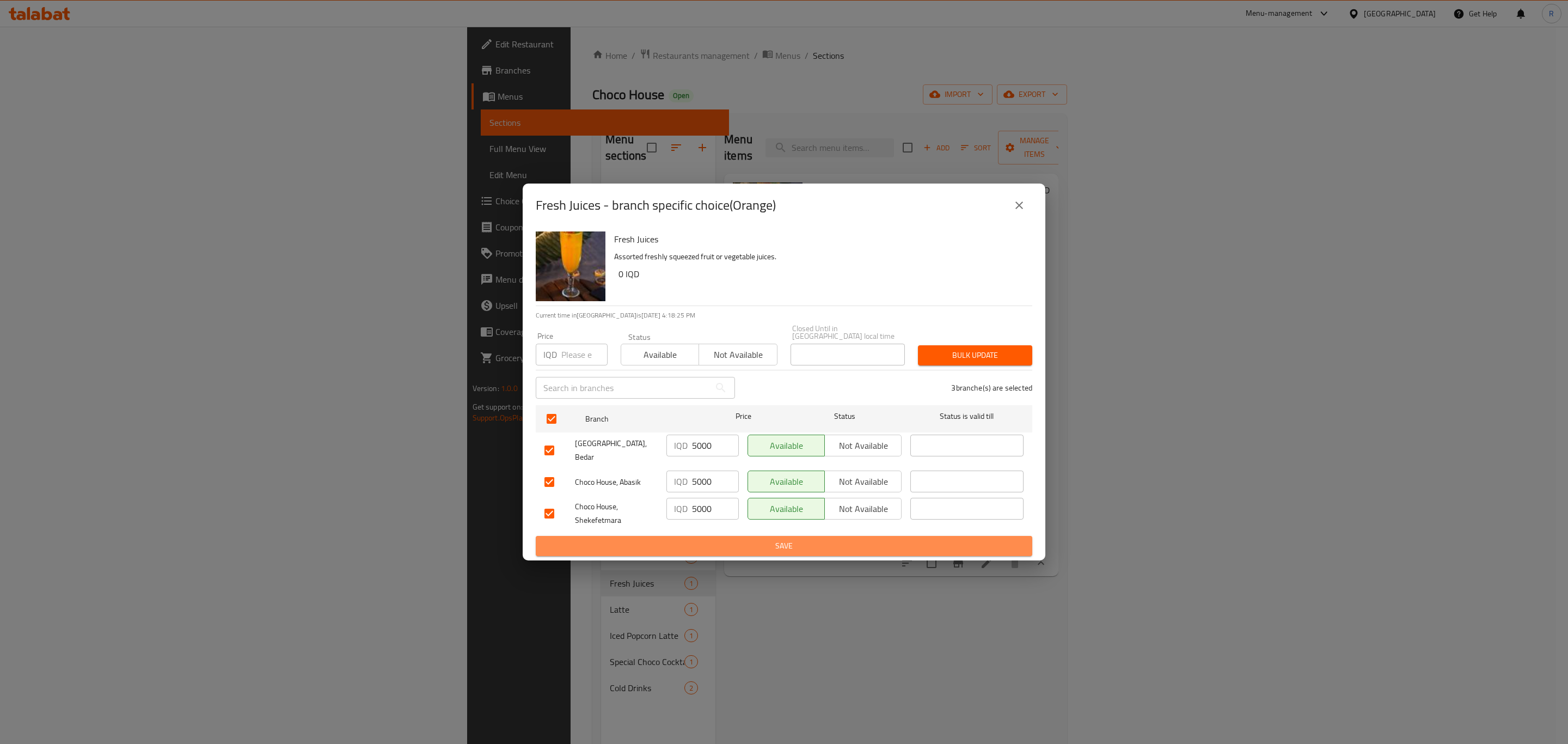
click at [707, 539] on span "Save" at bounding box center [784, 546] width 479 height 13
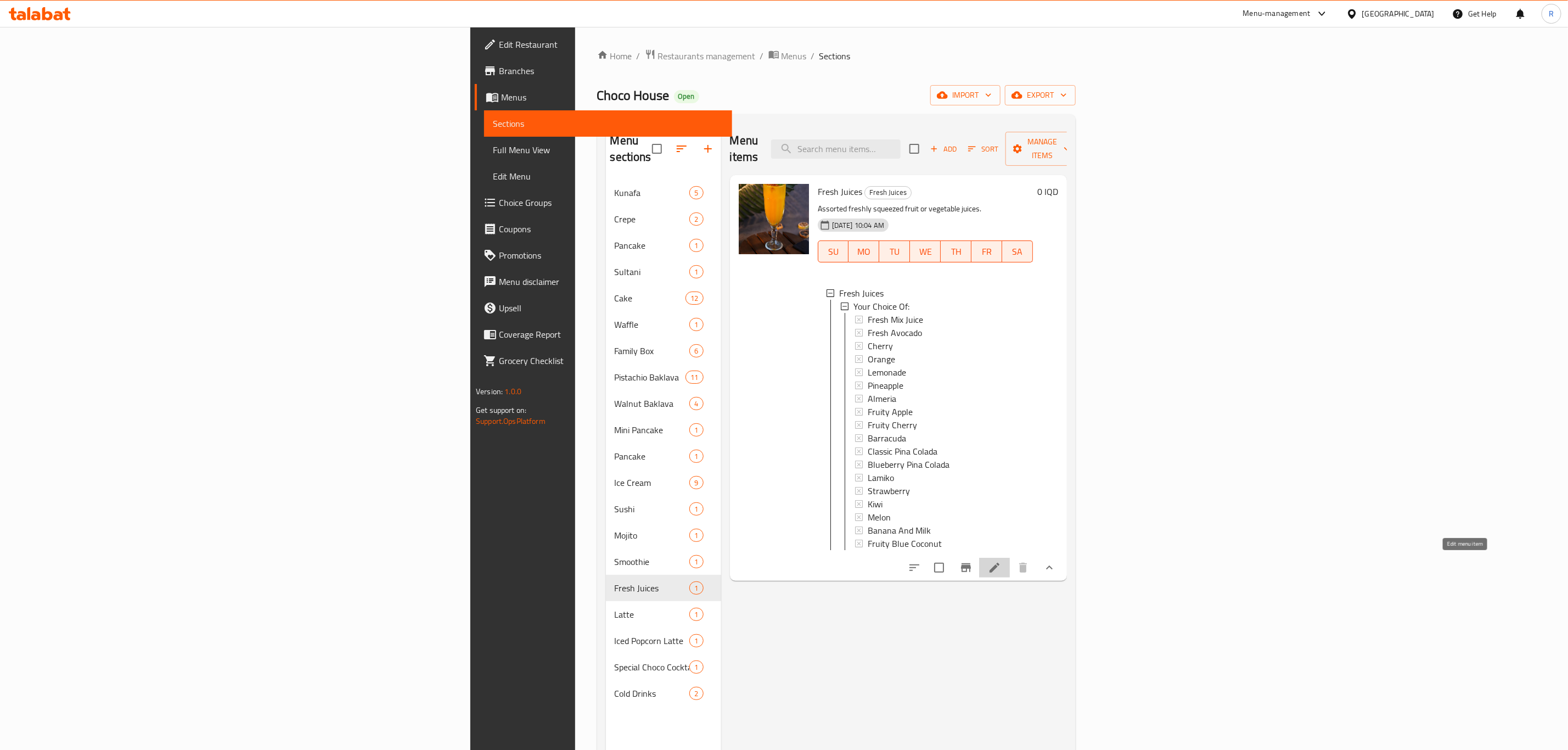
click at [999, 565] on icon at bounding box center [994, 567] width 10 height 10
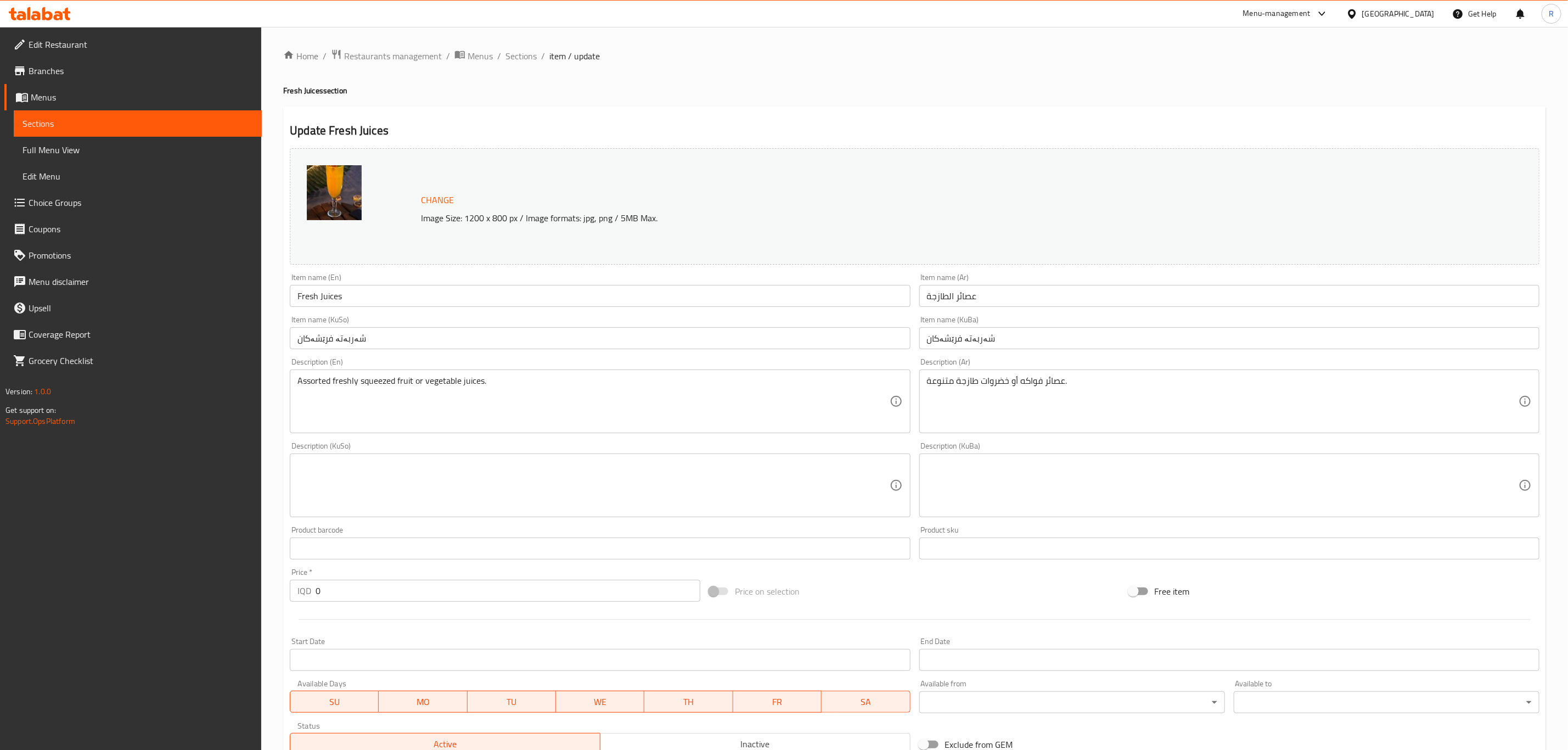
drag, startPoint x: 523, startPoint y: 57, endPoint x: 530, endPoint y: 72, distance: 16.6
click at [523, 57] on span "Sections" at bounding box center [521, 56] width 31 height 13
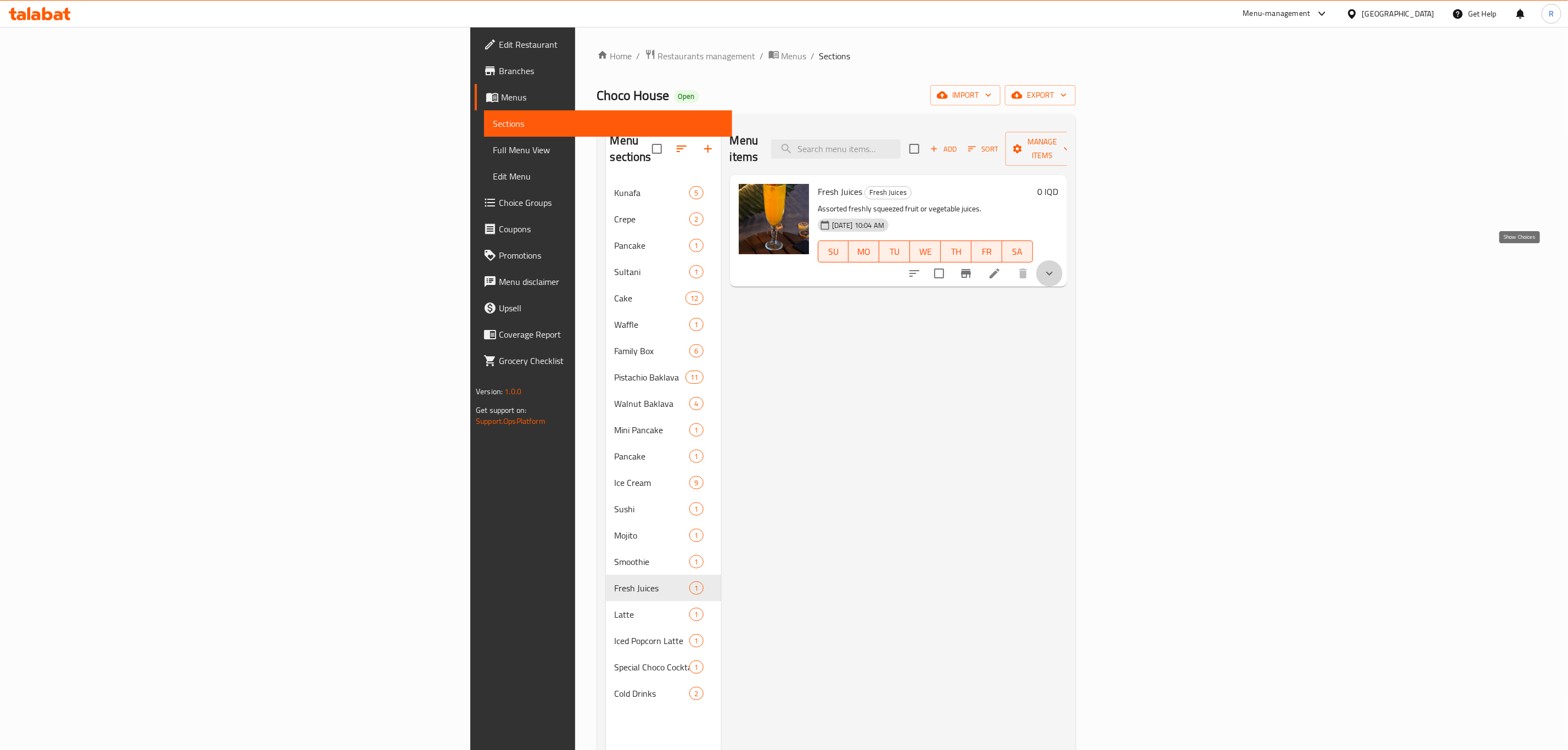
click at [1056, 267] on icon "show more" at bounding box center [1050, 274] width 13 height 13
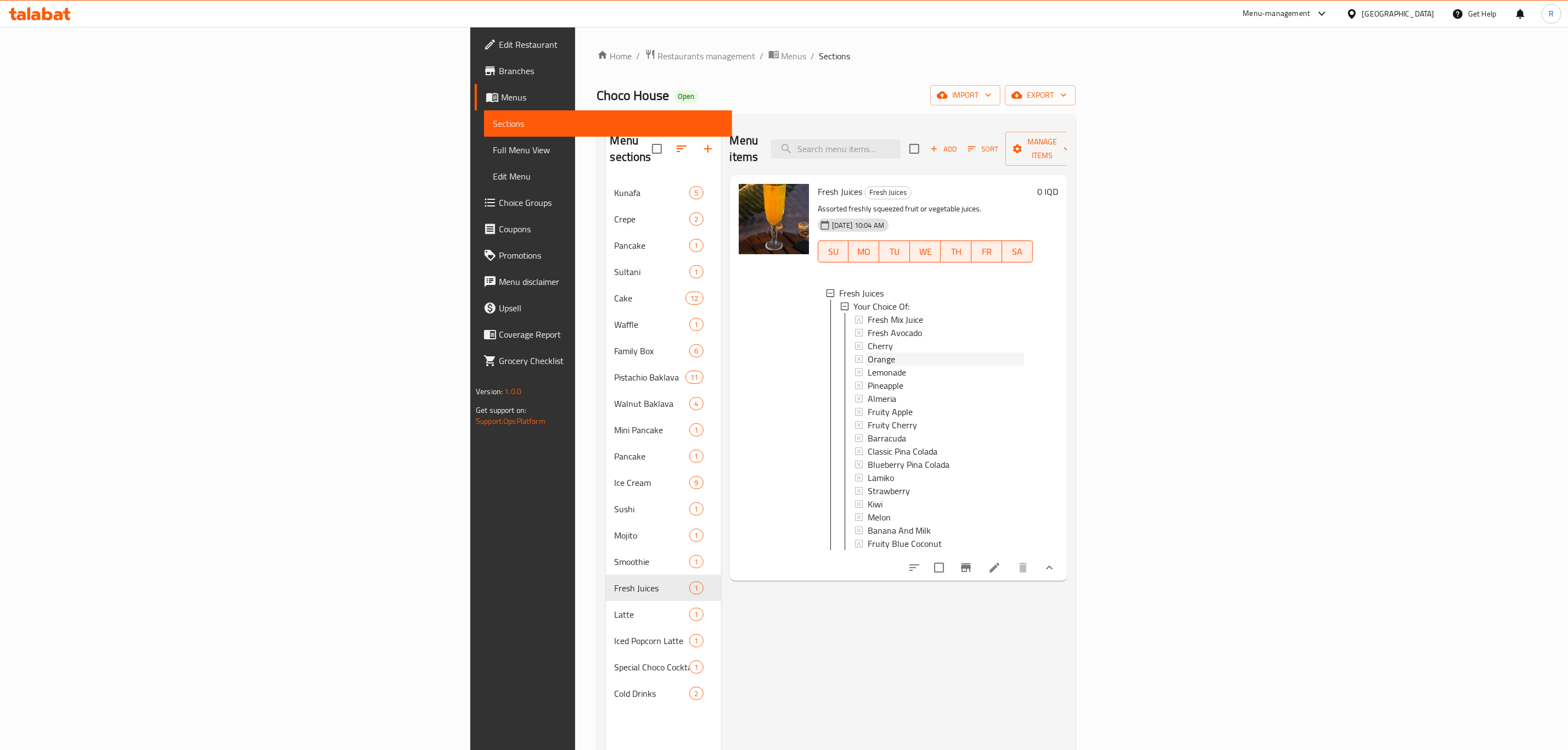
click at [868, 353] on span "Orange" at bounding box center [881, 359] width 28 height 13
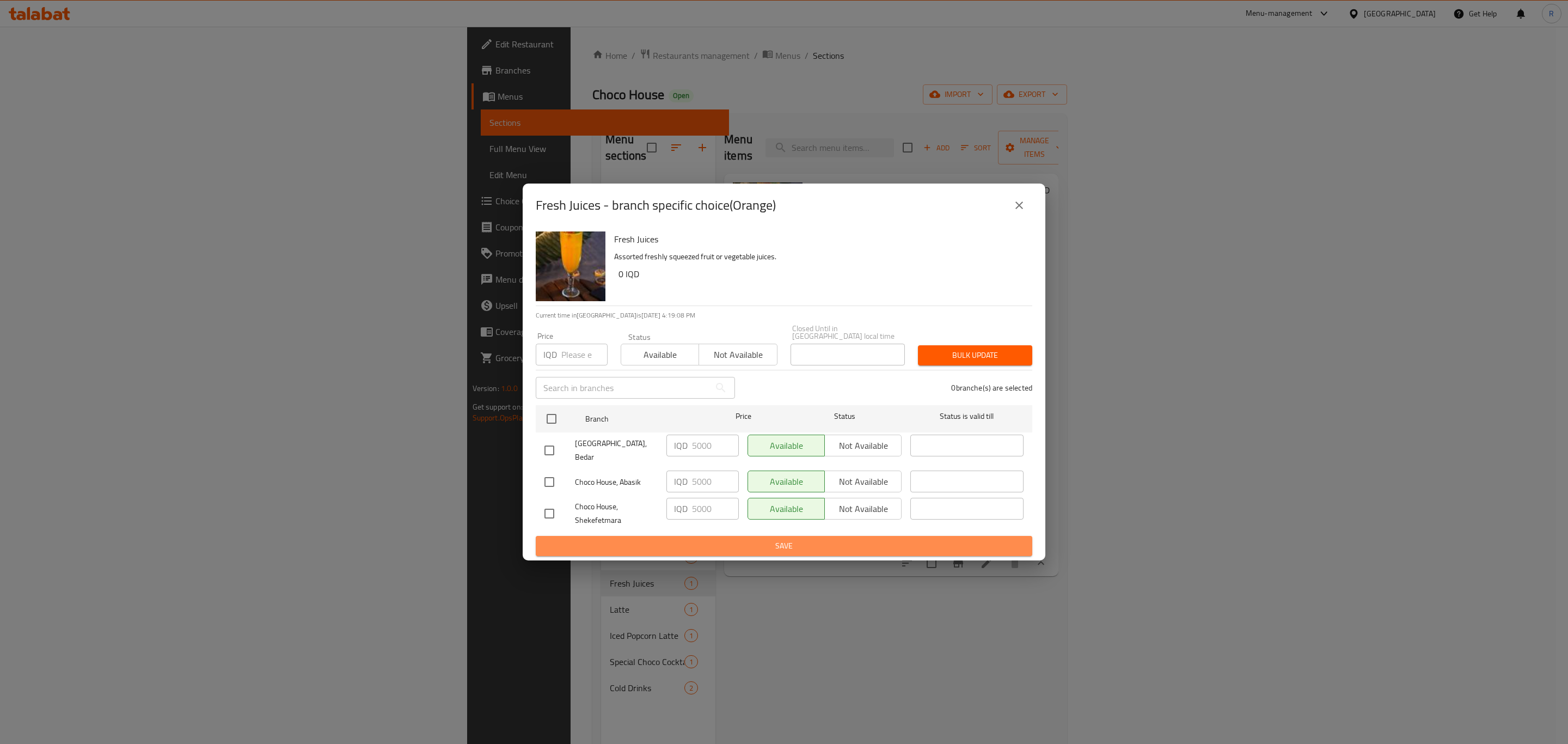
click at [815, 539] on span "Save" at bounding box center [784, 546] width 479 height 13
click at [777, 539] on span "Save" at bounding box center [784, 546] width 479 height 13
click at [550, 503] on input "checkbox" at bounding box center [549, 513] width 23 height 23
checkbox input "true"
click at [546, 474] on input "checkbox" at bounding box center [549, 481] width 23 height 23
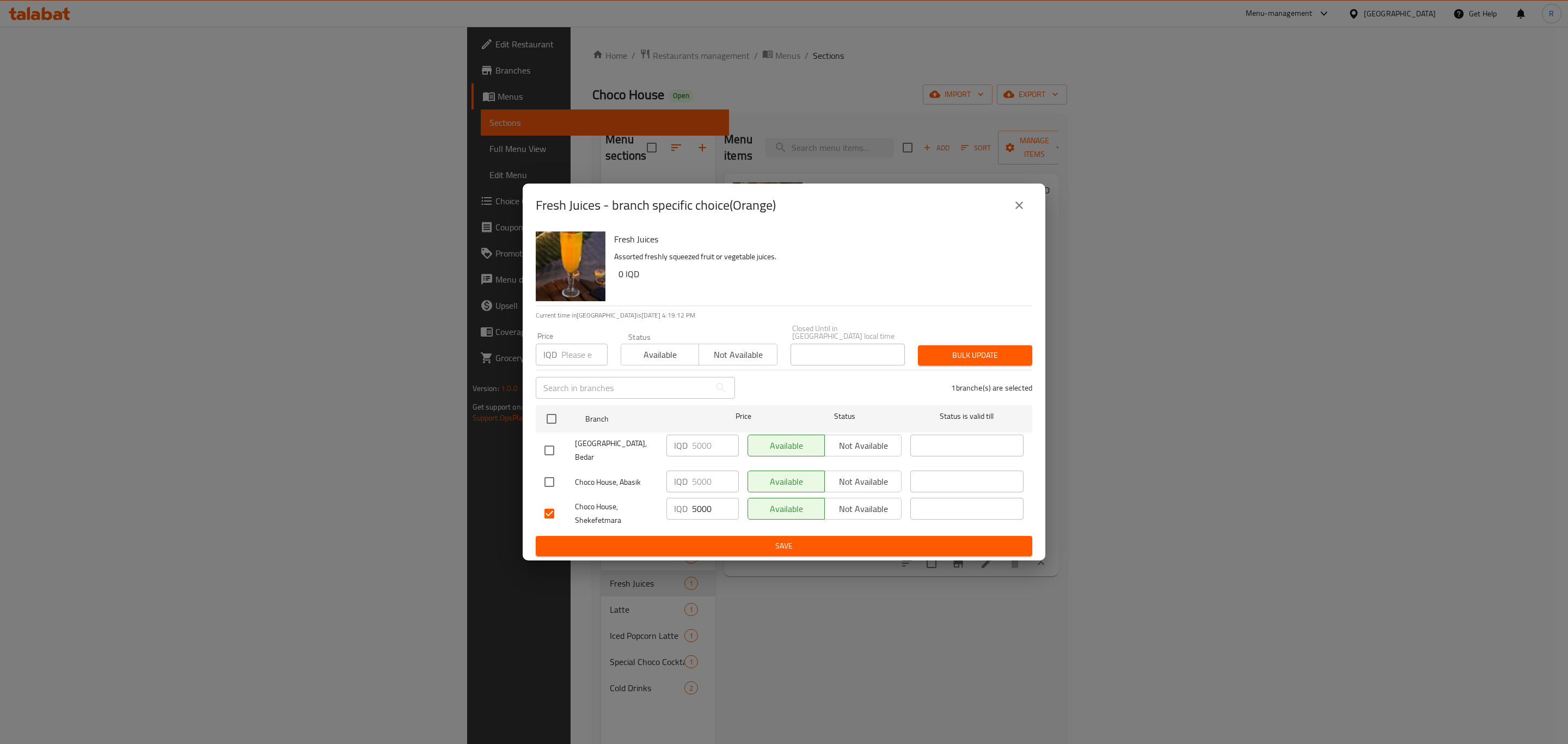
checkbox input "true"
click at [547, 449] on input "checkbox" at bounding box center [549, 450] width 23 height 23
checkbox input "true"
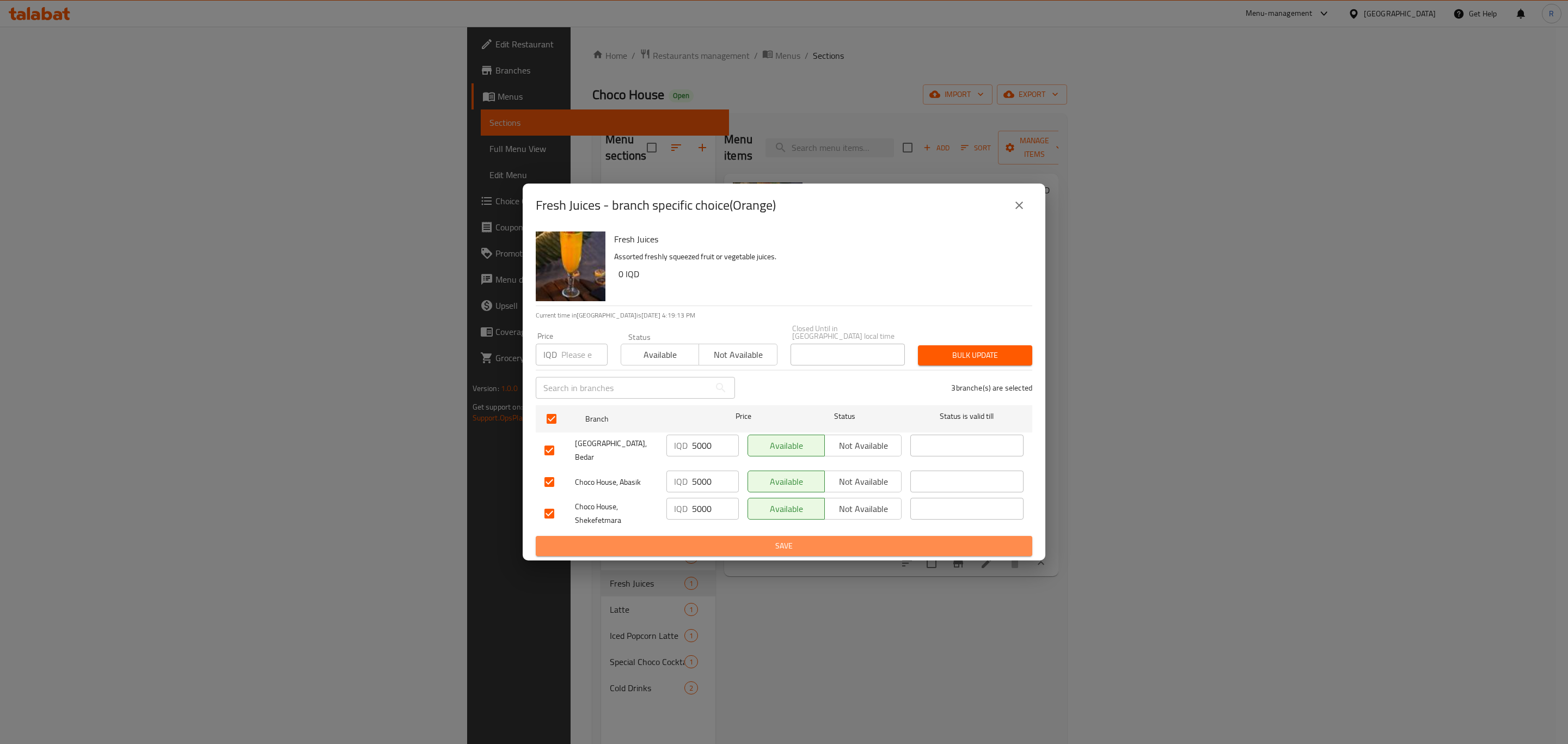
click at [660, 544] on button "Save" at bounding box center [783, 545] width 496 height 20
